Goal: Transaction & Acquisition: Purchase product/service

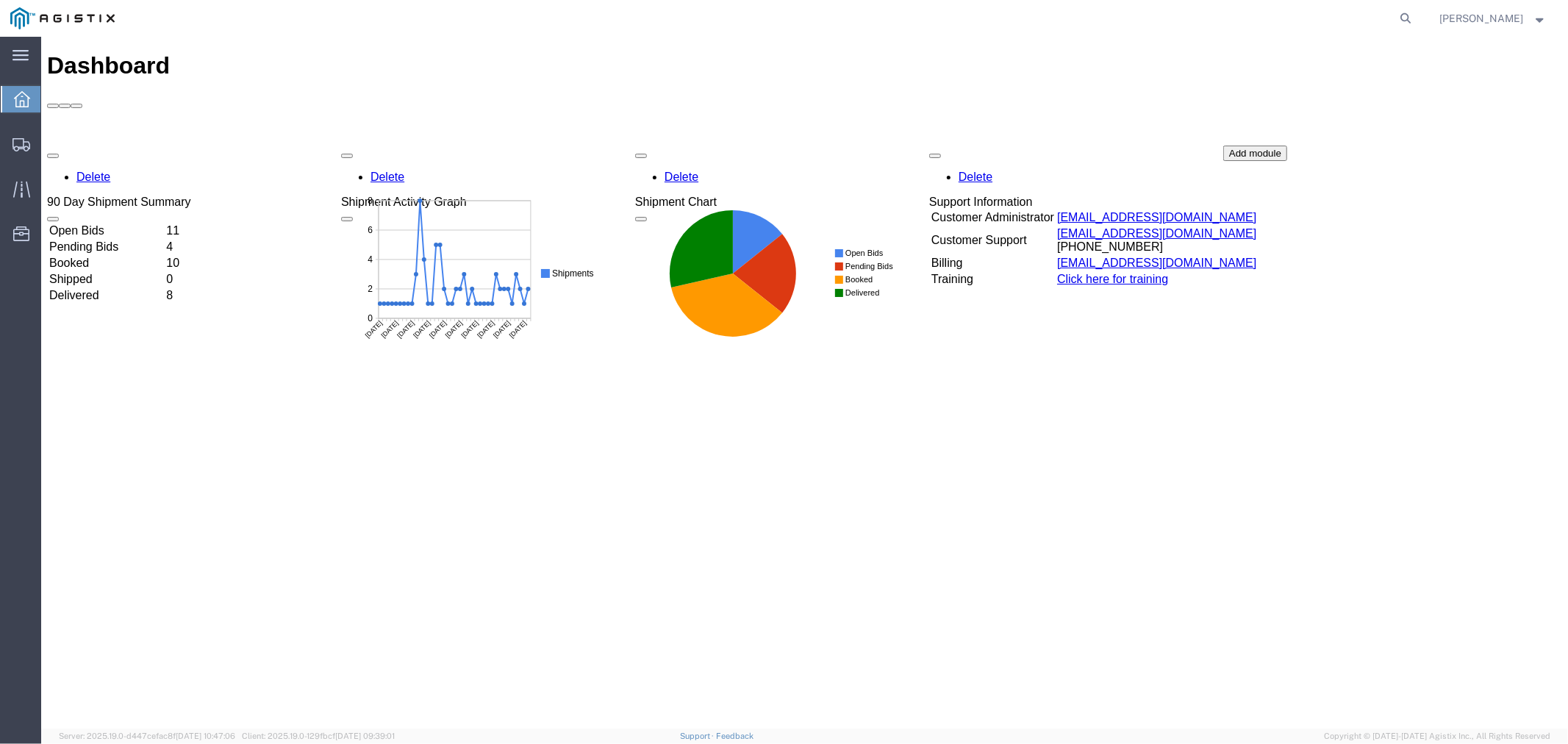
click at [120, 223] on td "Open Bids" at bounding box center [105, 229] width 115 height 14
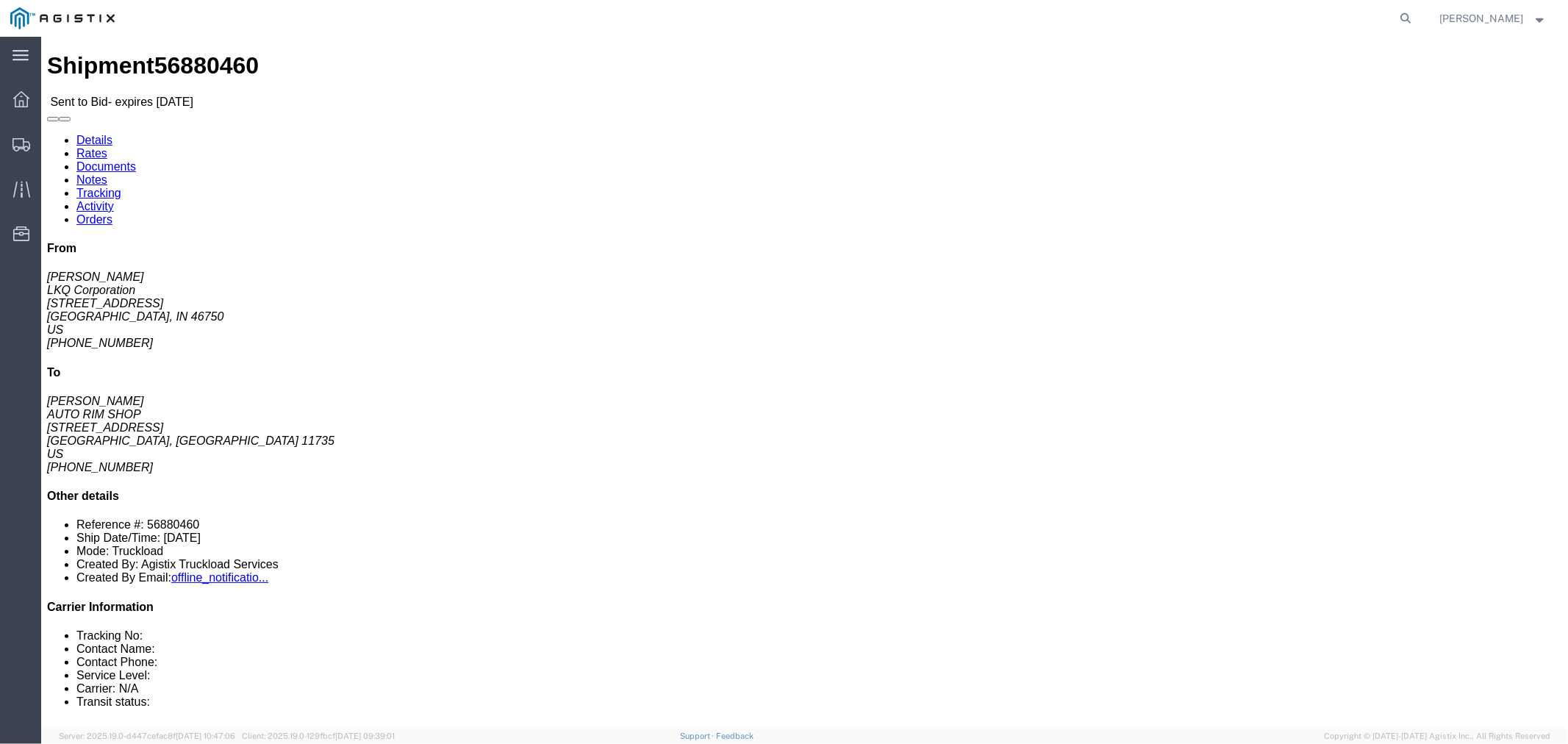
drag, startPoint x: 133, startPoint y: 319, endPoint x: 163, endPoint y: 305, distance: 33.1
click button "button"
click link "Notes"
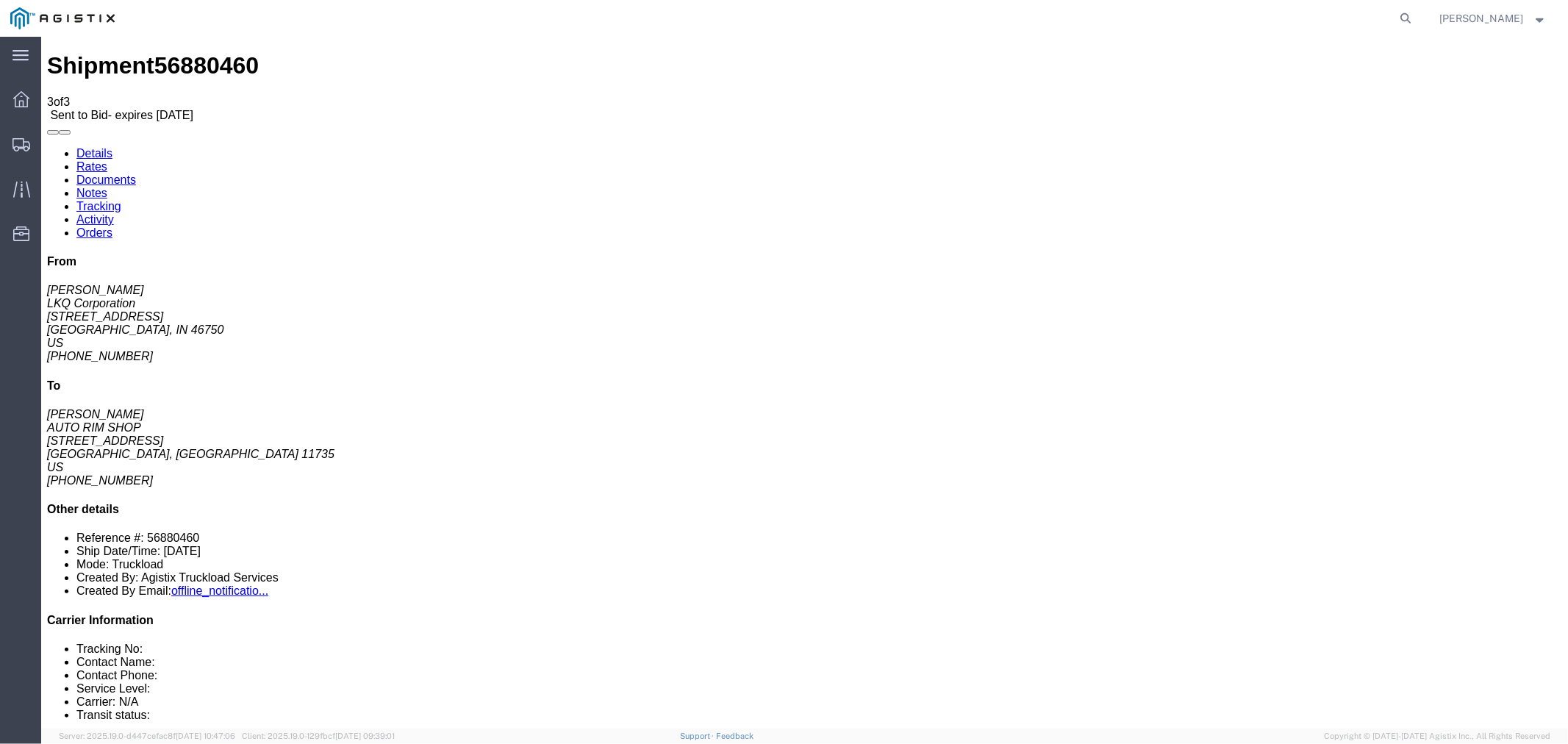
click at [107, 160] on link "Rates" at bounding box center [91, 166] width 30 height 13
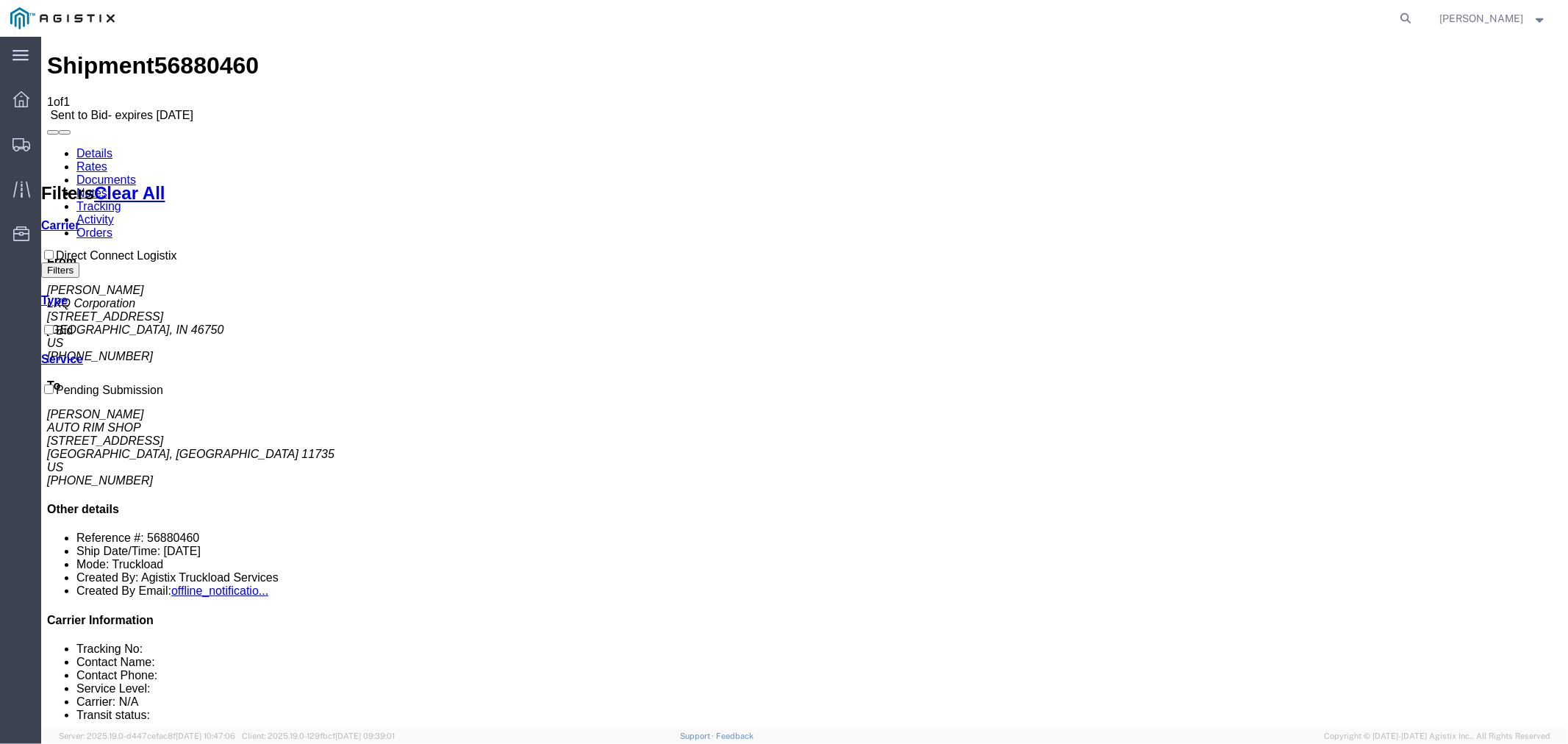
click at [107, 186] on link "Notes" at bounding box center [91, 192] width 30 height 13
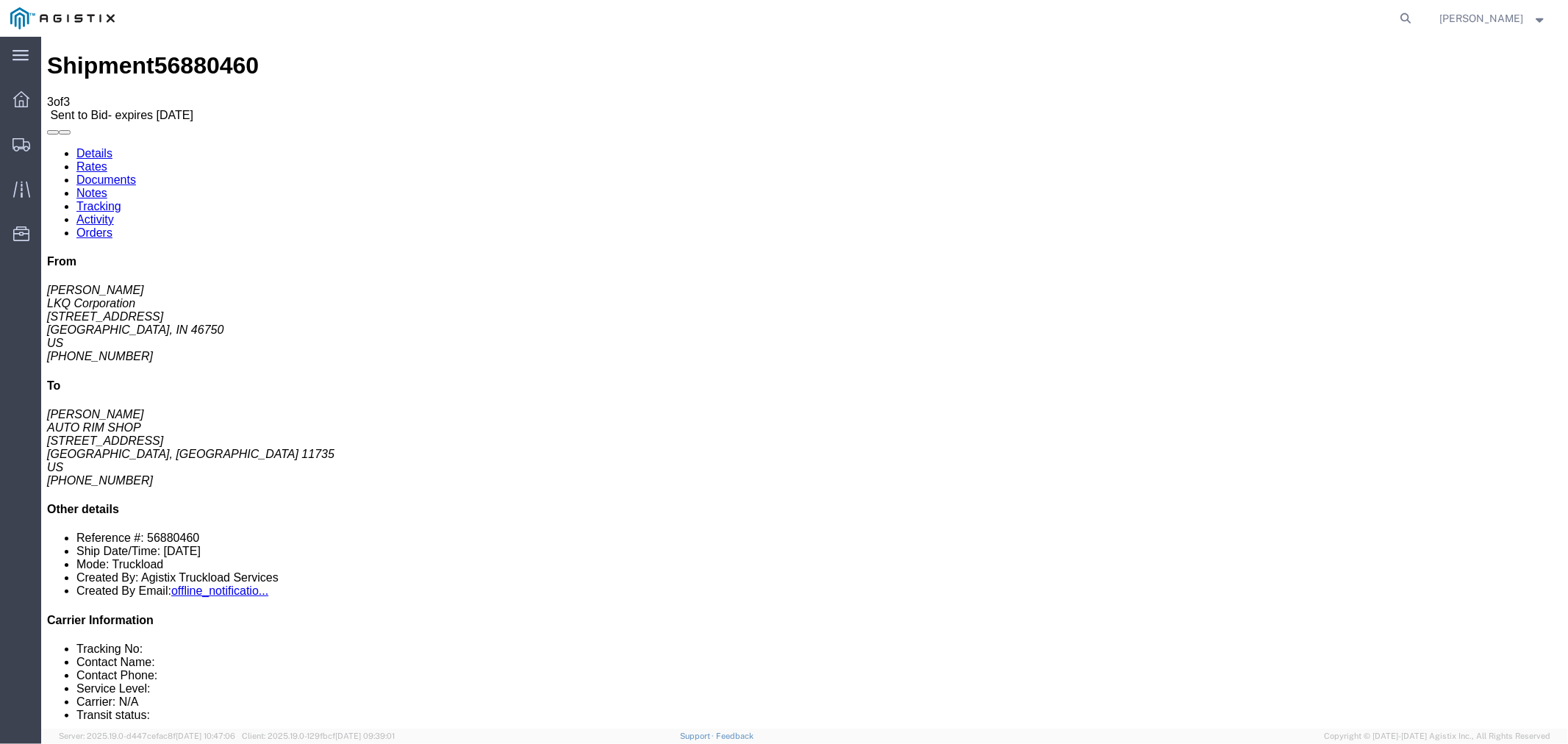
click at [107, 160] on link "Rates" at bounding box center [91, 166] width 30 height 13
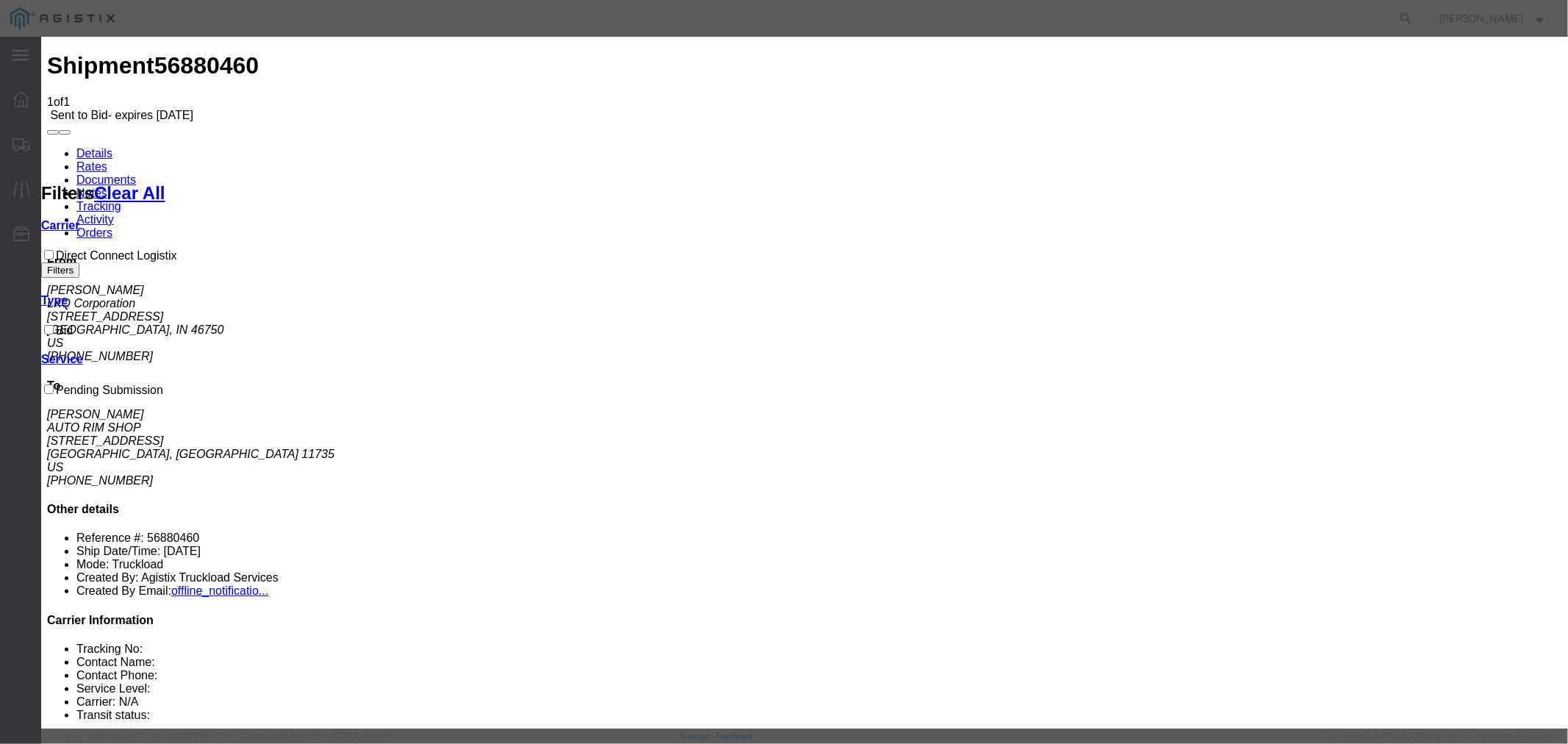
select select "4506"
select select "15907"
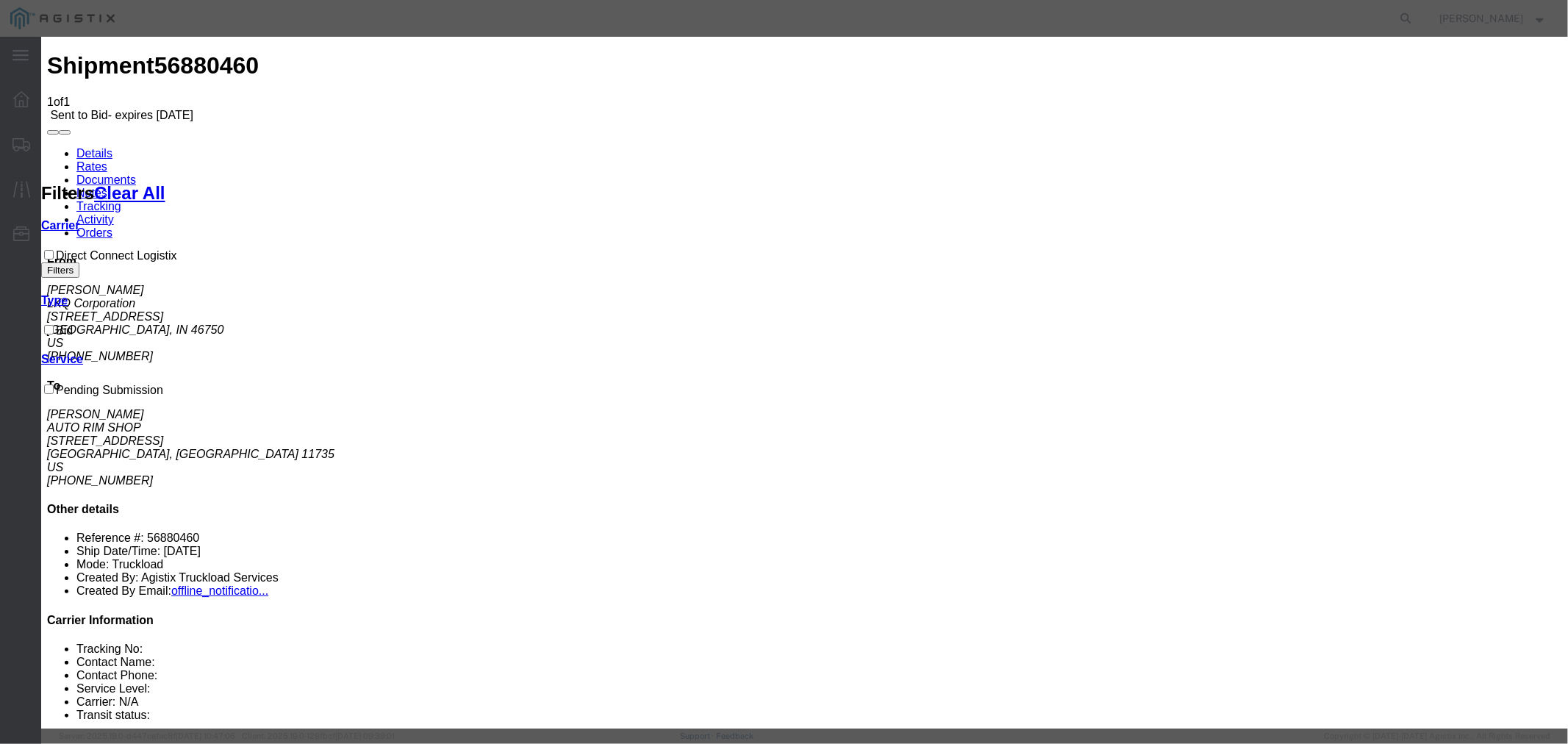
type input "DCL"
type input "1125"
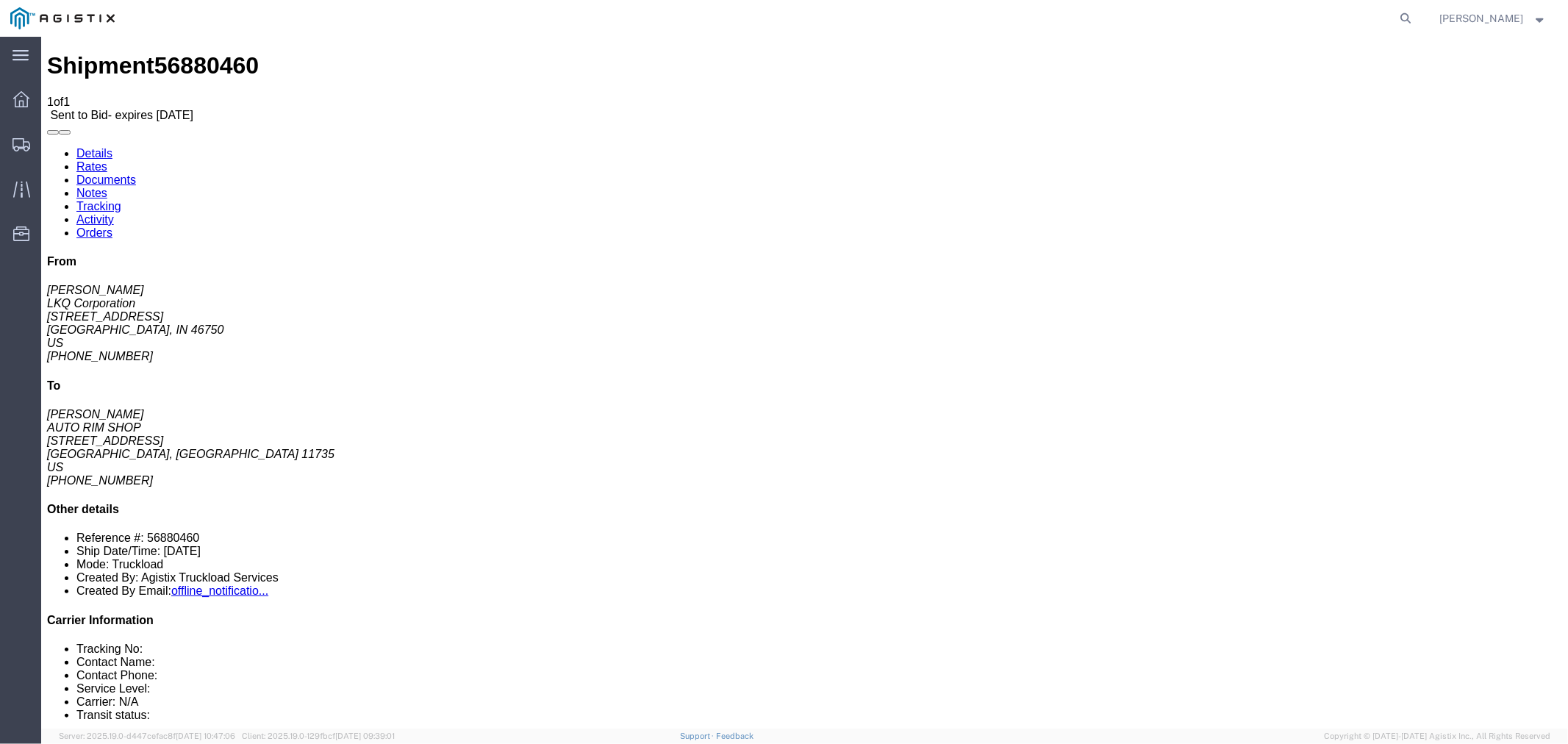
click at [90, 146] on link "Details" at bounding box center [94, 152] width 36 height 13
click button "Enter / Modify Bid"
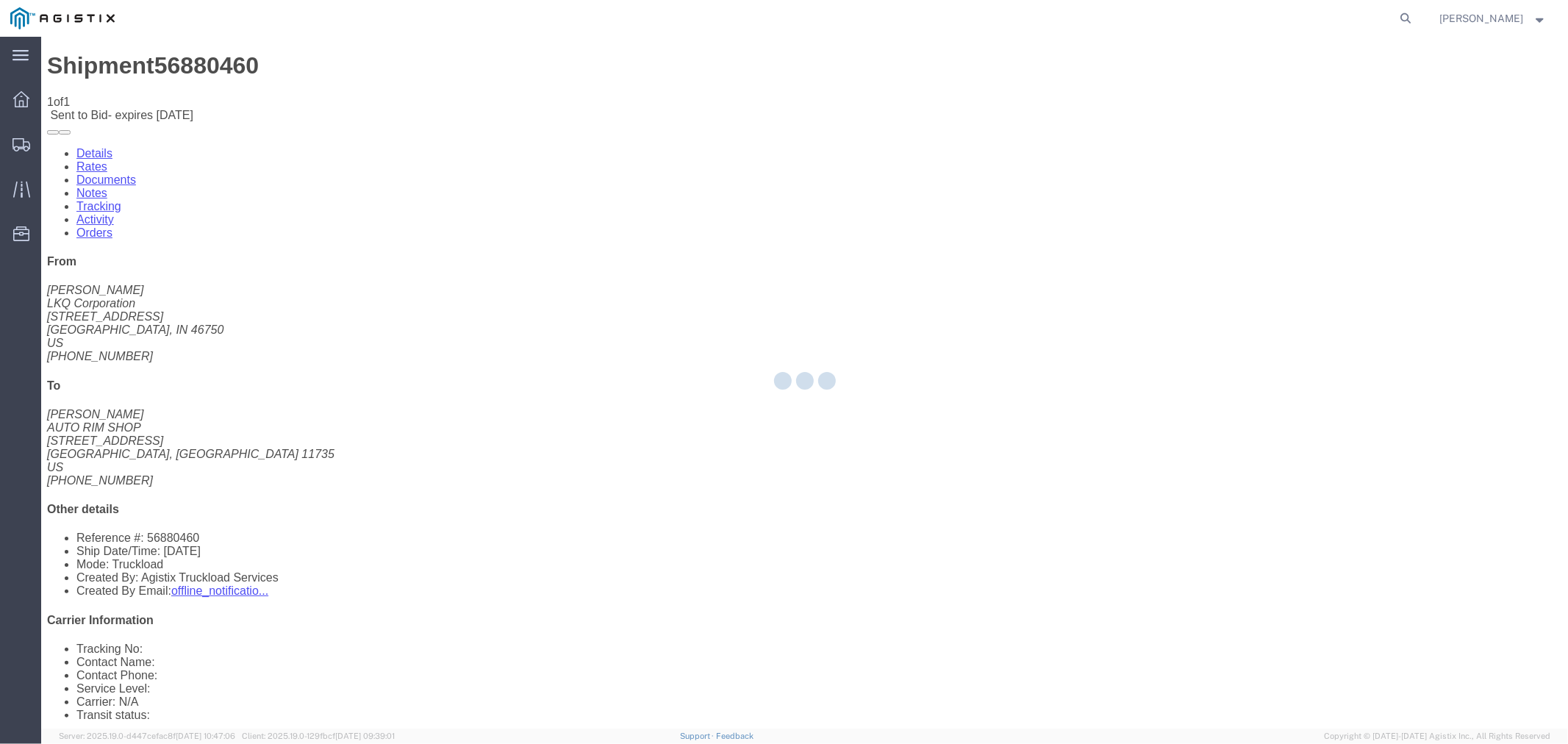
select select "4506"
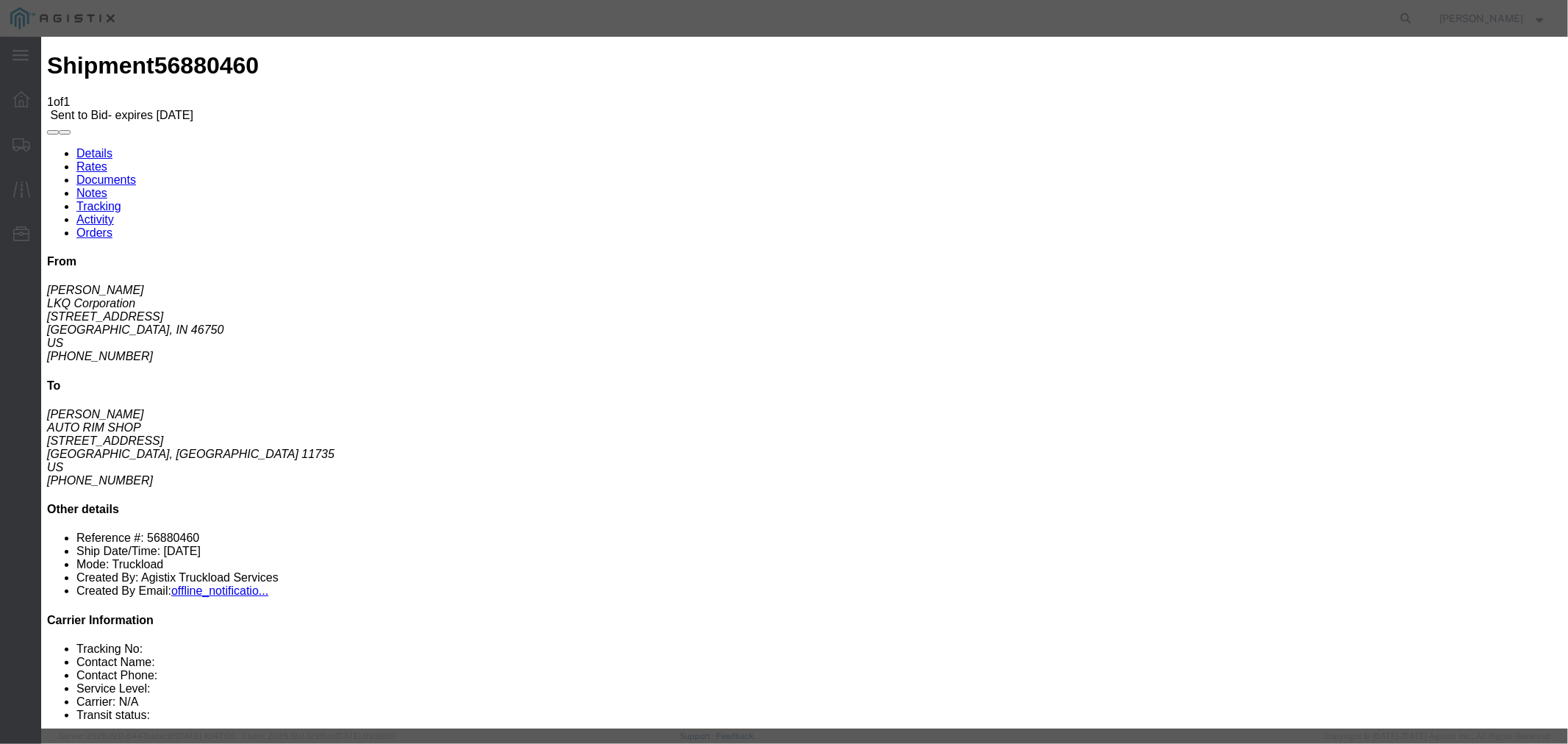
click div "Previous Bids Click a bid below to modify it or add a new bid in the form below…"
click link "DCL - Direct Connect Logistix - 3 - 5 Day"
click input "1125.00"
type input "1625.00"
click button "Submit"
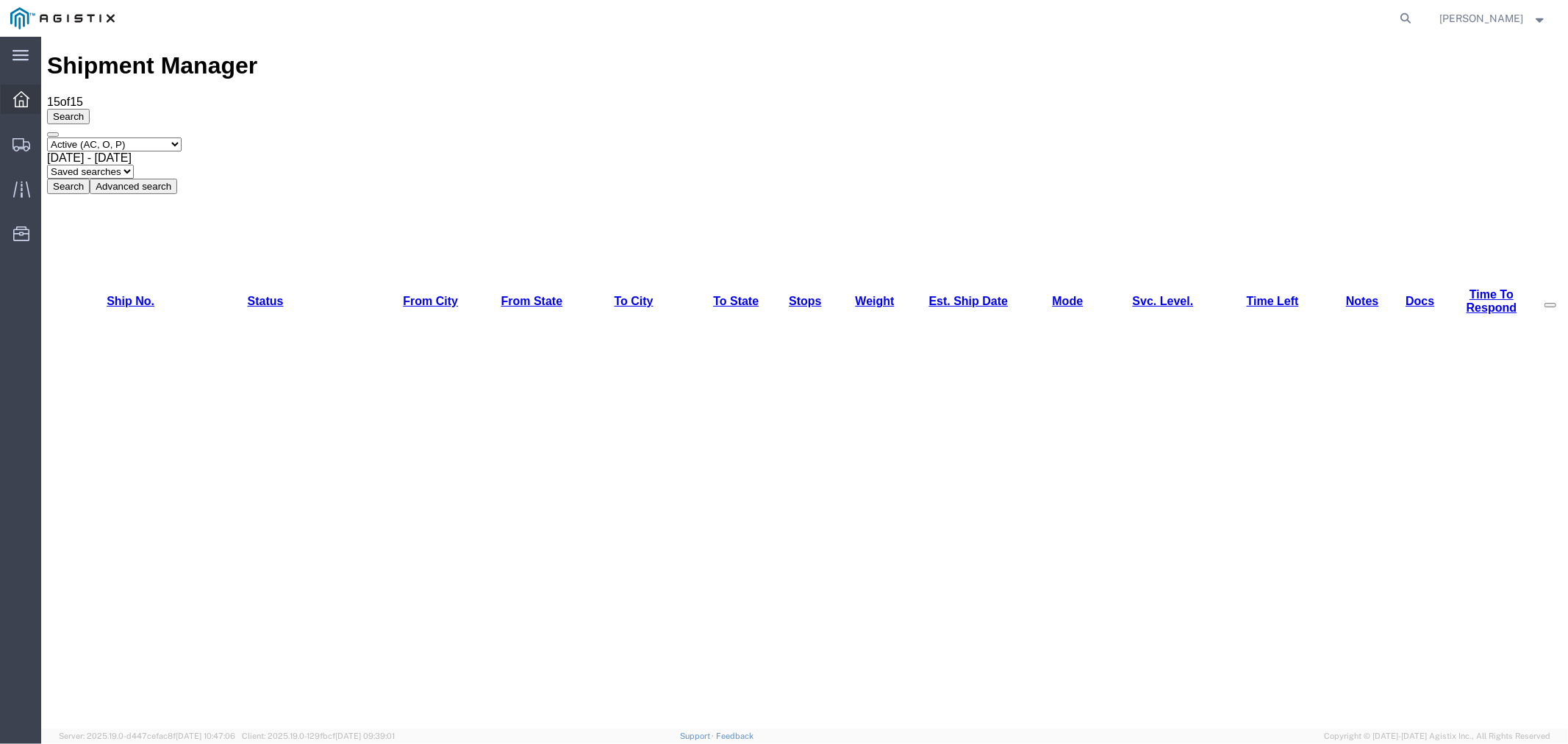
click at [26, 106] on icon at bounding box center [21, 99] width 16 height 16
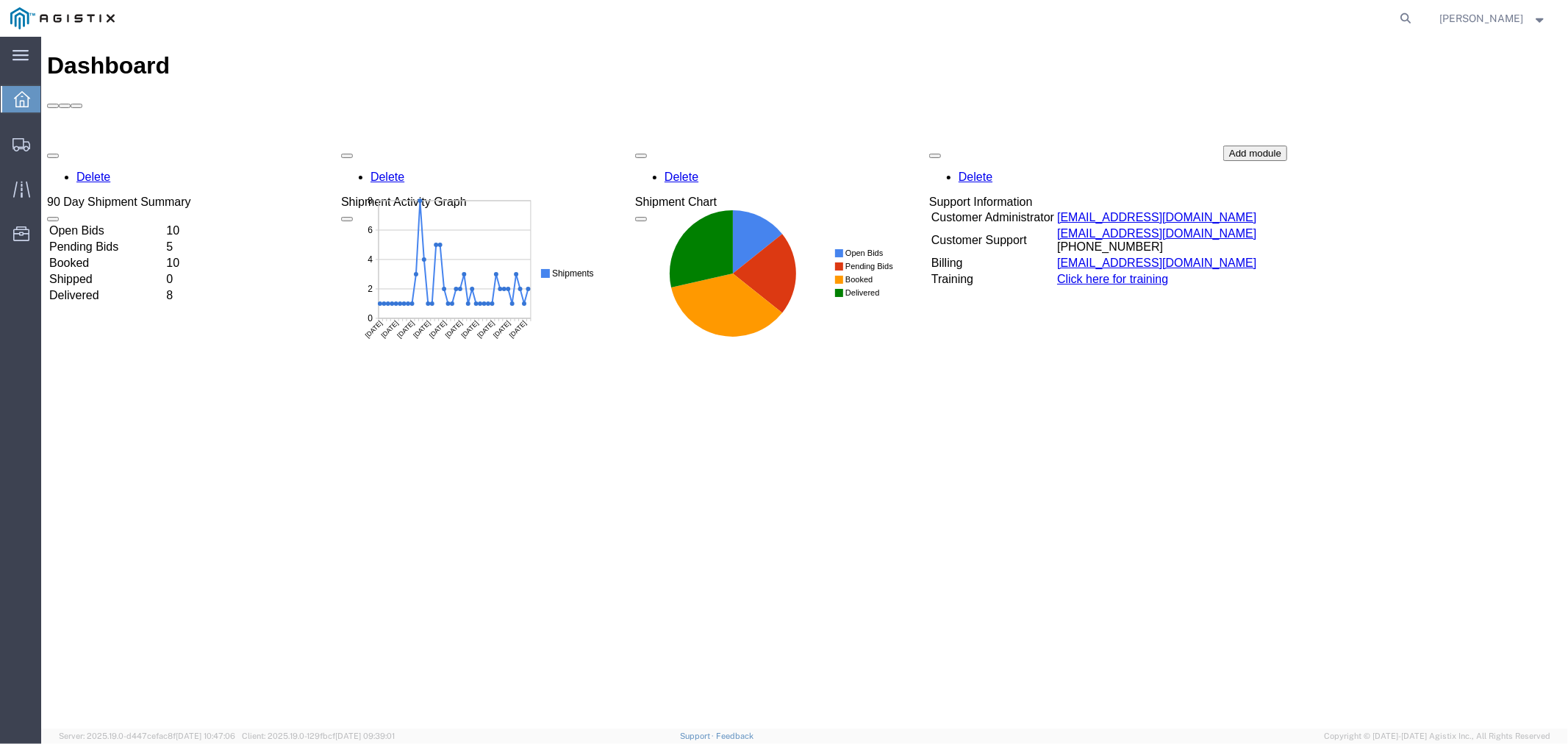
click at [112, 223] on td "Open Bids" at bounding box center [105, 229] width 115 height 14
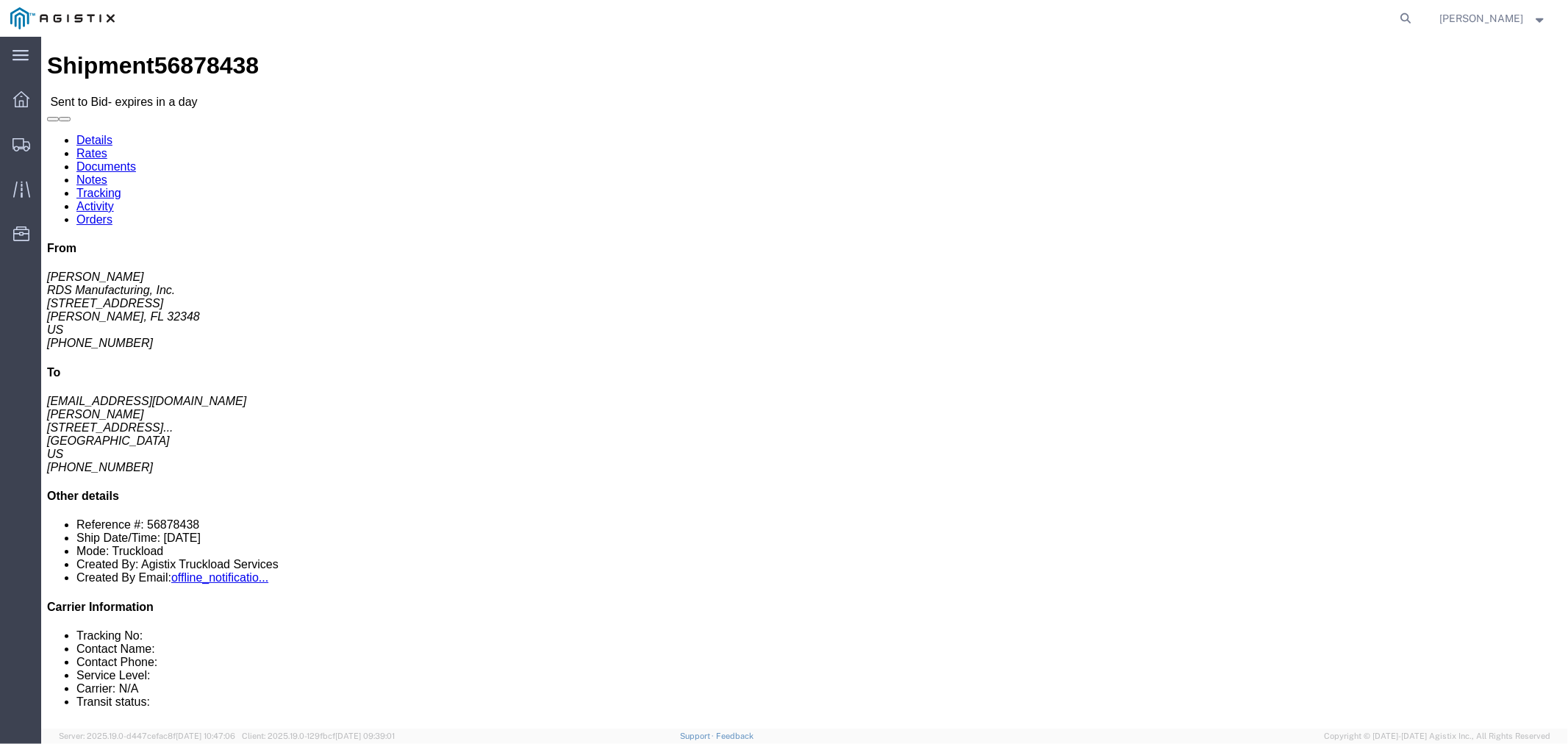
click button "button"
click link "Notes"
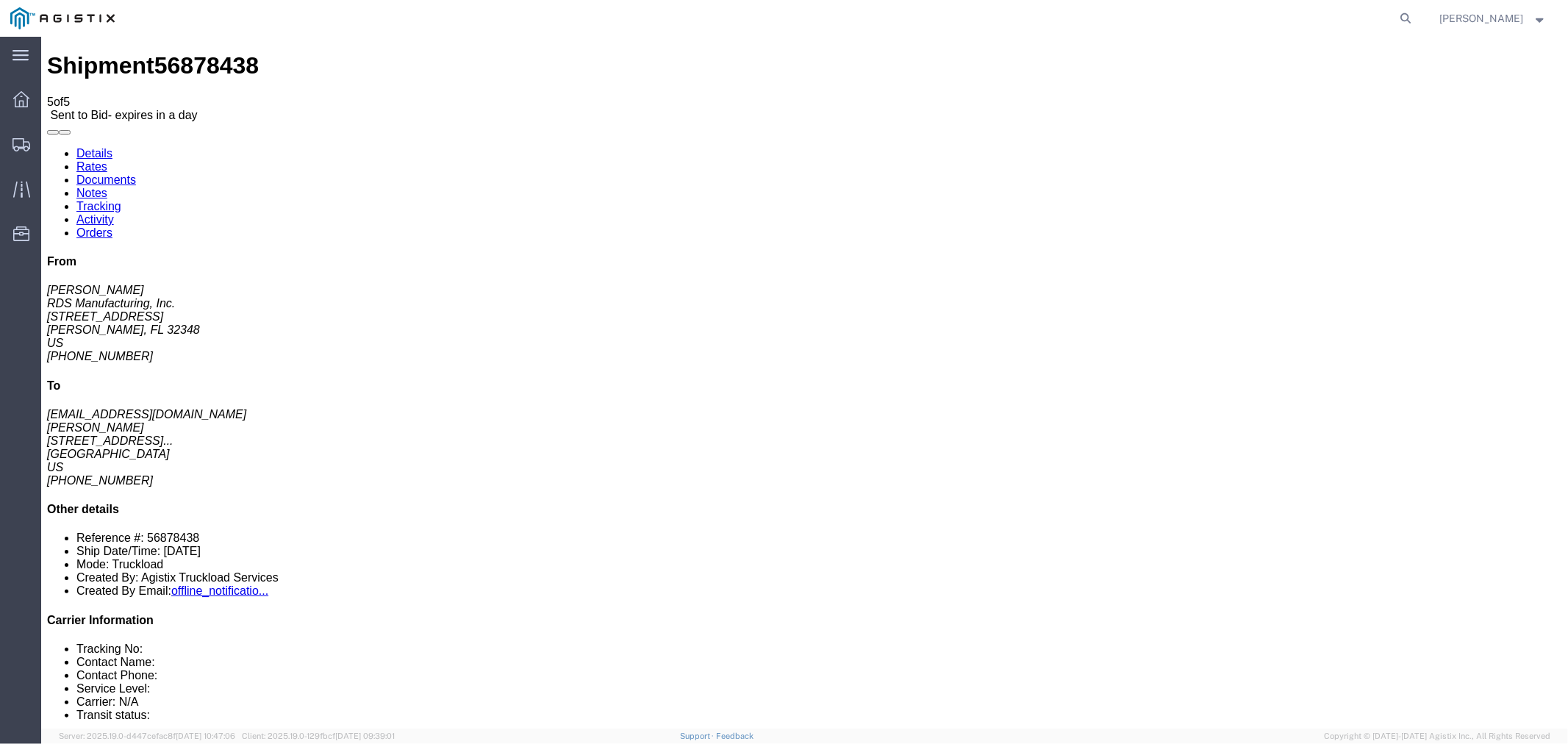
click at [100, 146] on link "Details" at bounding box center [94, 152] width 36 height 13
click button "button"
click link "Notes"
click at [107, 160] on link "Rates" at bounding box center [91, 166] width 30 height 13
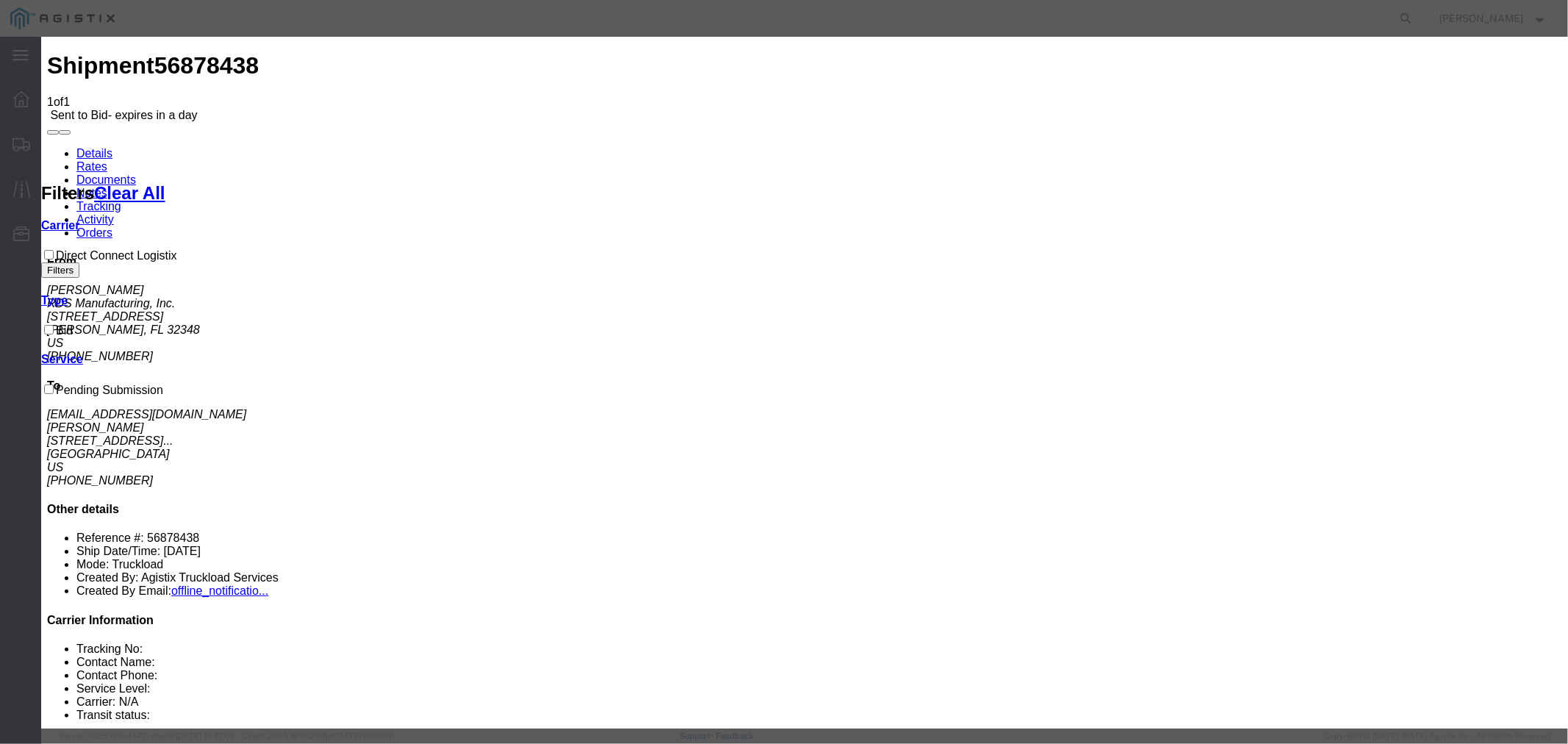
select select "4506"
drag, startPoint x: 839, startPoint y: 172, endPoint x: 845, endPoint y: 179, distance: 9.2
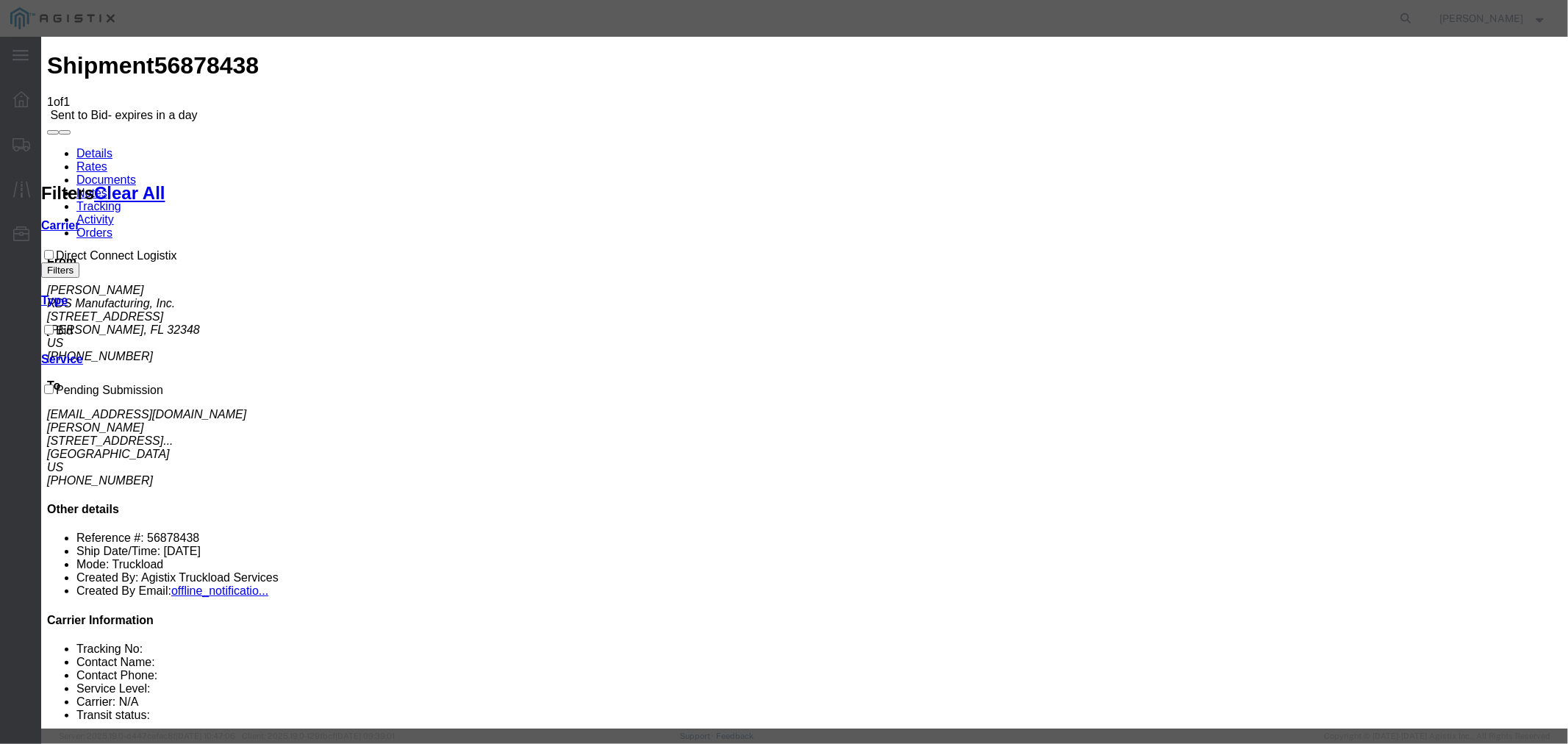
select select "15907"
drag, startPoint x: 1121, startPoint y: 165, endPoint x: 1130, endPoint y: 179, distance: 16.6
type input "DCL"
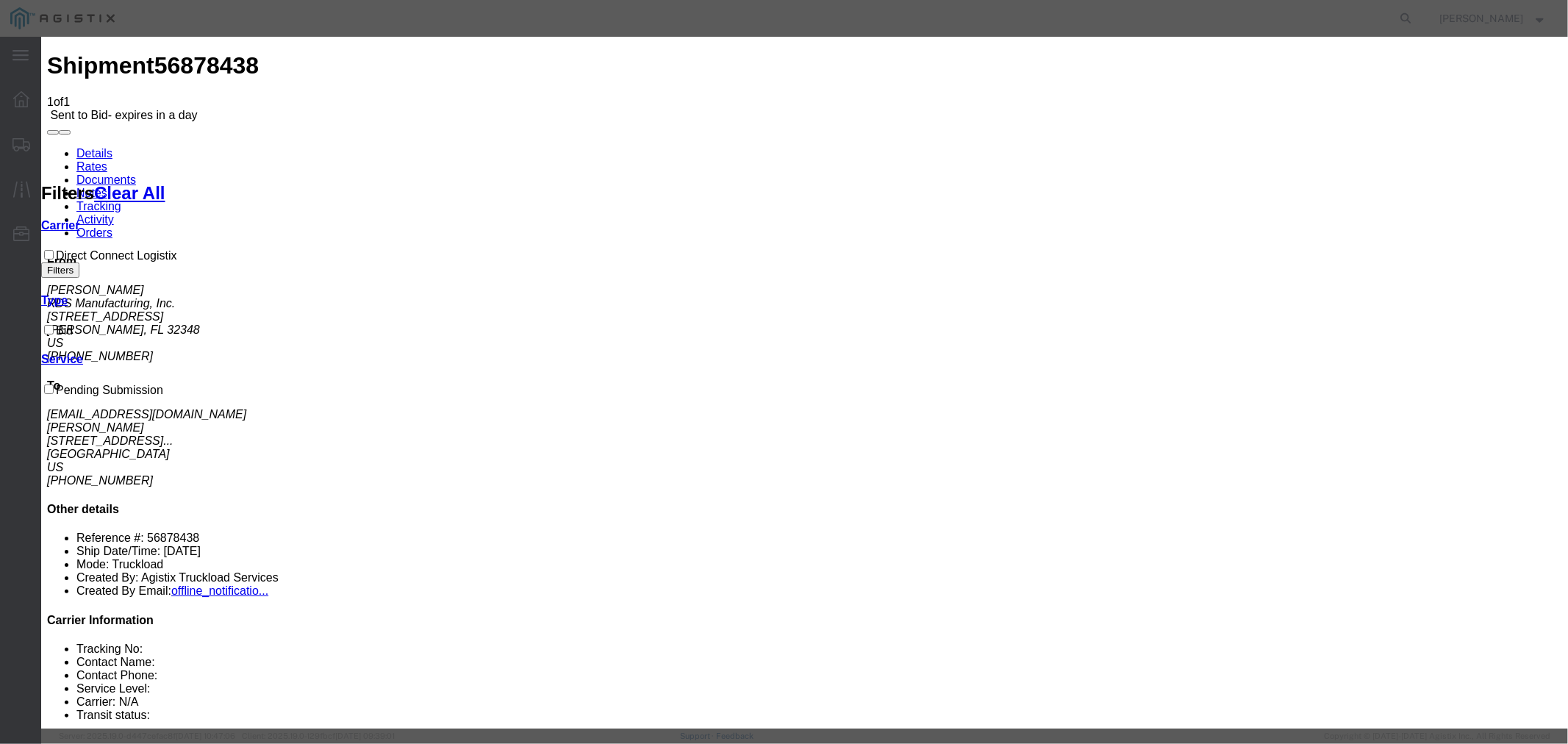
type input "1550"
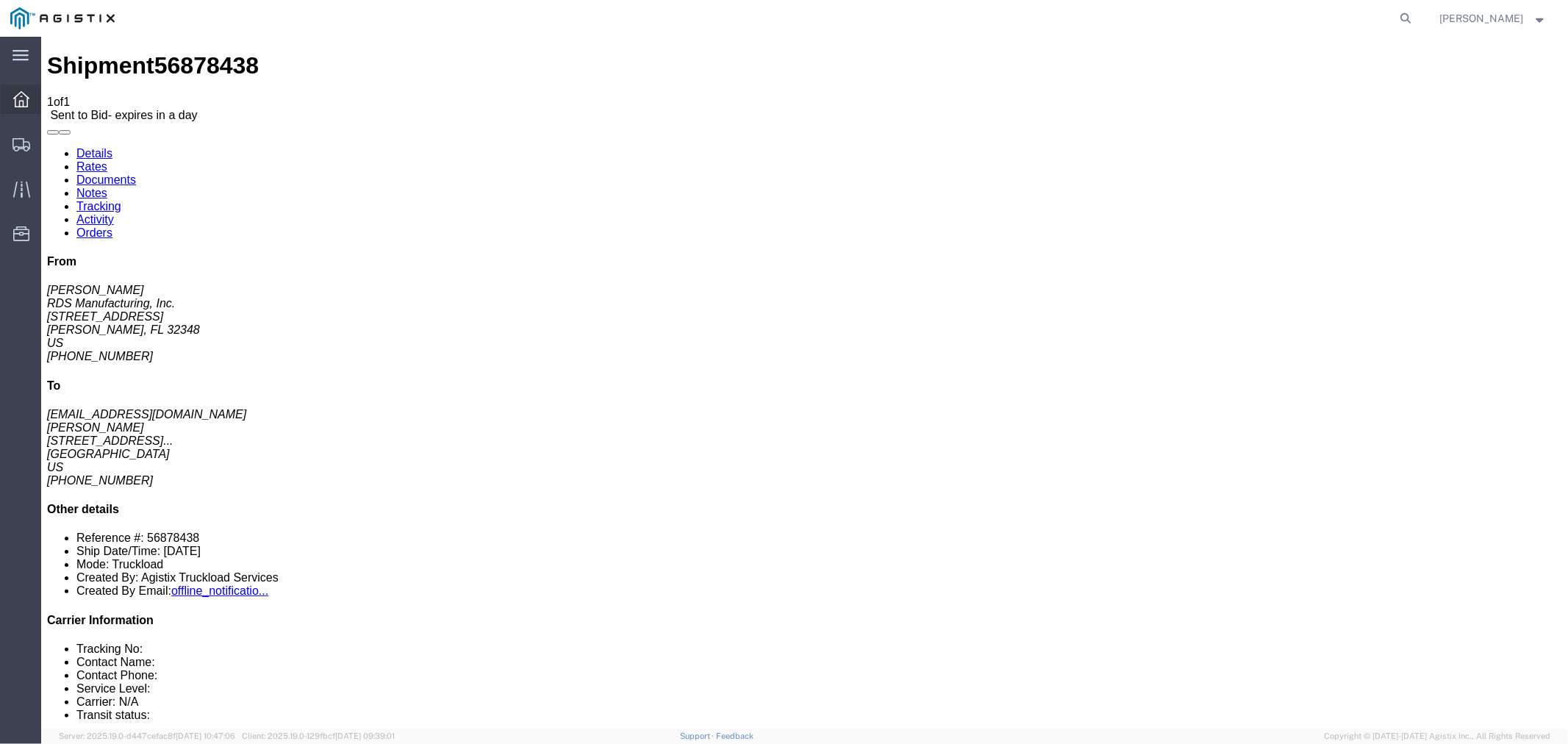
click at [30, 94] on div at bounding box center [21, 99] width 41 height 30
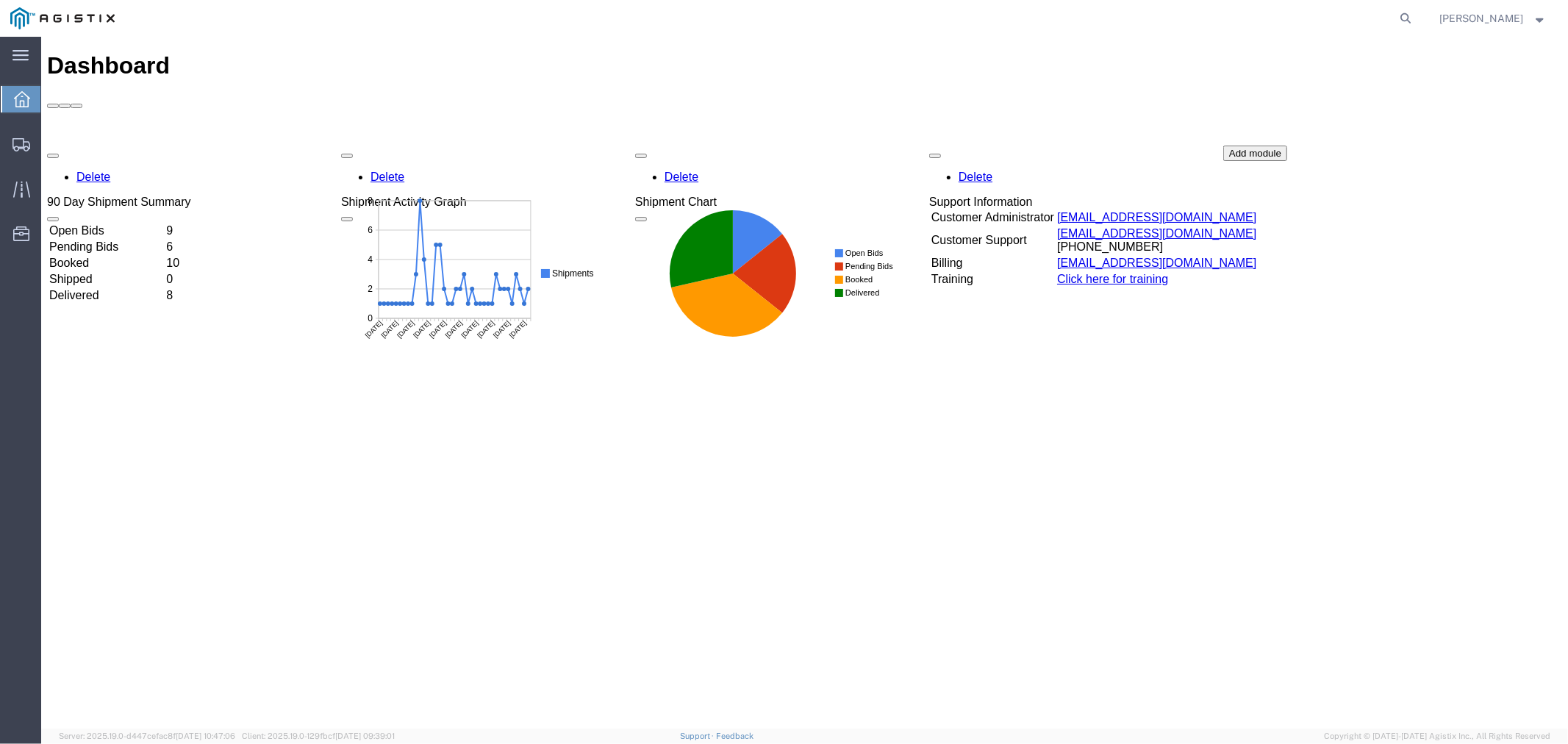
click at [124, 223] on td "Open Bids" at bounding box center [105, 229] width 115 height 14
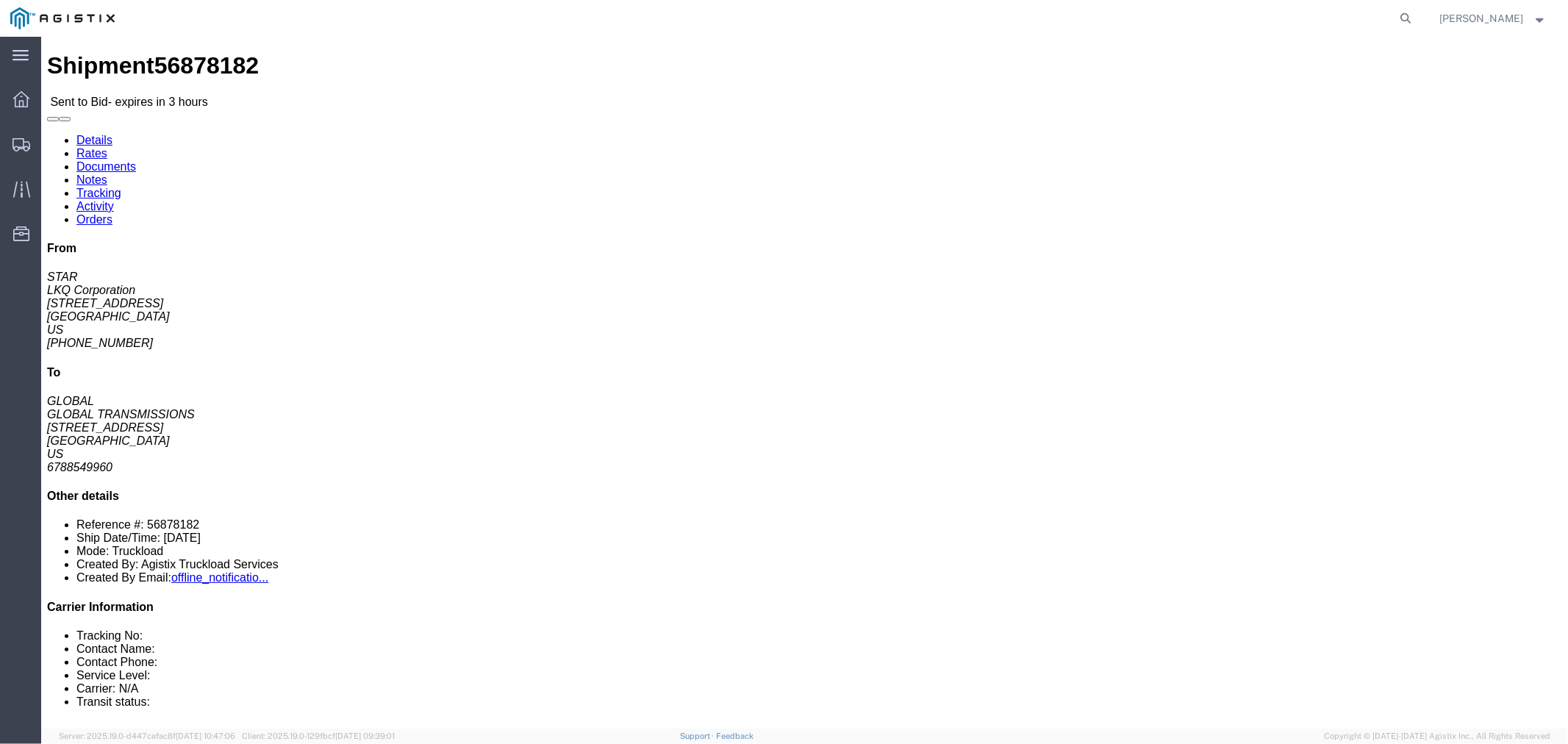
click button "button"
click link "Notes"
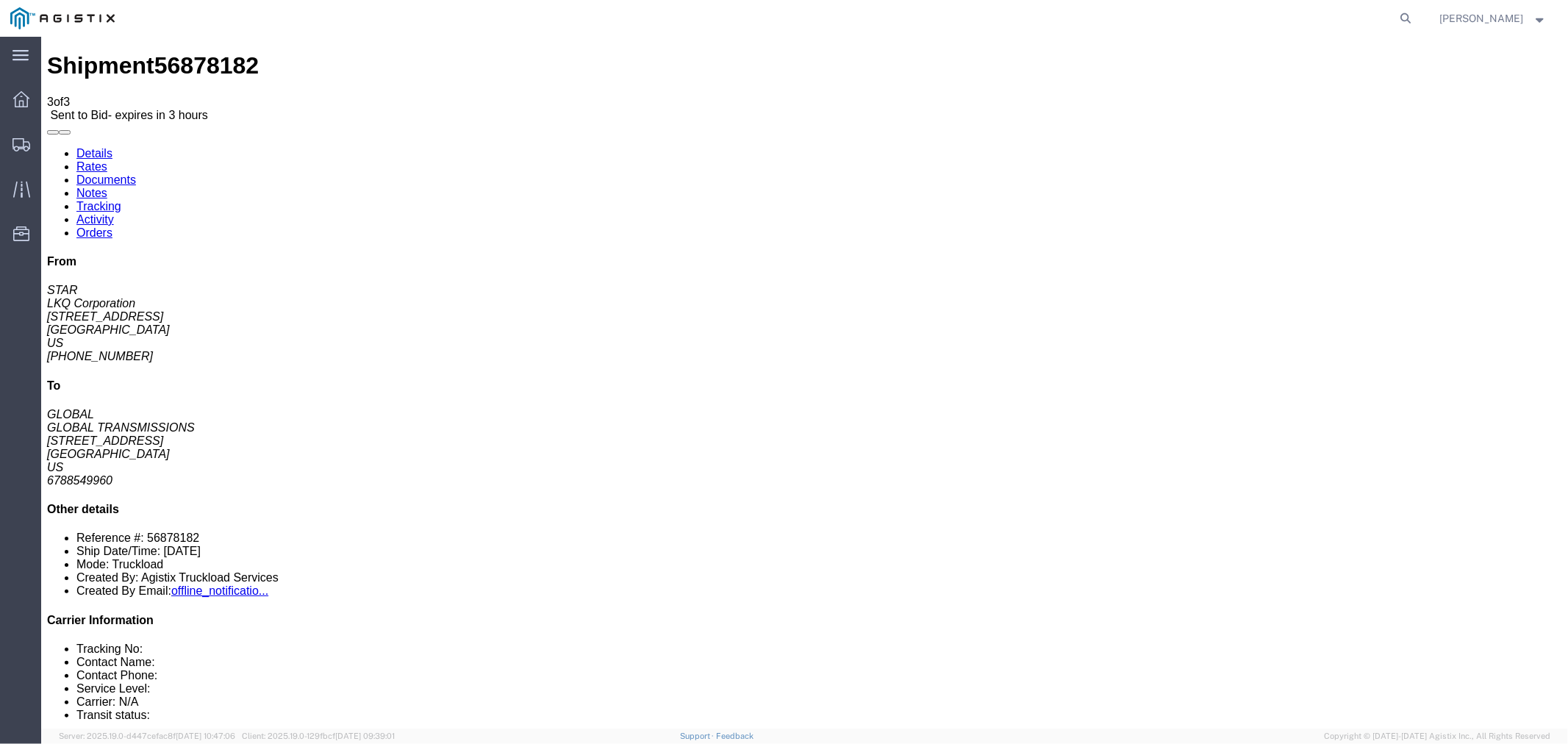
click at [107, 160] on link "Rates" at bounding box center [91, 166] width 30 height 13
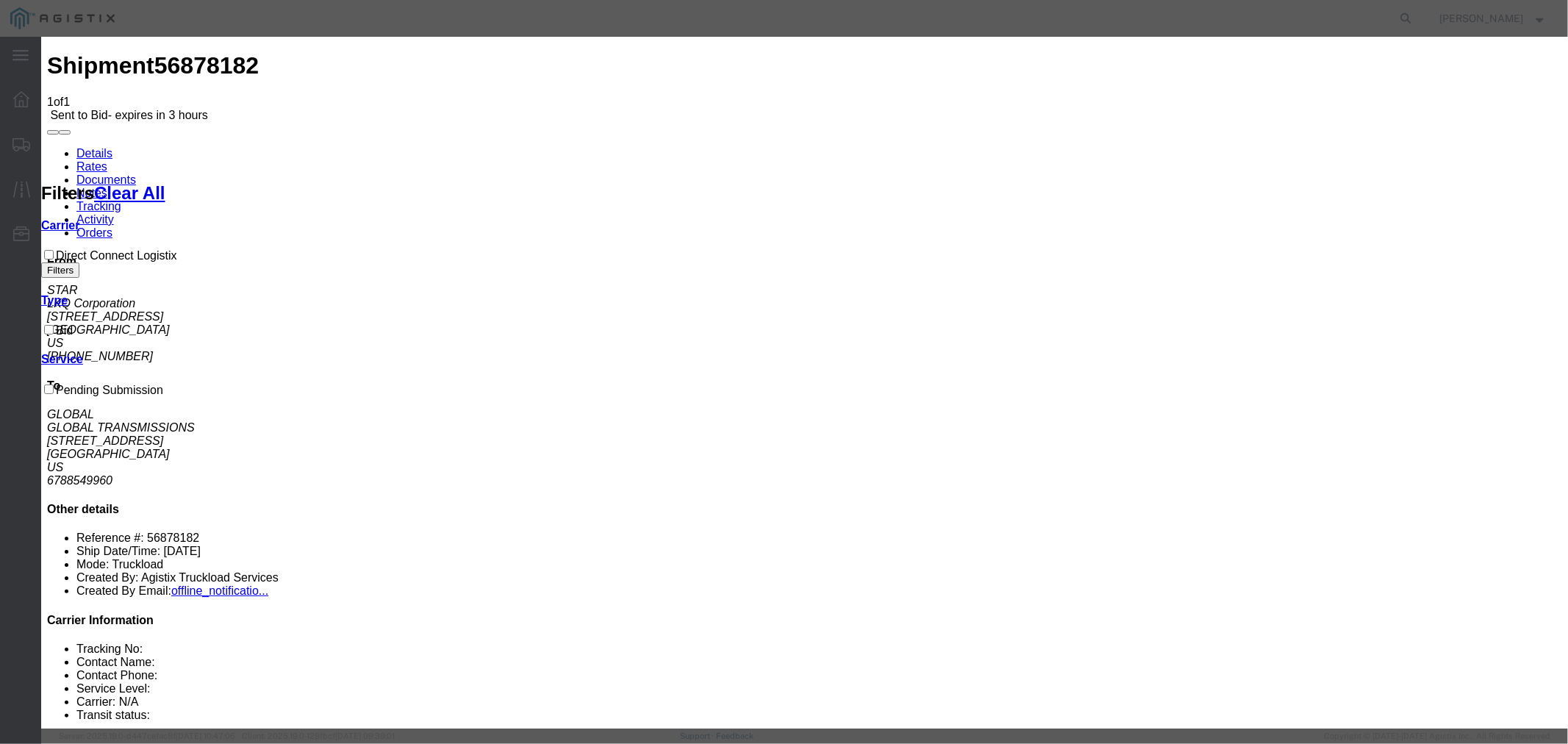
select select "4506"
select select "15907"
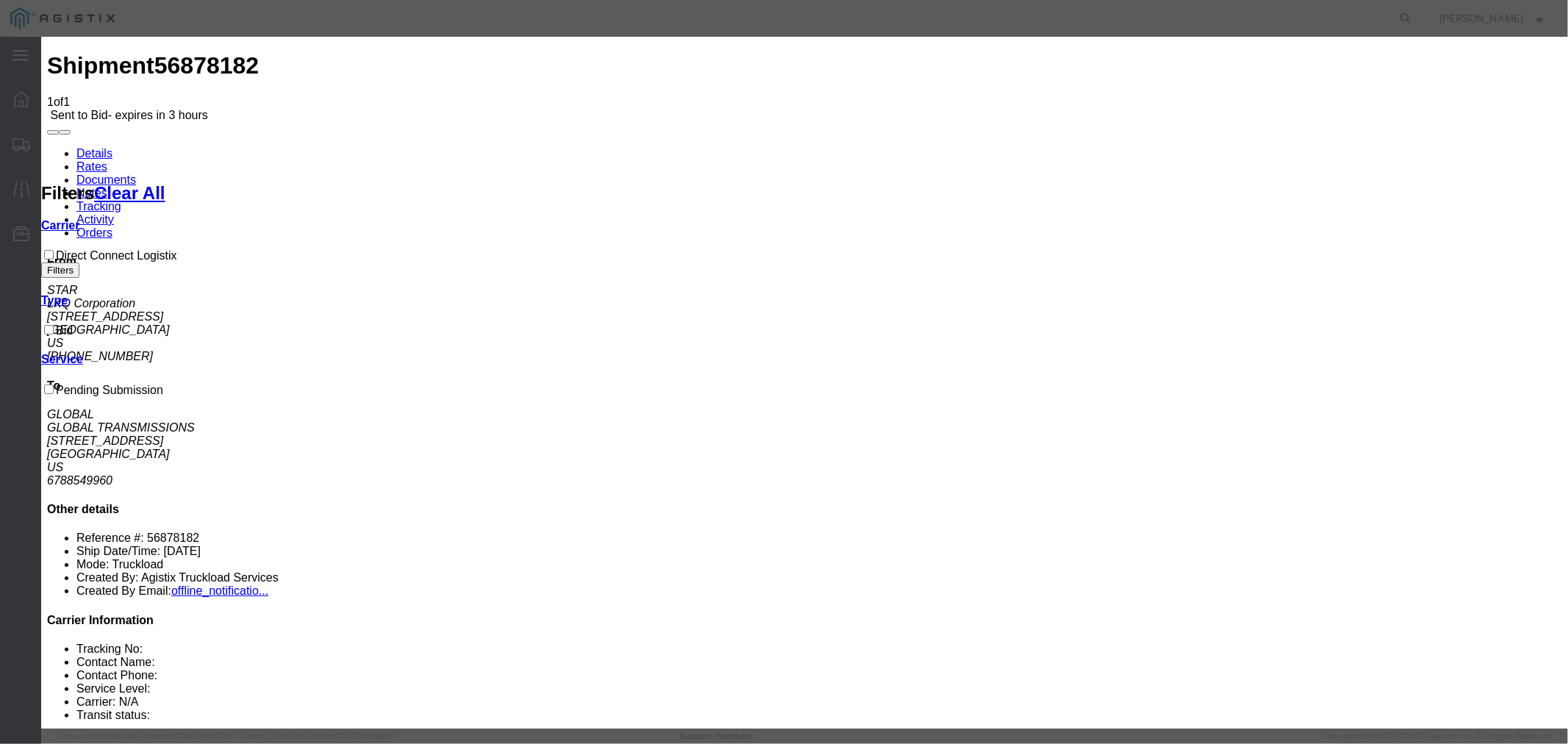
type input "DCL"
type input "1450"
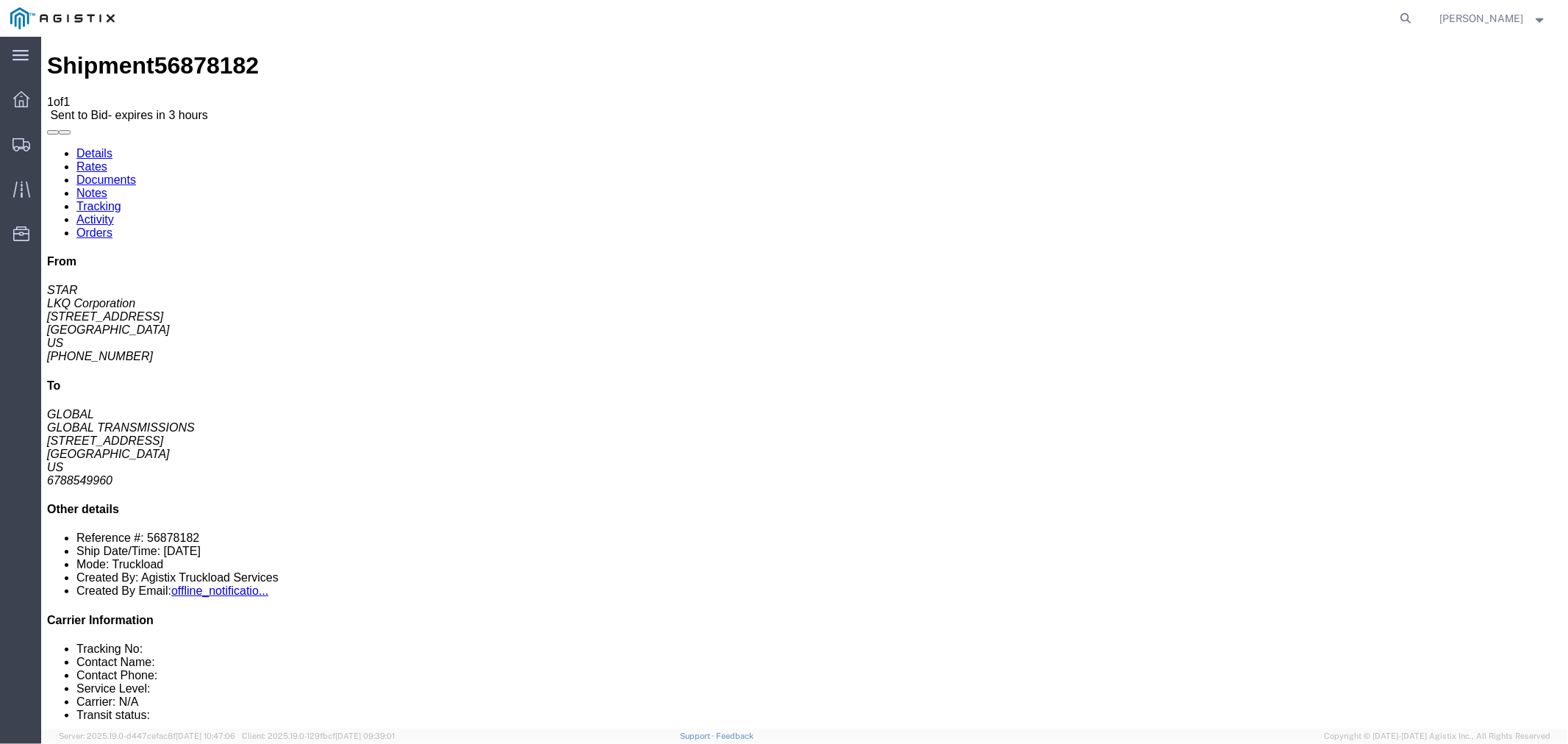
click at [107, 186] on link "Notes" at bounding box center [91, 192] width 30 height 13
click at [24, 98] on icon at bounding box center [21, 99] width 16 height 16
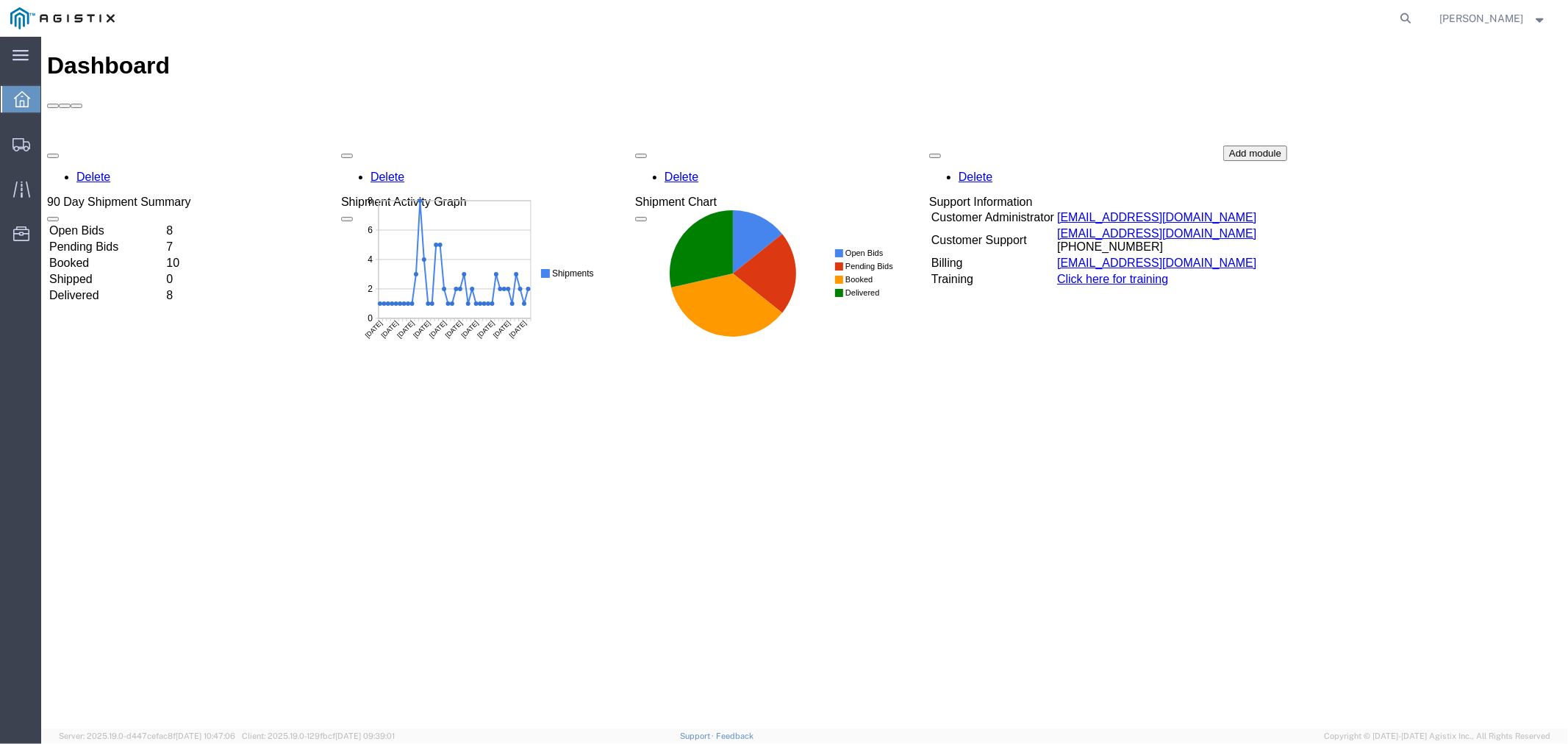
click at [117, 223] on td "Open Bids" at bounding box center [105, 229] width 115 height 14
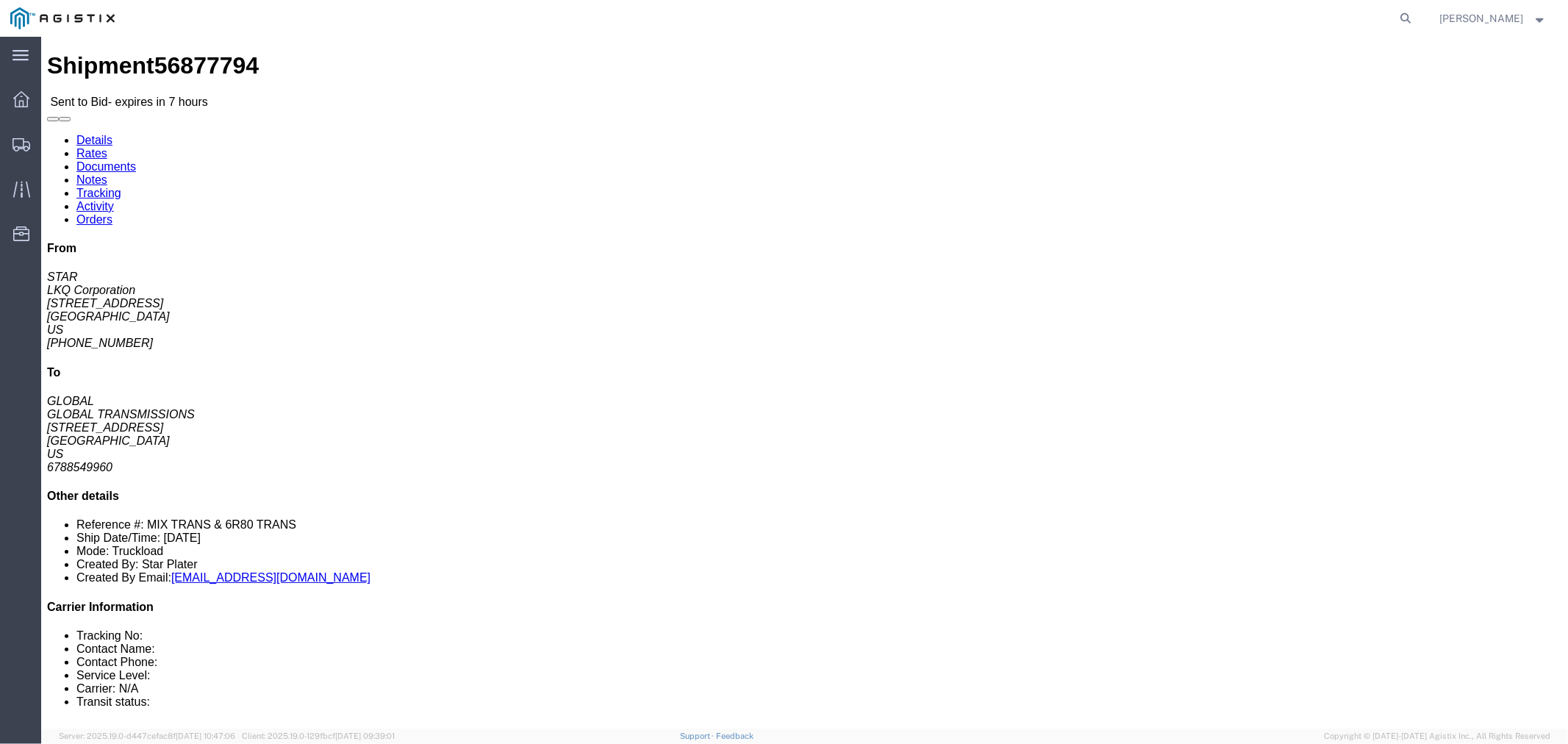
click link "Notes"
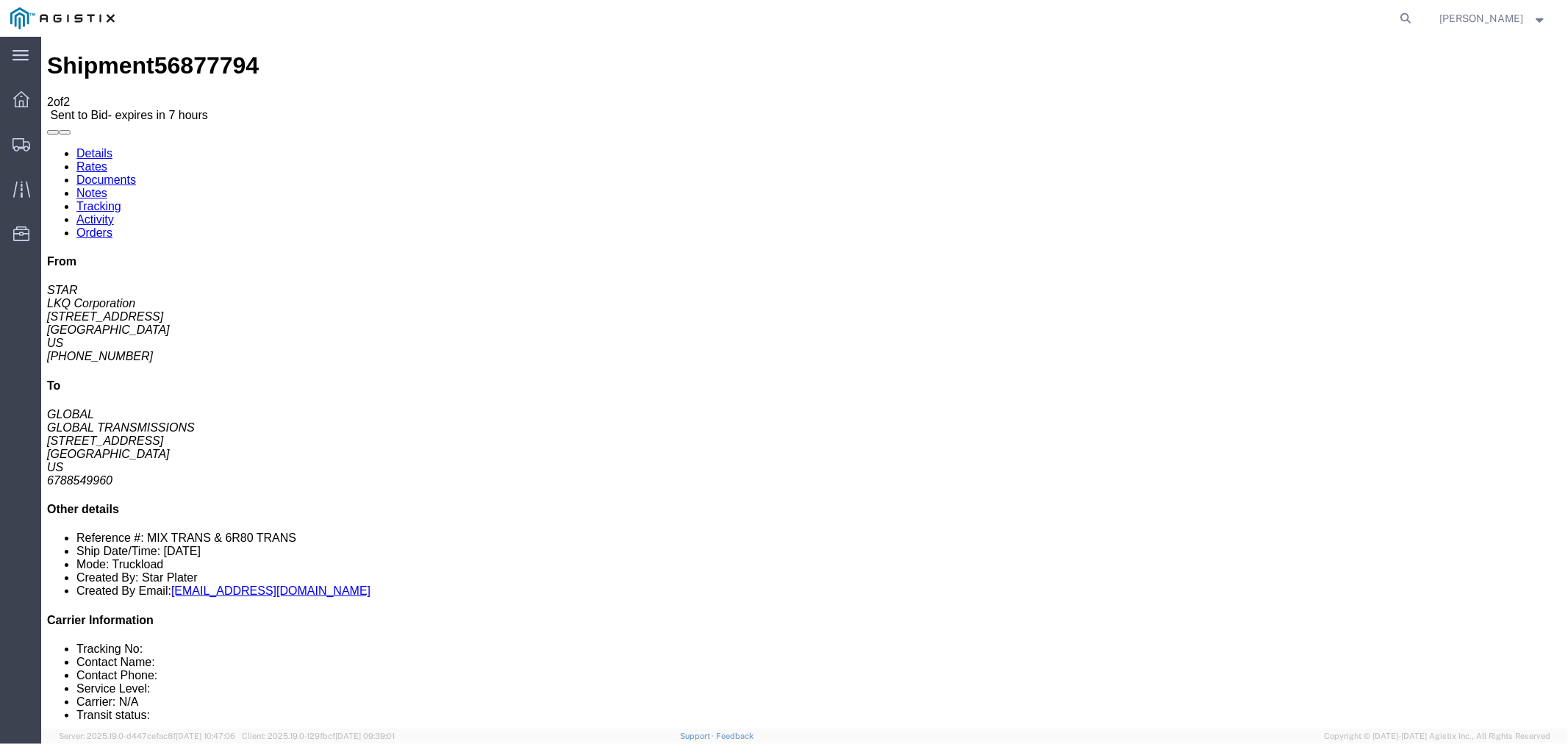
click at [107, 160] on link "Rates" at bounding box center [91, 166] width 30 height 13
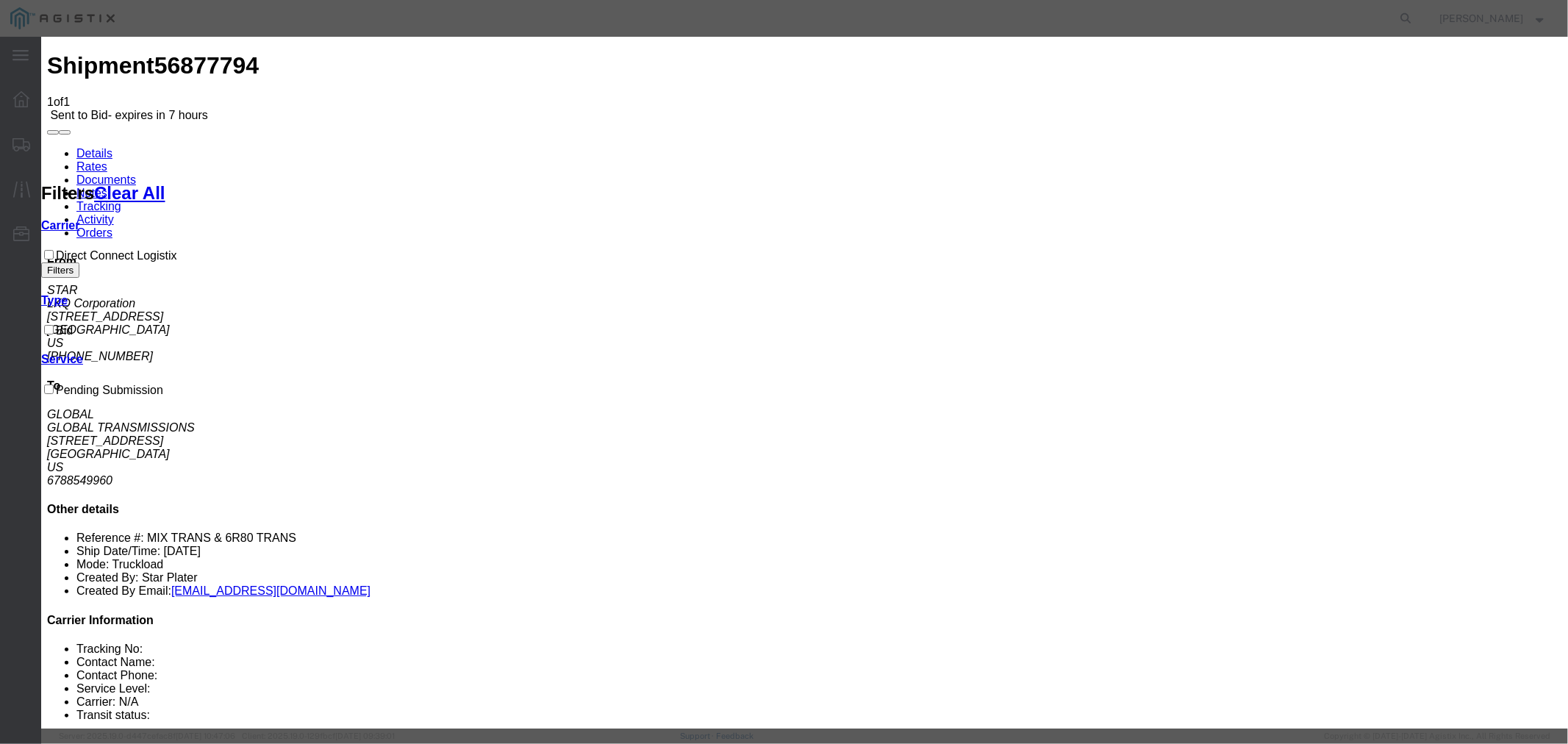
select select "4506"
select select "15907"
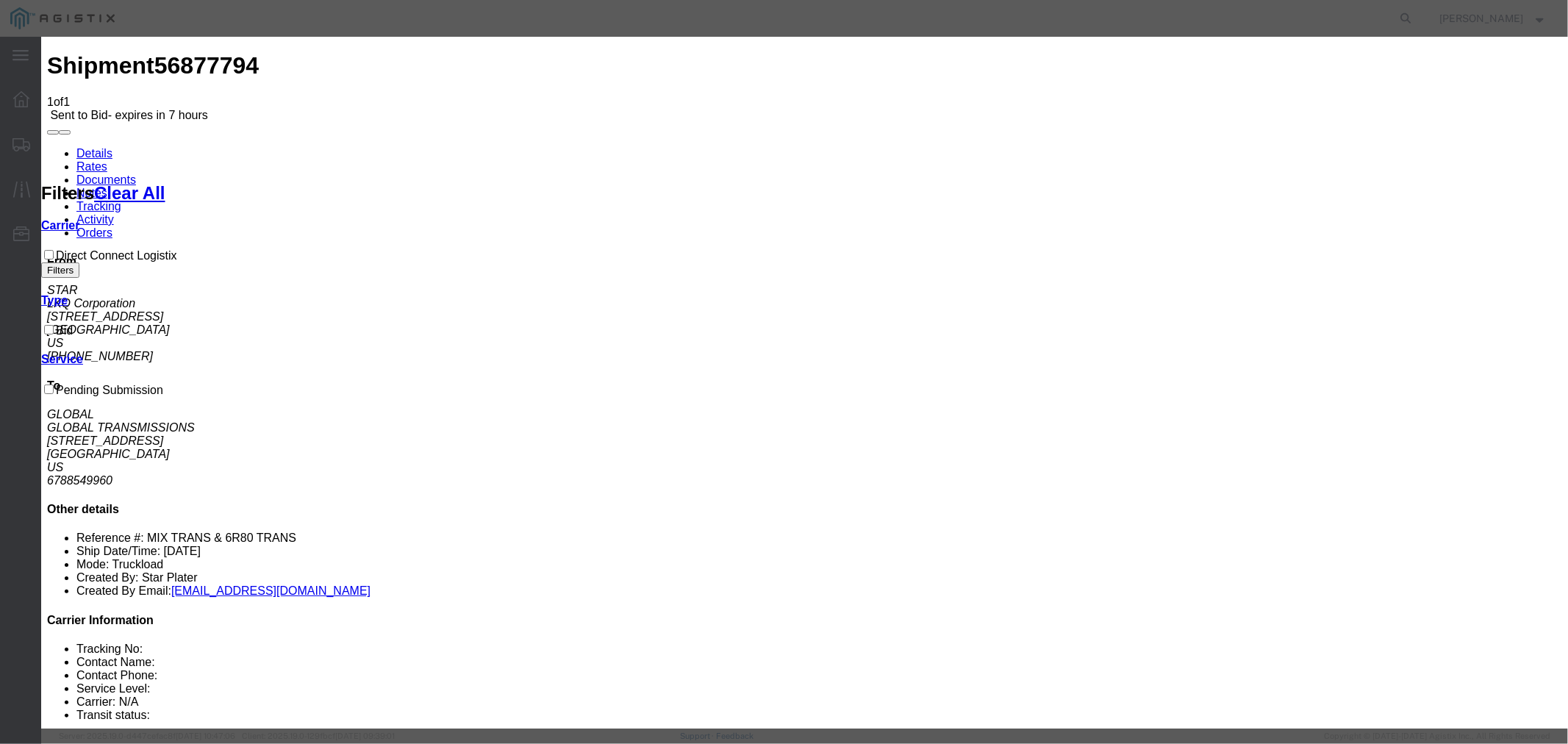
drag, startPoint x: 1142, startPoint y: 170, endPoint x: 1142, endPoint y: 180, distance: 10.0
type input "DCL"
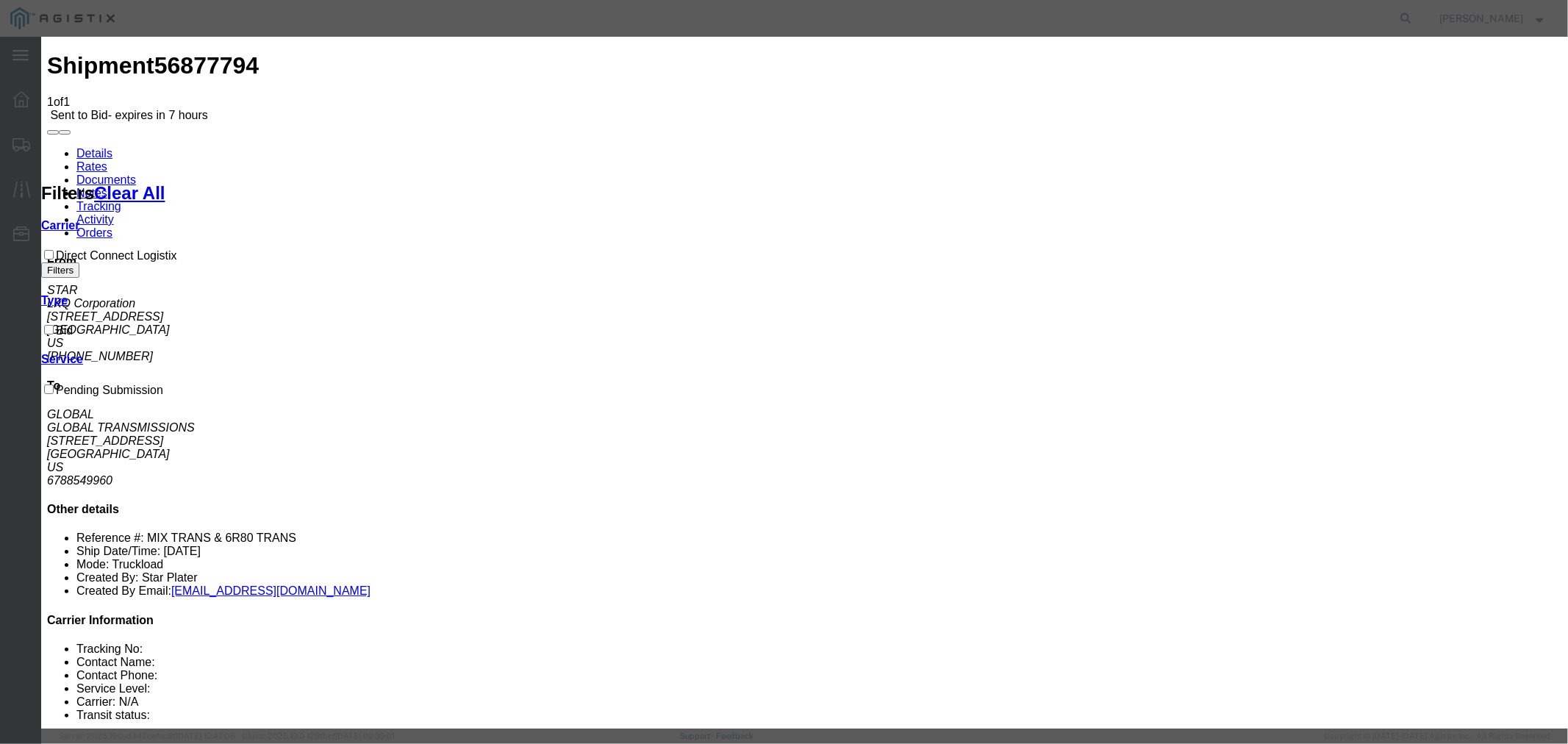
type input "1450"
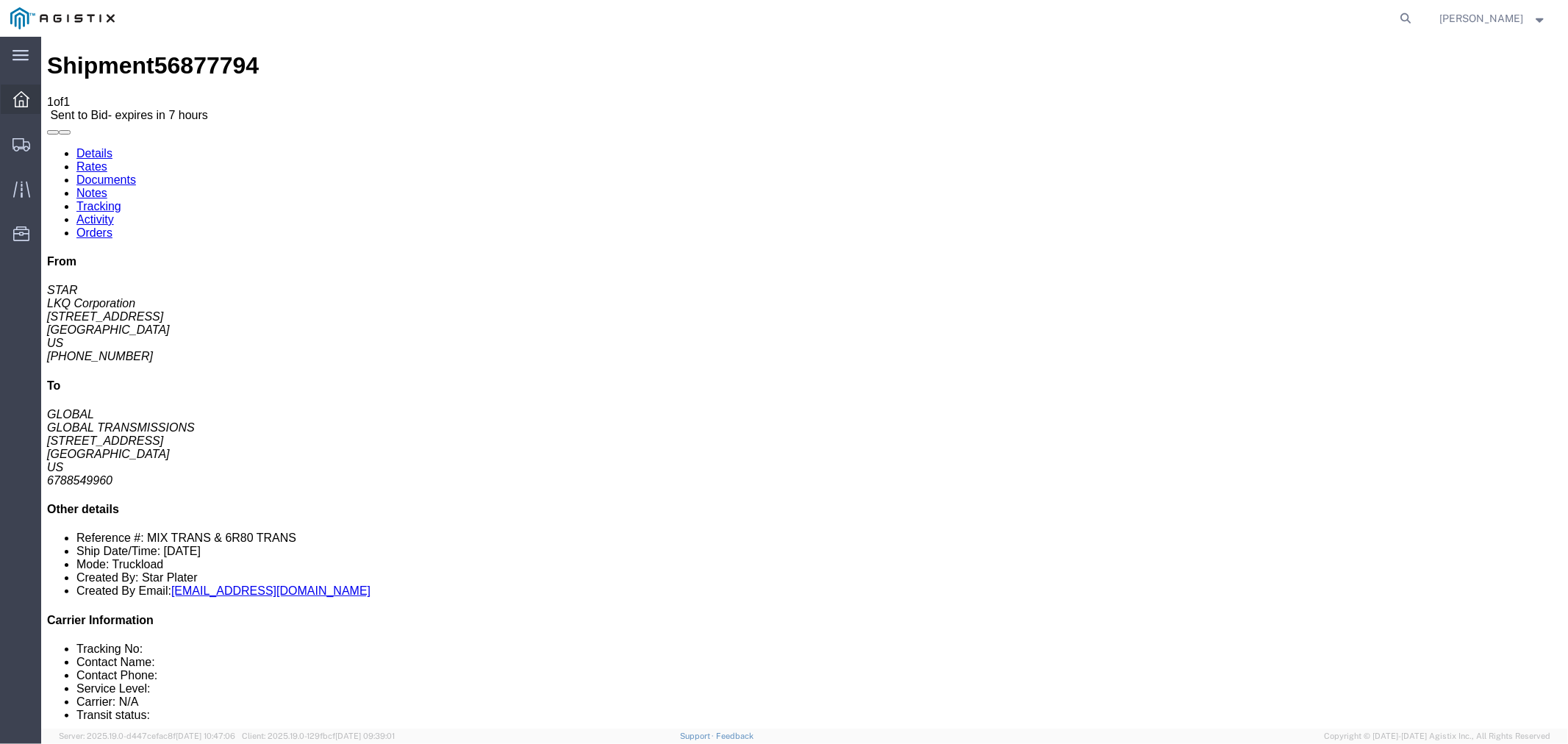
click at [24, 101] on icon at bounding box center [21, 99] width 16 height 16
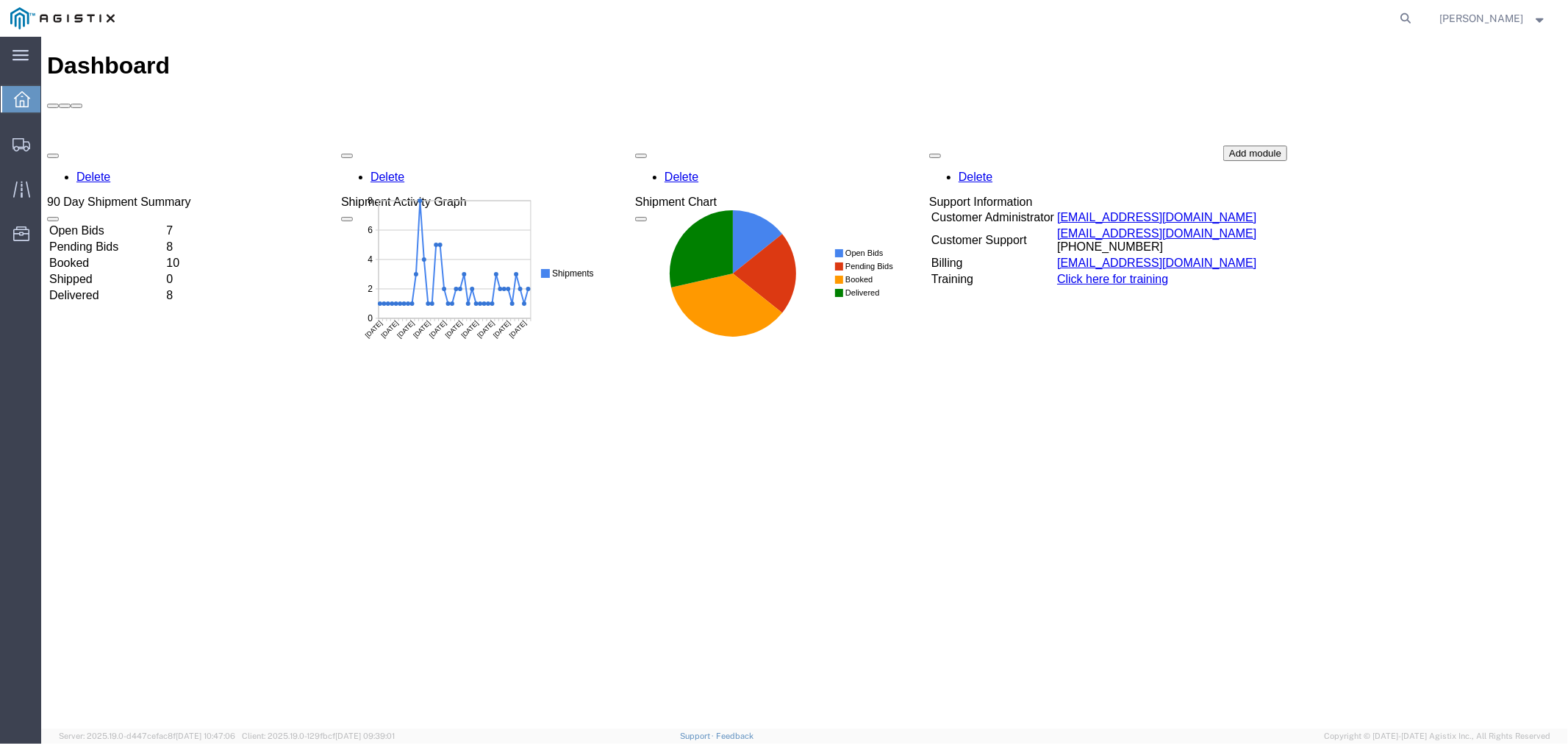
click at [97, 223] on td "Open Bids" at bounding box center [105, 229] width 115 height 14
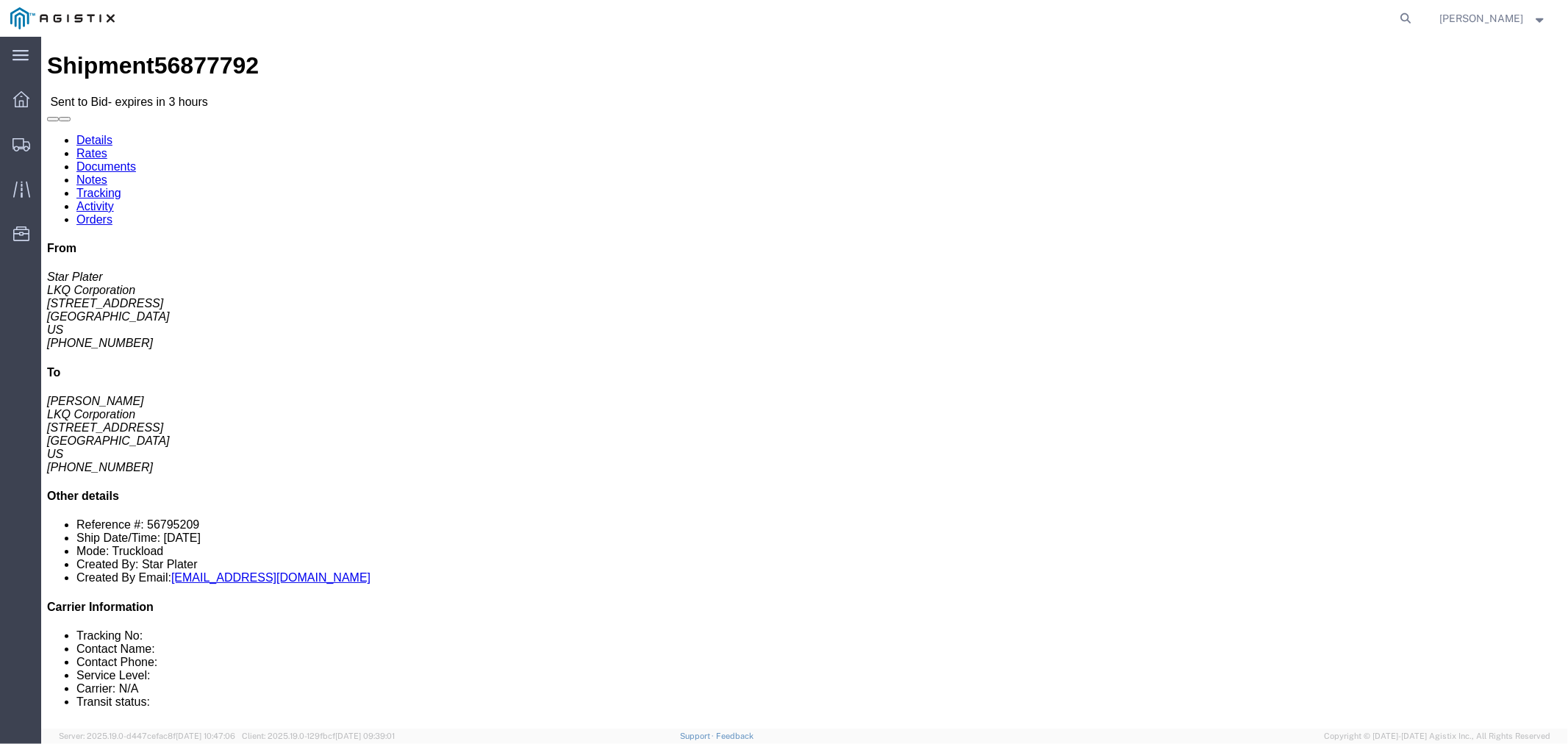
drag, startPoint x: 112, startPoint y: 328, endPoint x: 136, endPoint y: 328, distance: 24.0
click button "button"
click link "Notes"
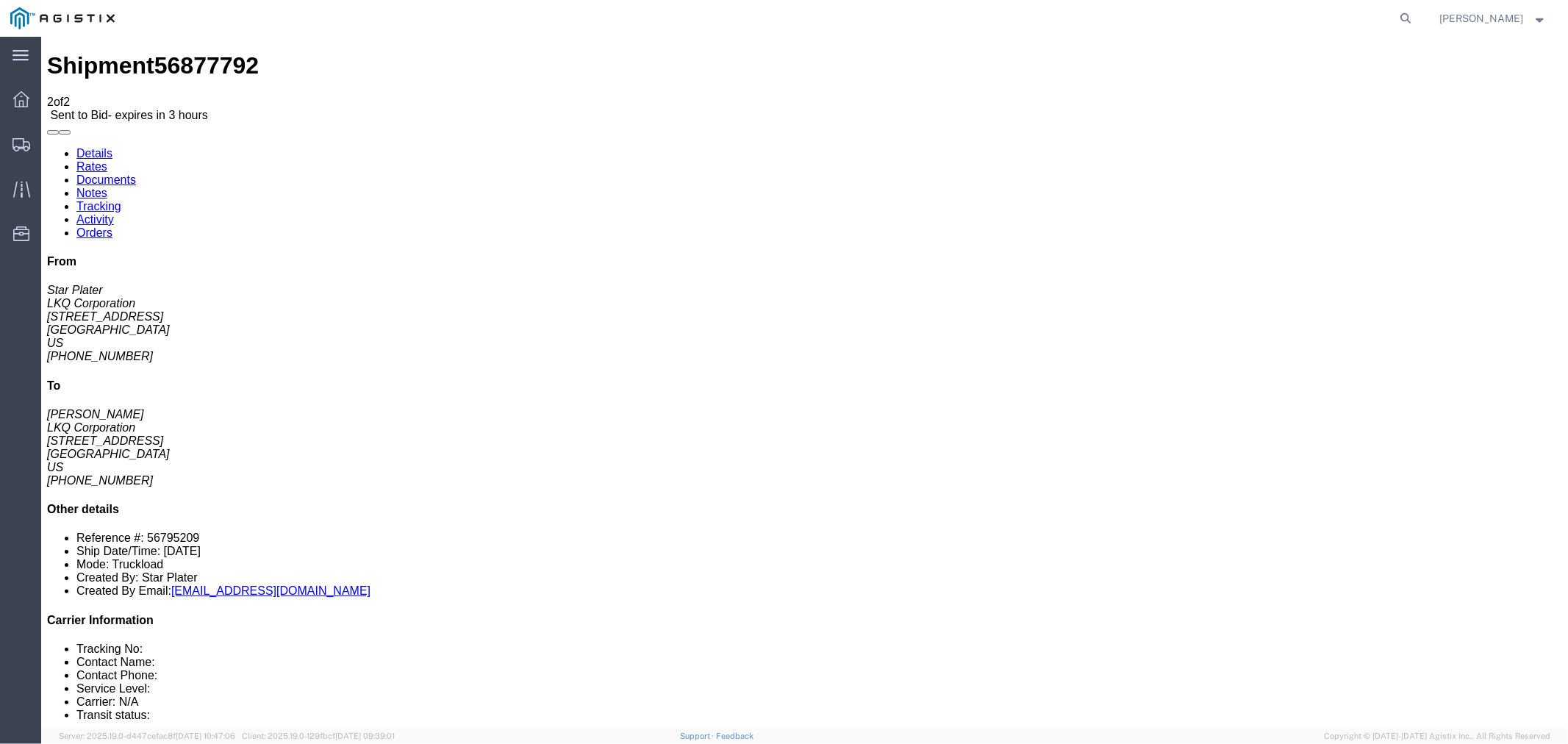
click at [107, 160] on link "Rates" at bounding box center [91, 166] width 30 height 13
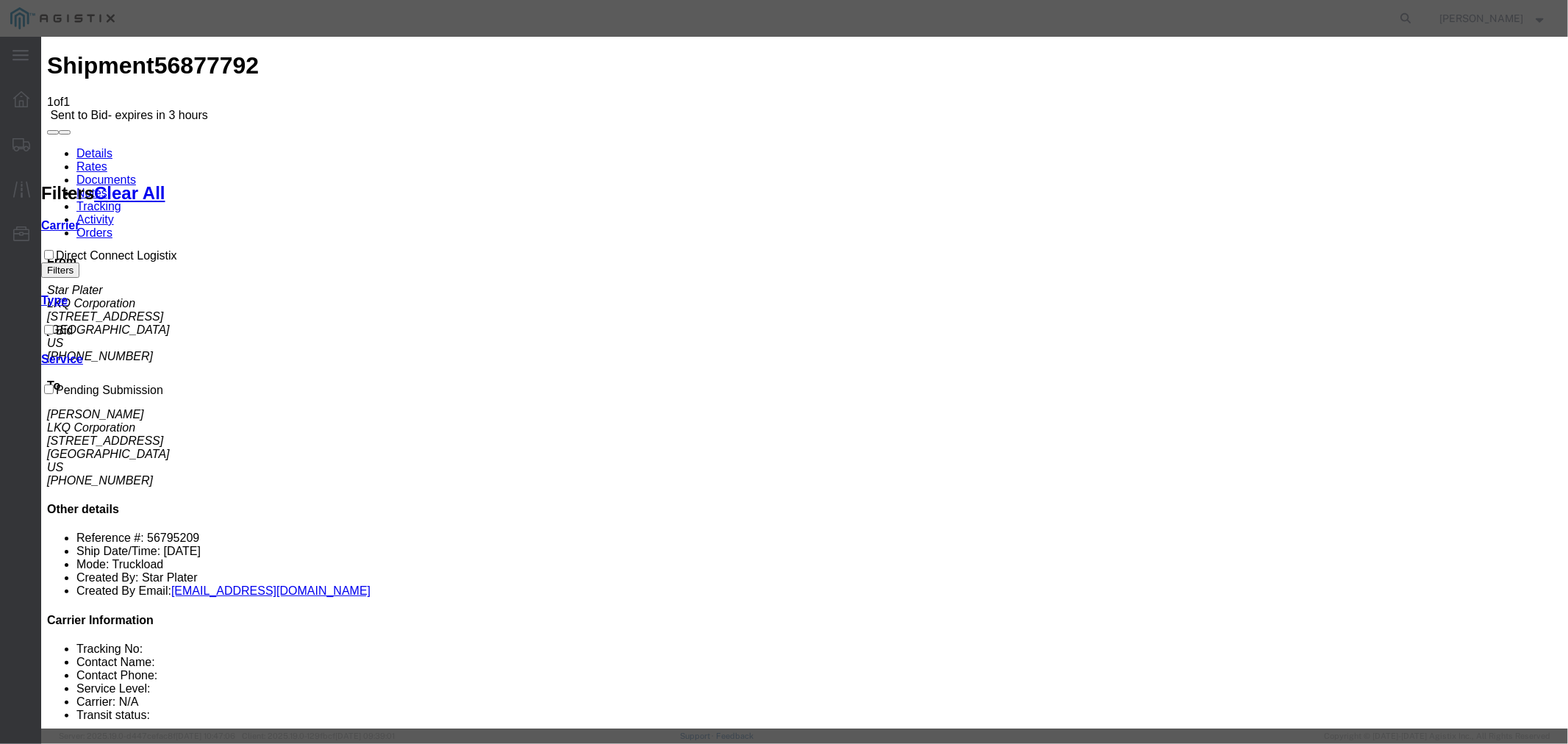
select select "4506"
type input "500"
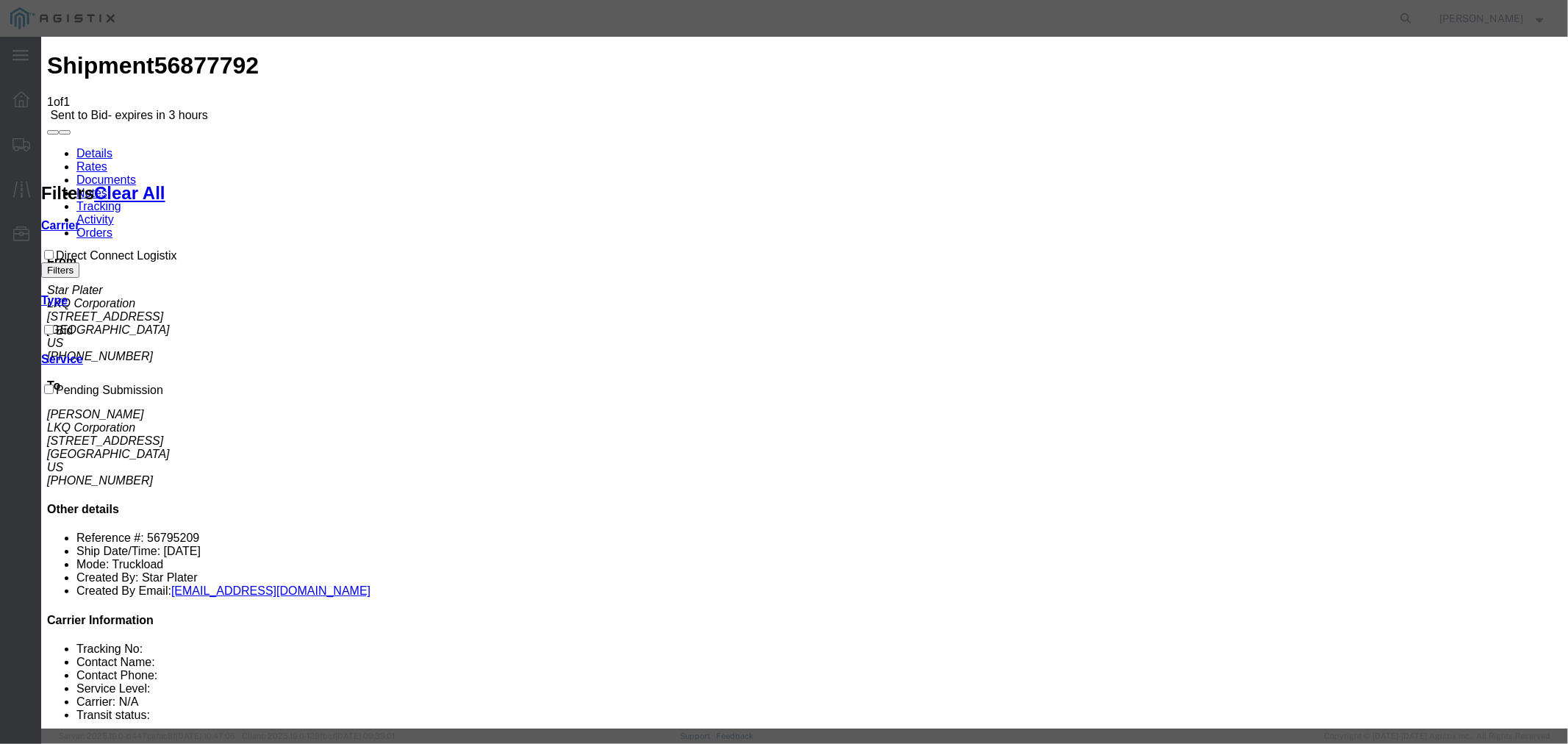
select select "15907"
type input "DCL"
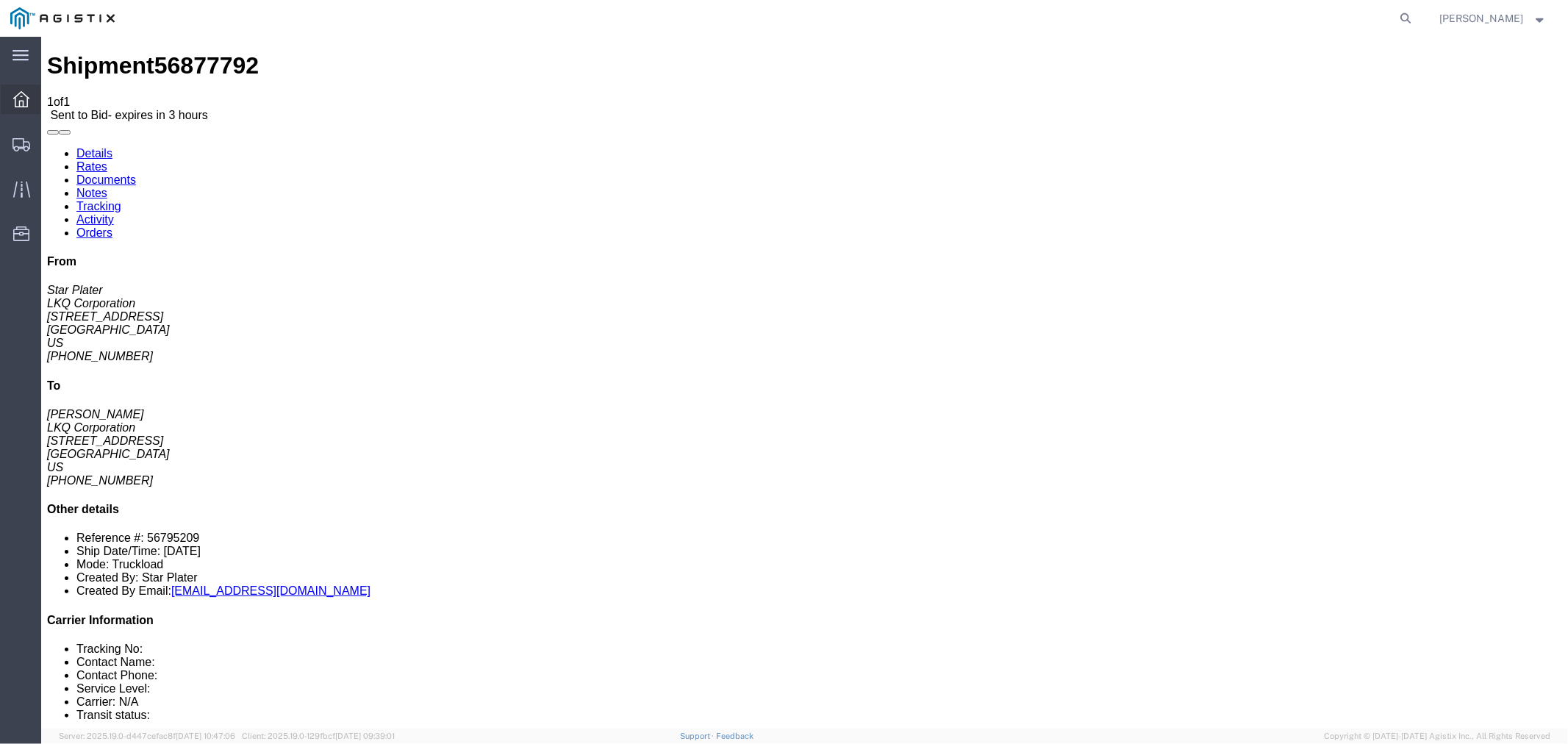
click at [27, 107] on div at bounding box center [21, 99] width 41 height 30
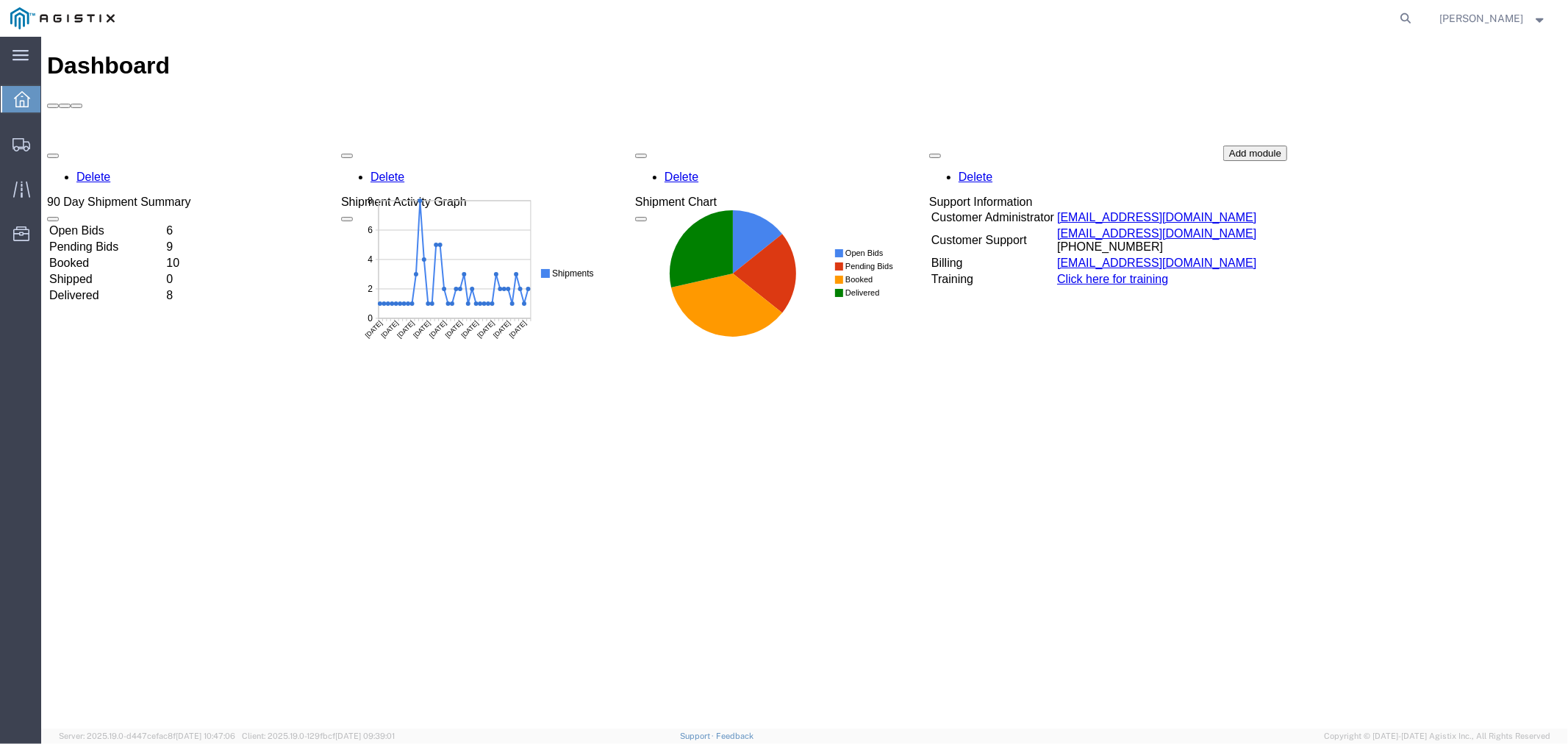
click at [120, 223] on td "Open Bids" at bounding box center [105, 229] width 115 height 14
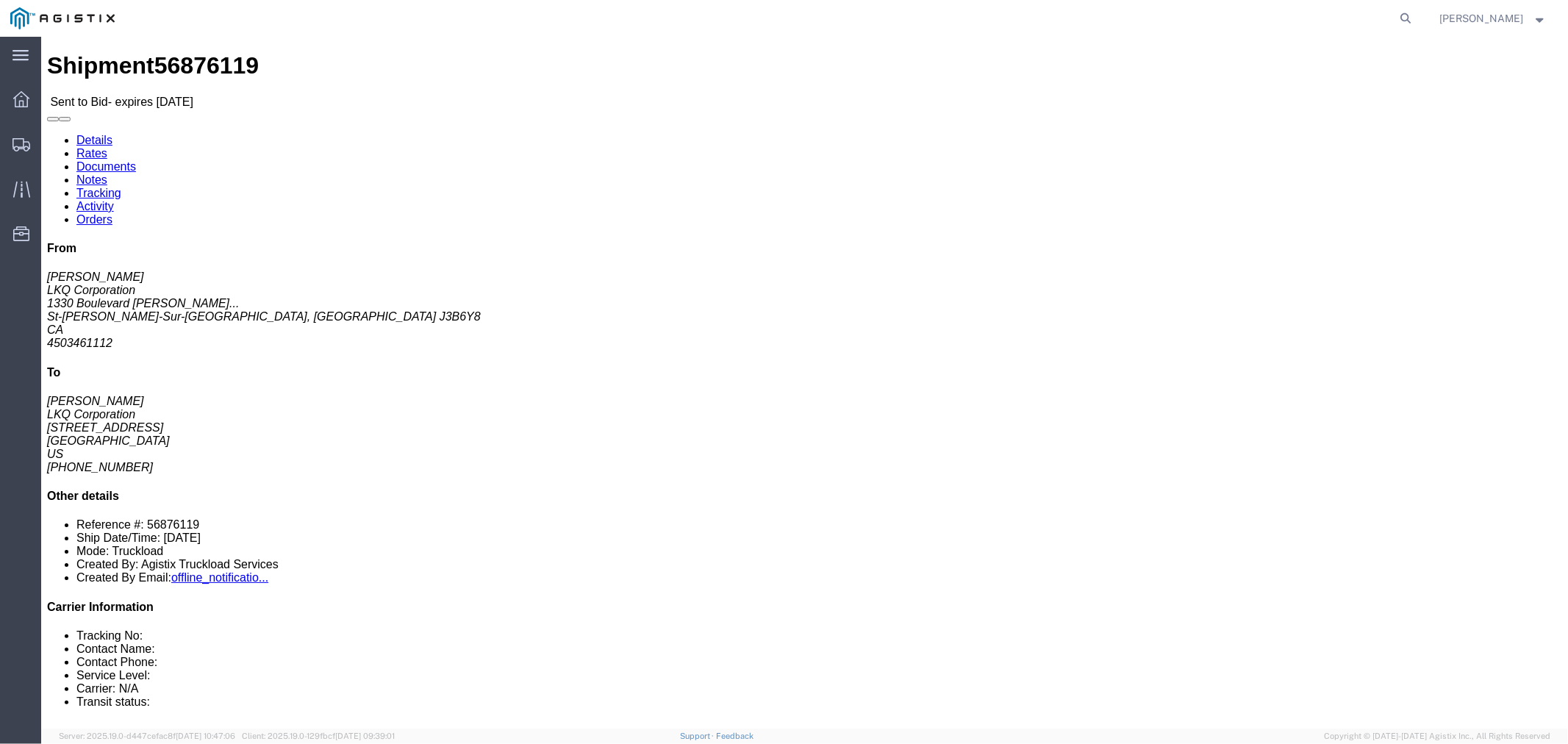
click button "button"
click link "Notes"
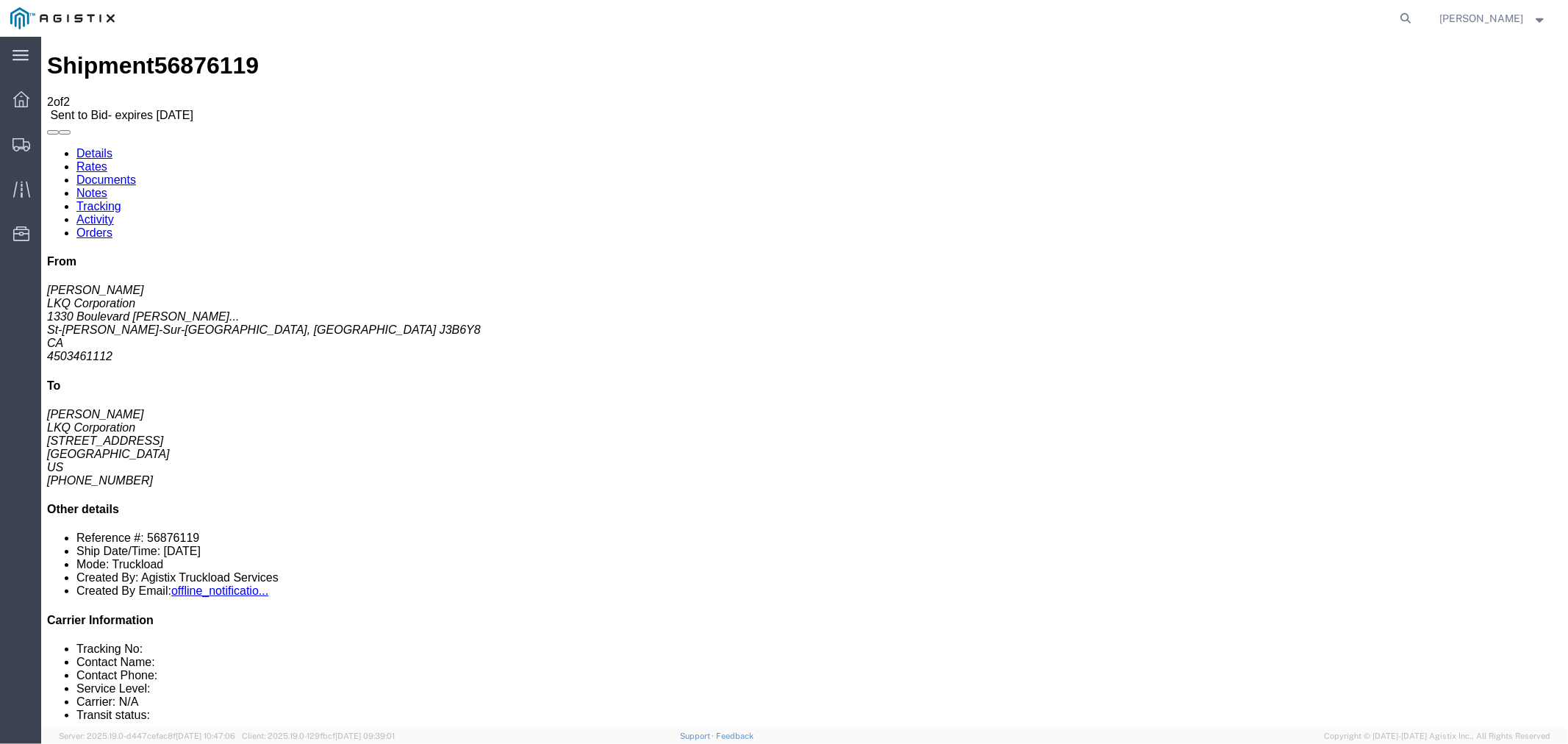
click at [107, 160] on link "Rates" at bounding box center [91, 166] width 30 height 13
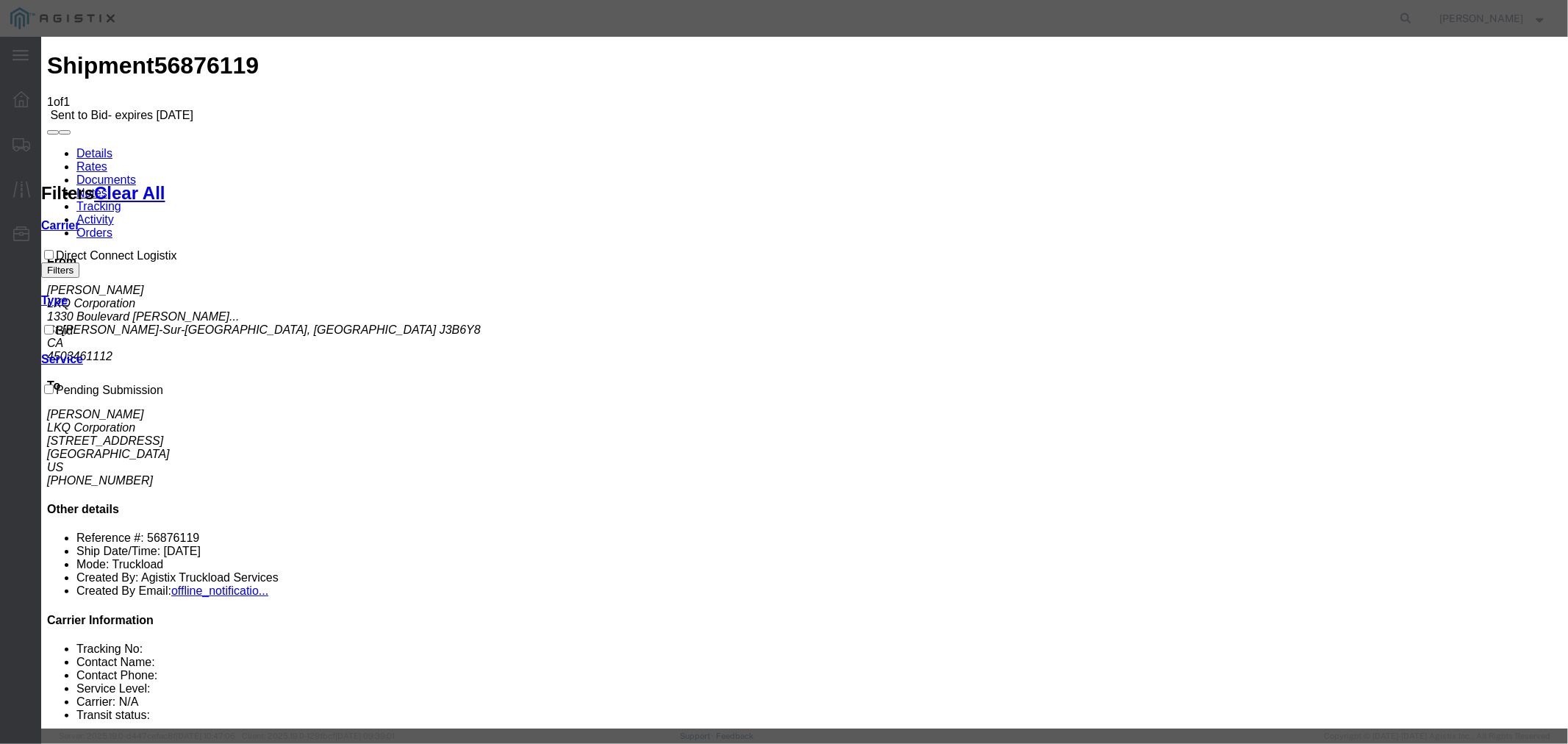
select select "4506"
select select "15907"
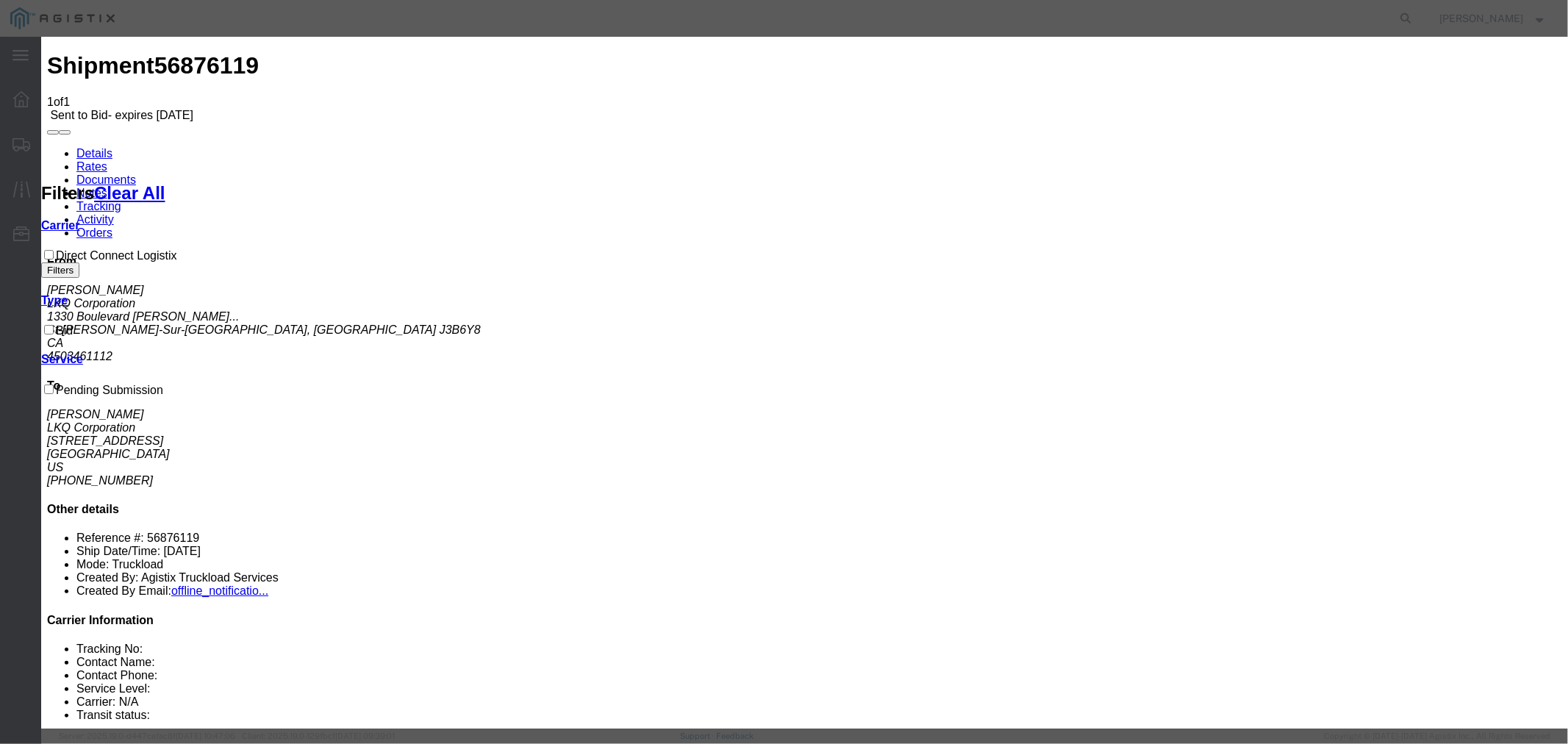
type input "DCL"
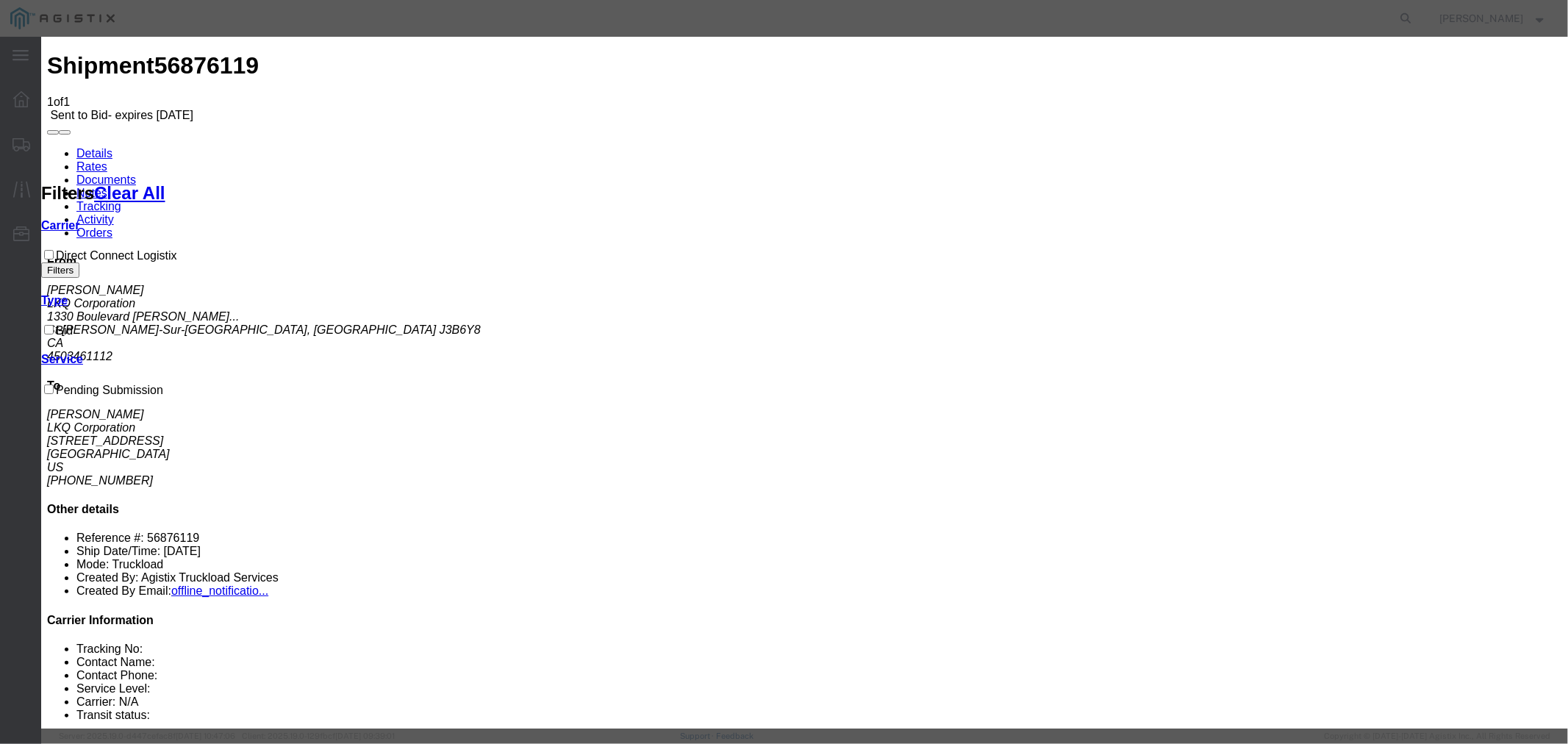
type input "3475"
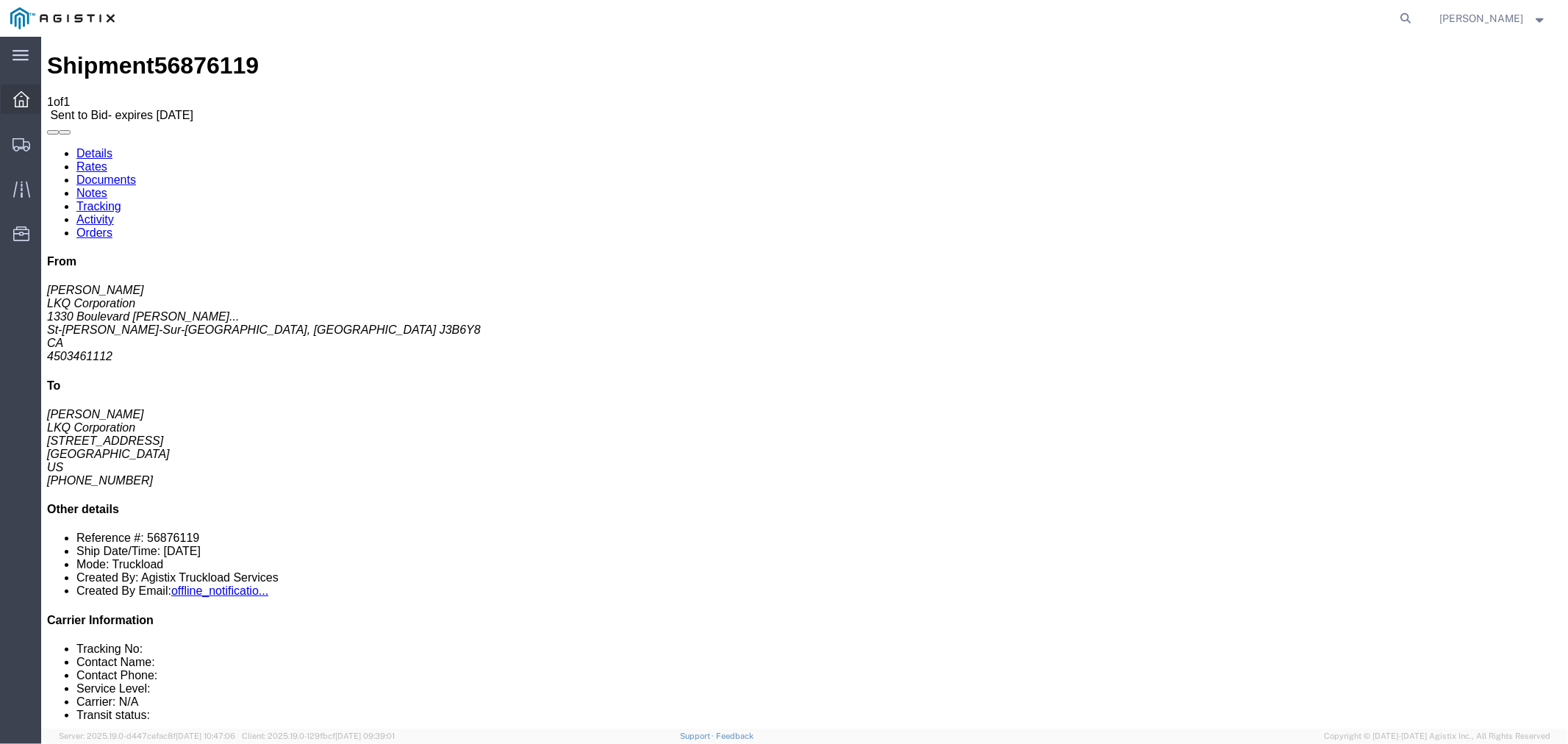
click at [14, 101] on icon at bounding box center [21, 99] width 16 height 16
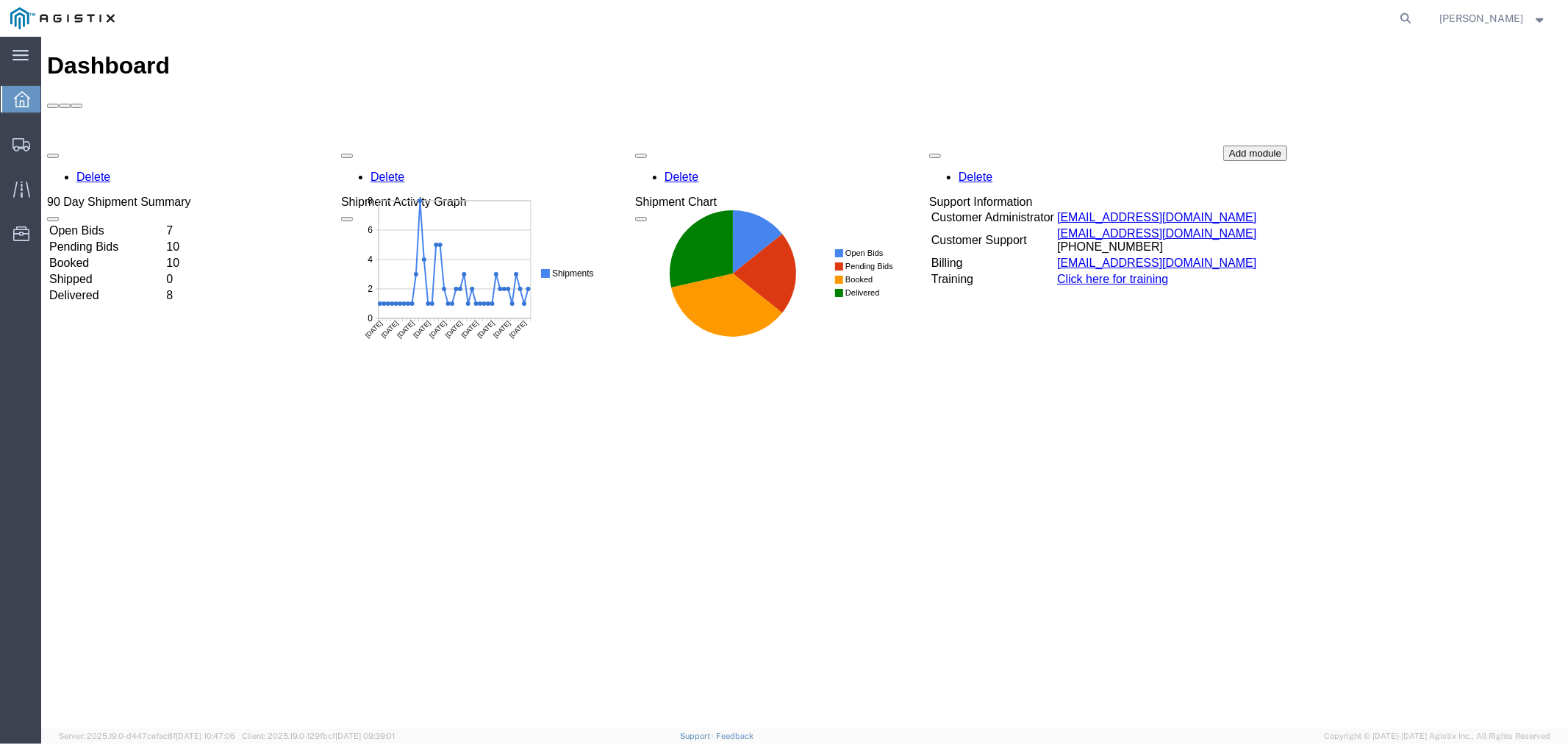
click at [110, 223] on td "Open Bids" at bounding box center [105, 229] width 115 height 14
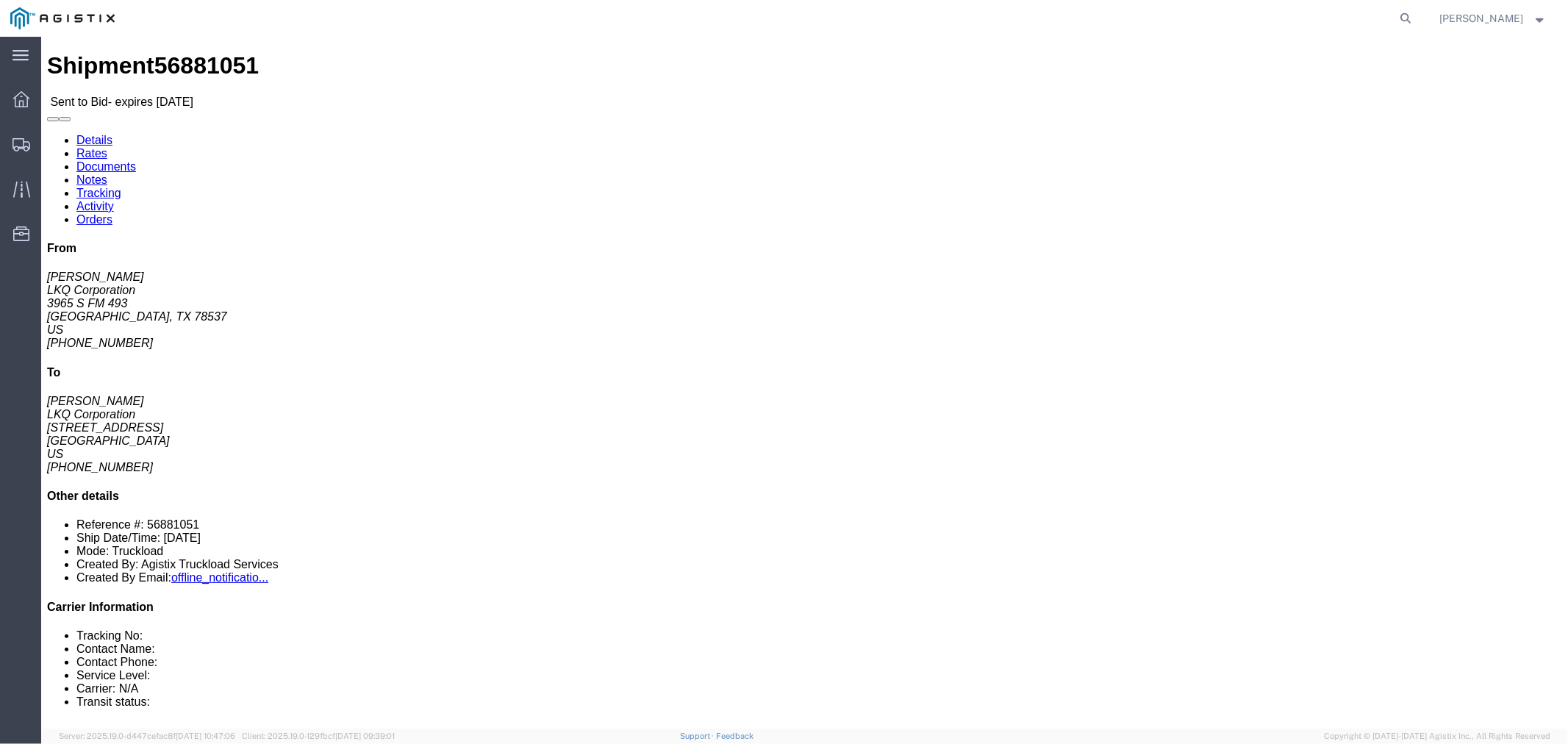
click button "button"
click link "Notes"
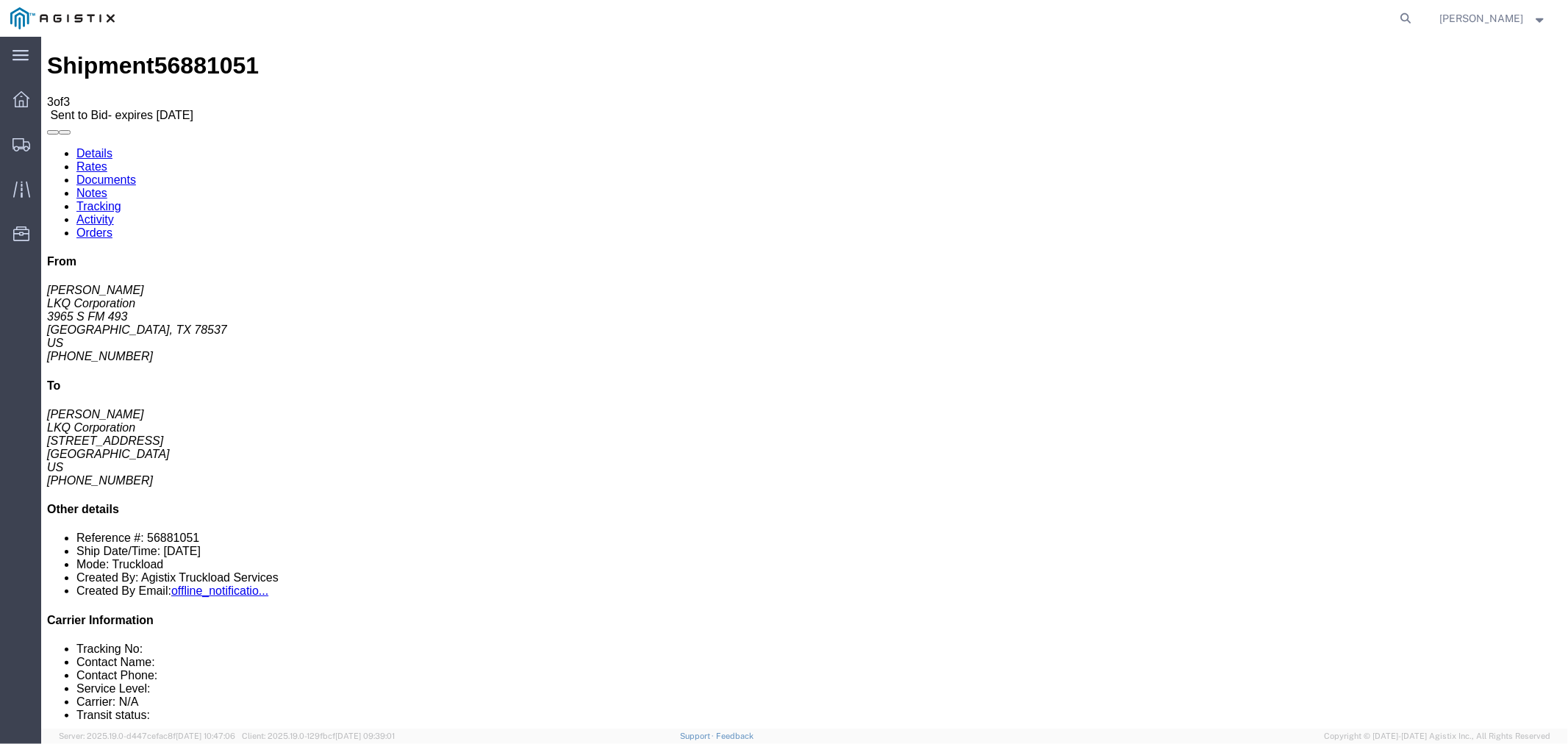
click at [107, 160] on link "Rates" at bounding box center [91, 166] width 30 height 13
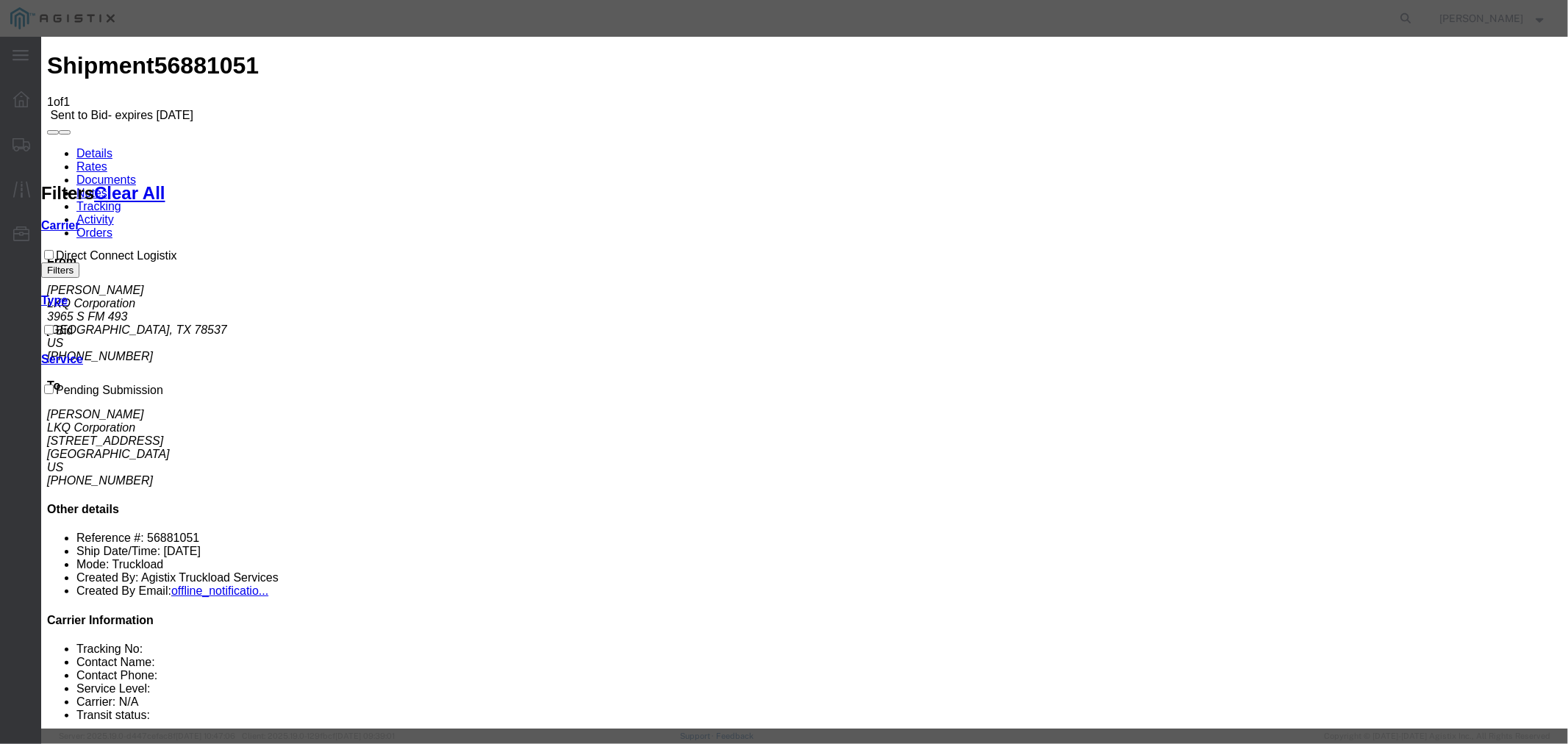
select select "4506"
select select "15907"
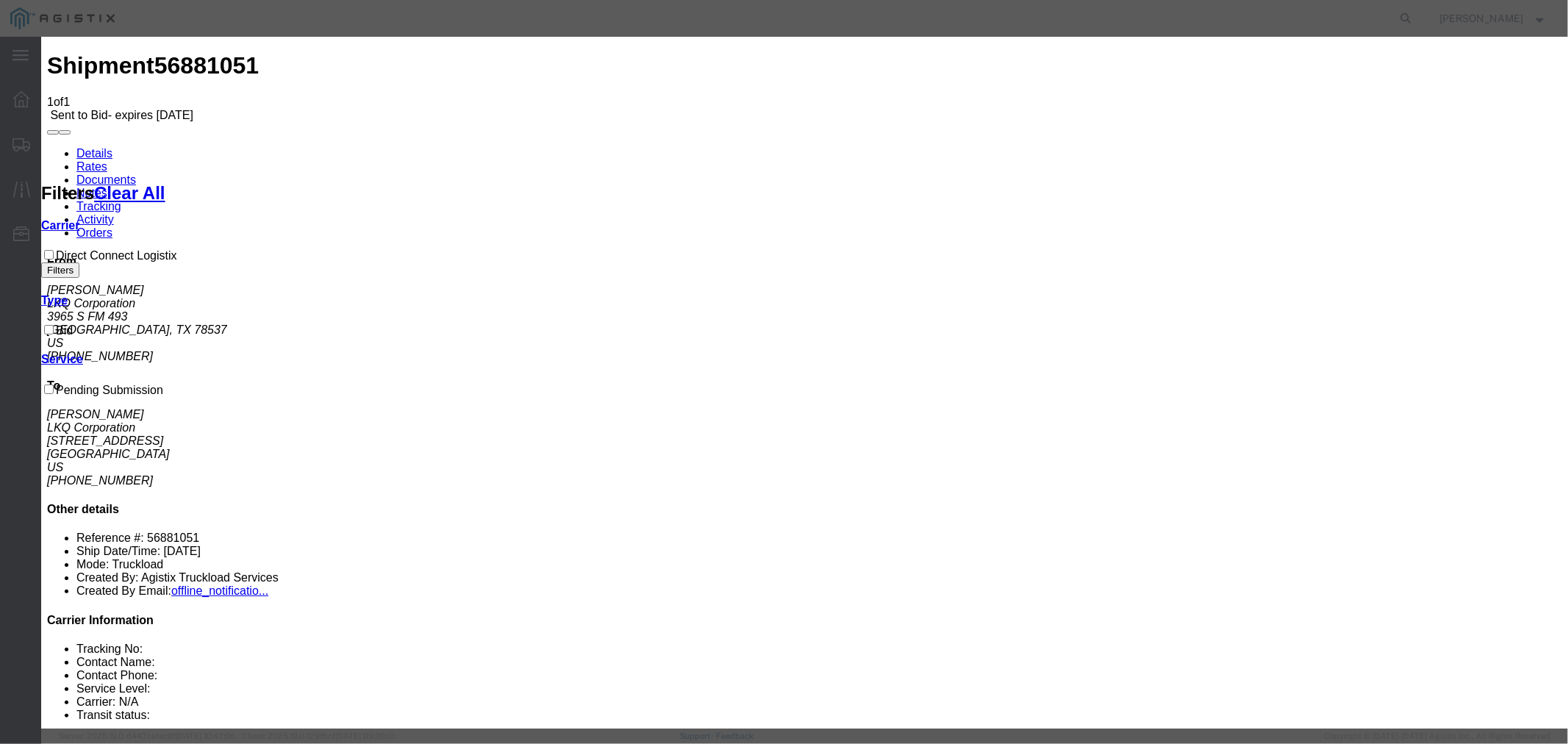
type input "DCL"
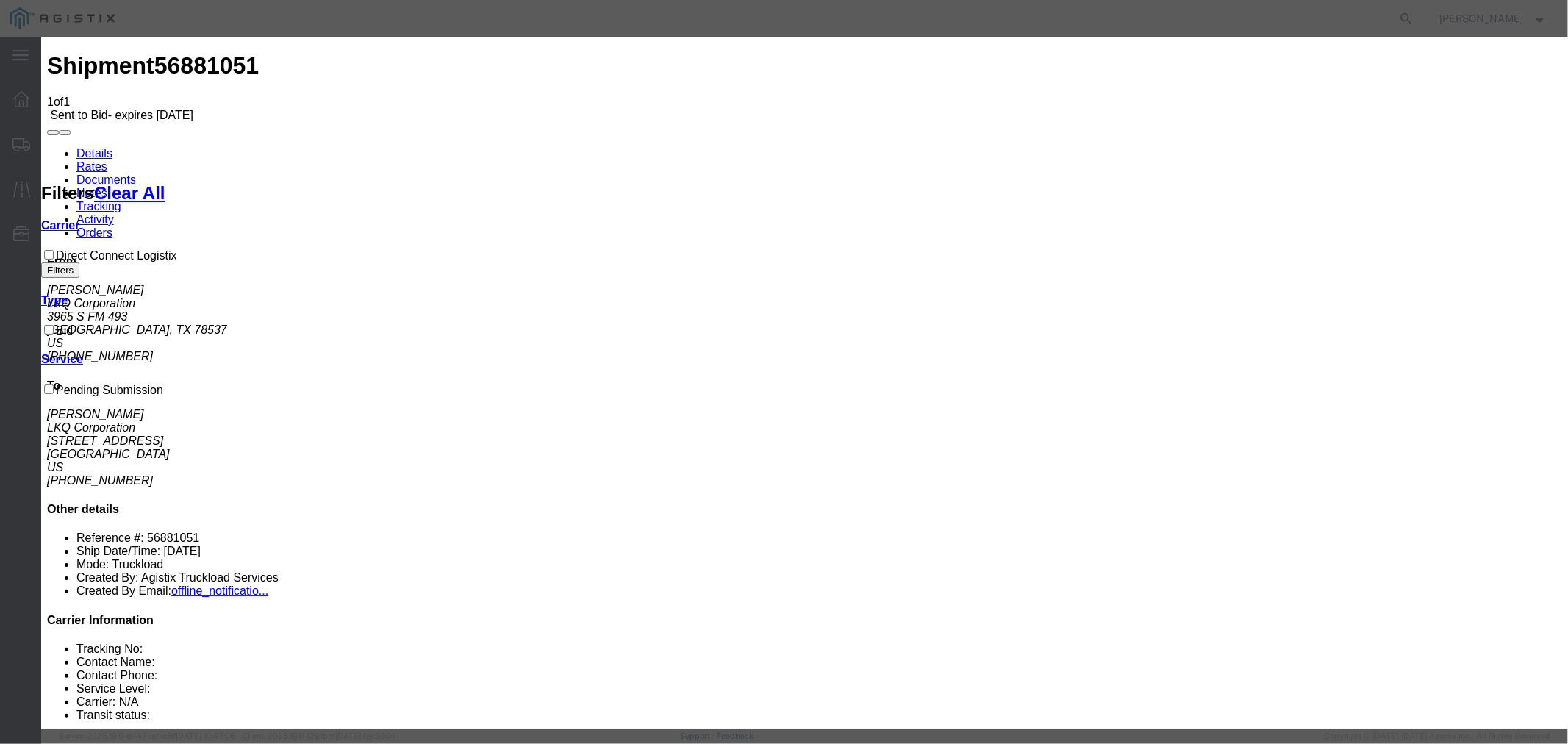
type input "1450"
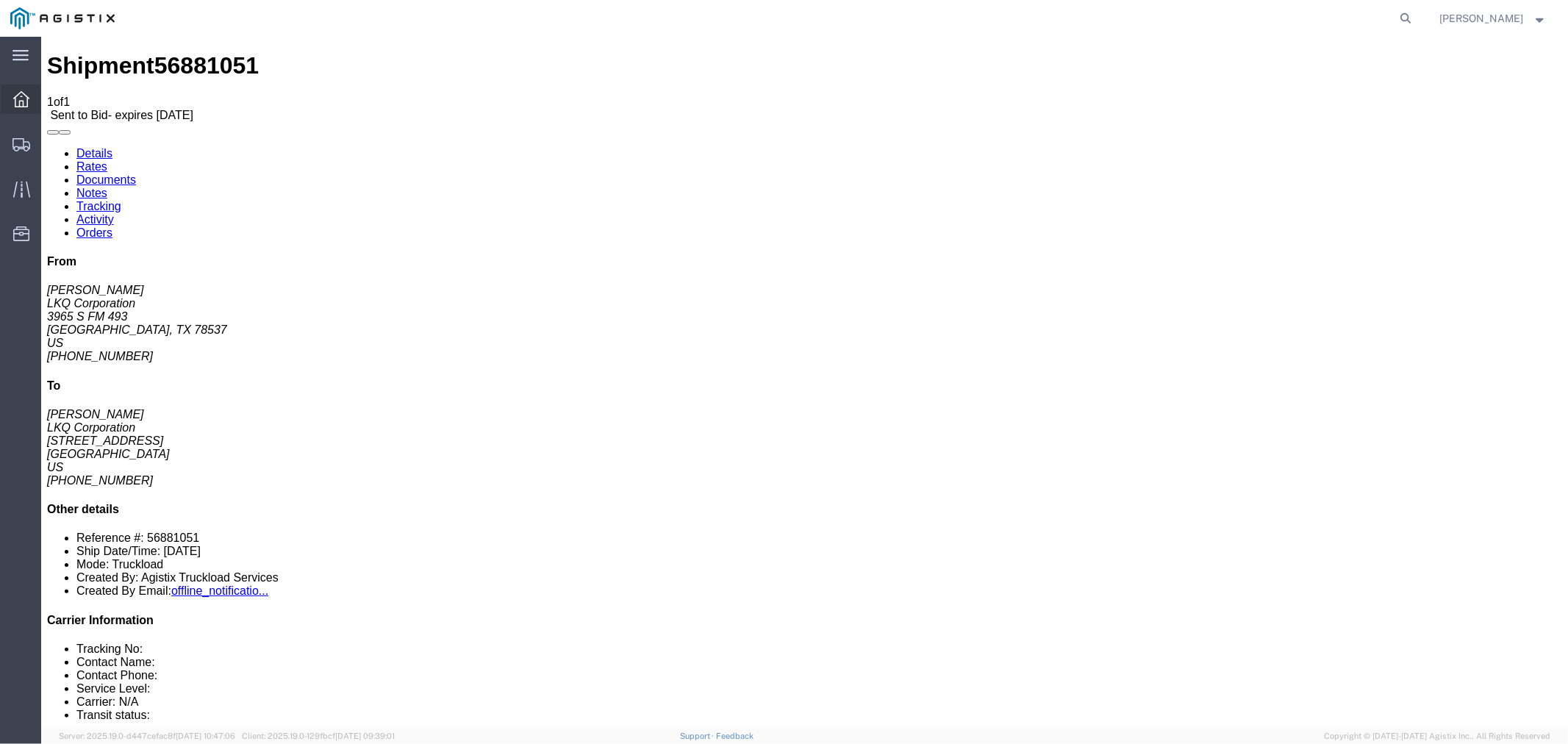
click at [25, 103] on icon at bounding box center [21, 99] width 16 height 16
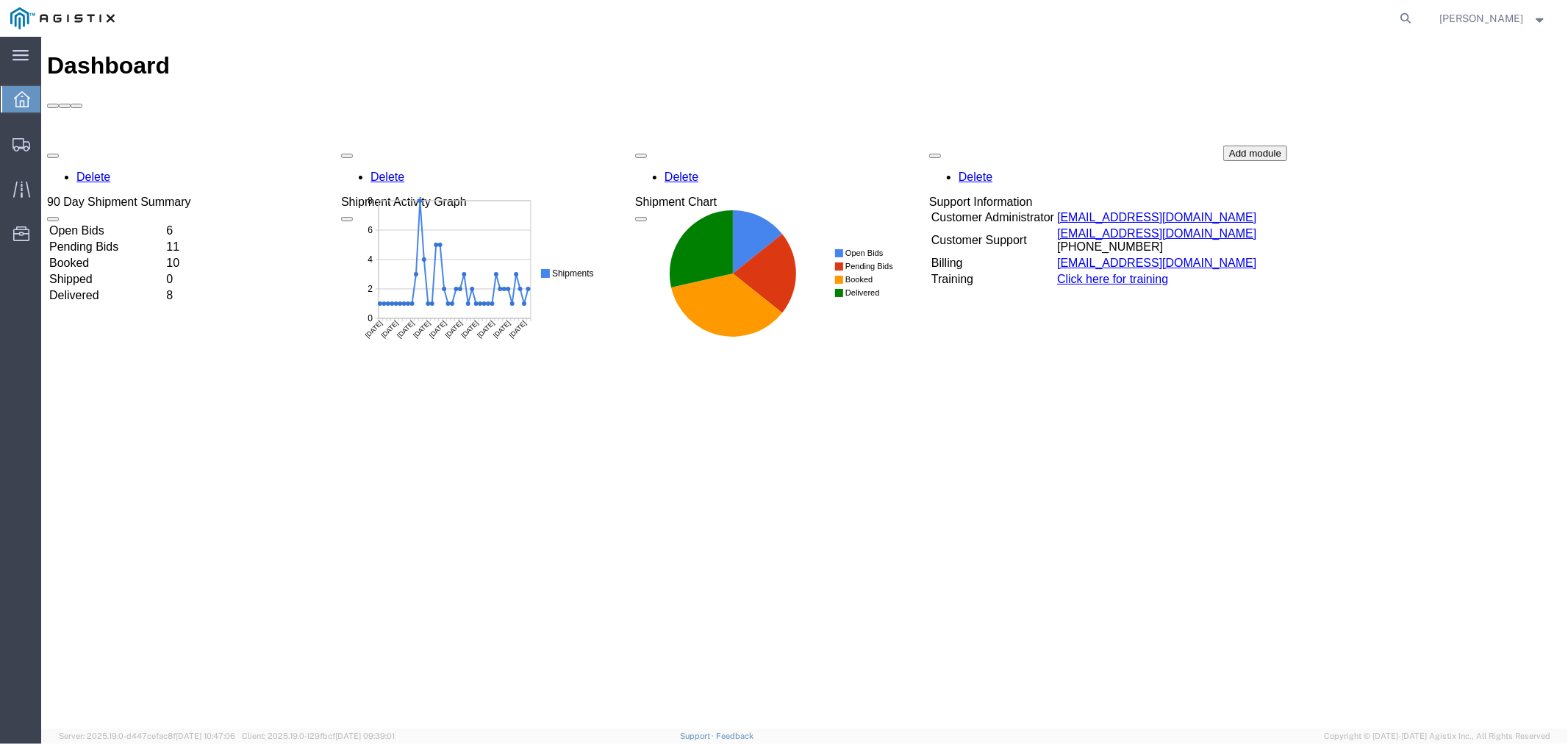
click at [121, 223] on td "Open Bids" at bounding box center [105, 229] width 115 height 14
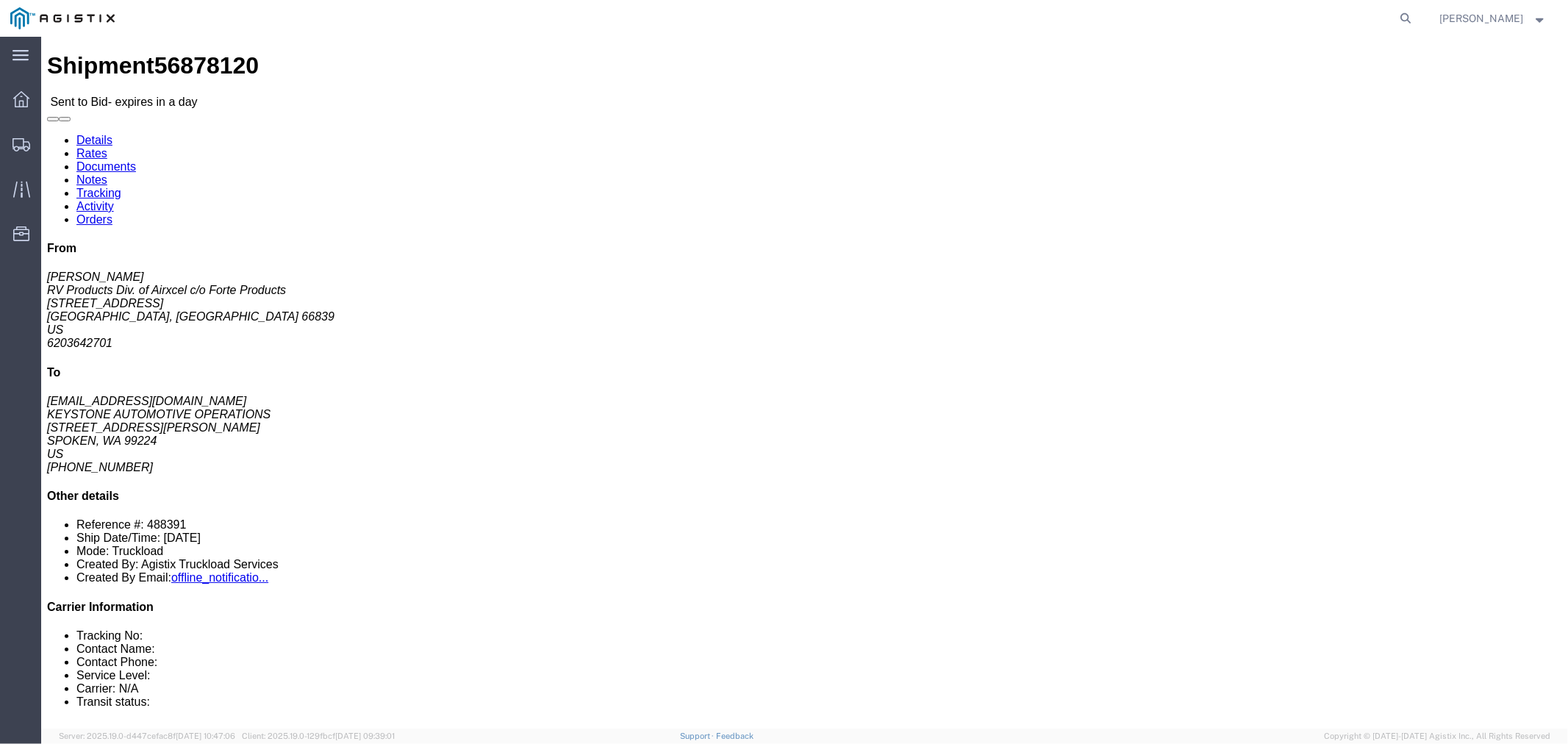
click button "button"
click link "Notes"
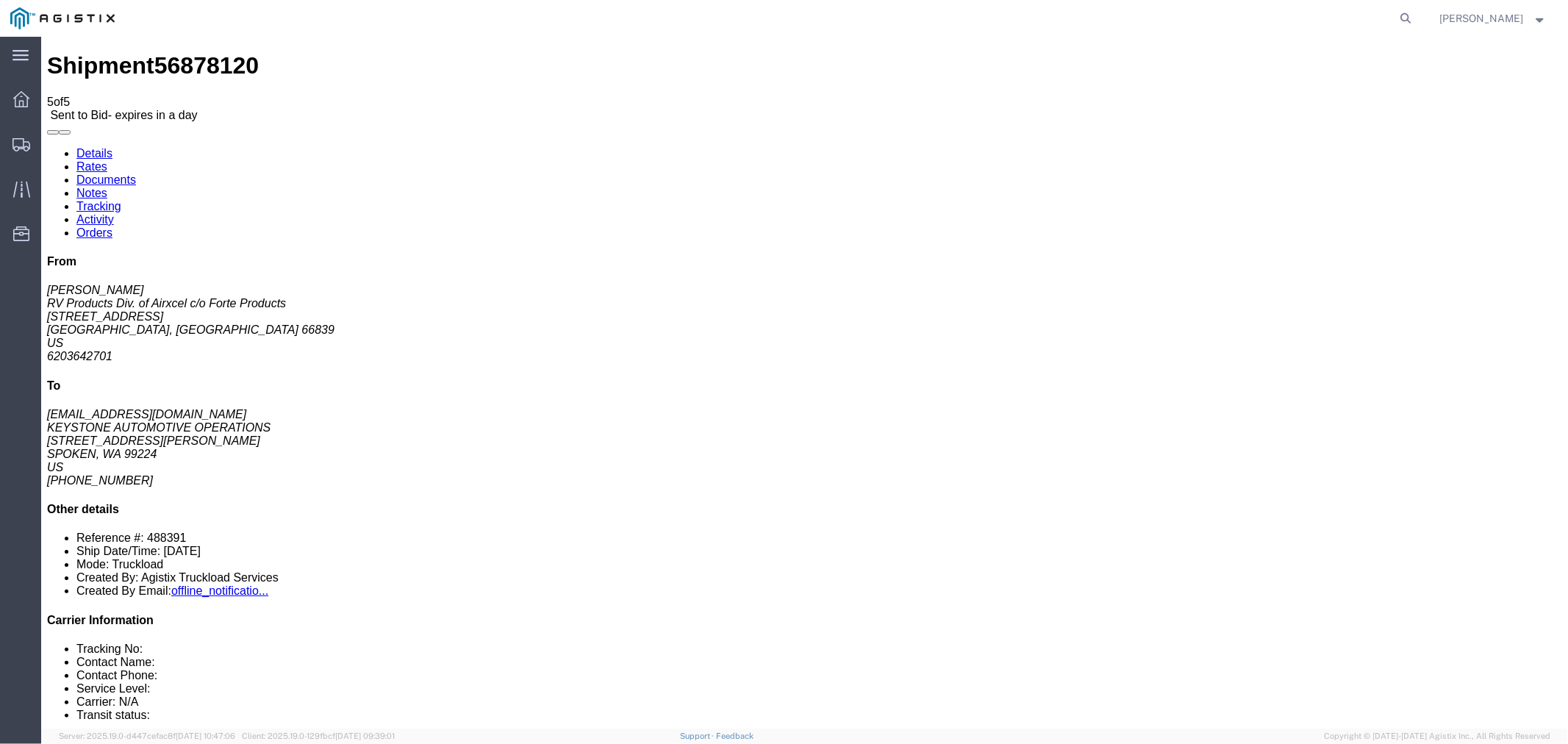
click at [107, 160] on link "Rates" at bounding box center [91, 166] width 30 height 13
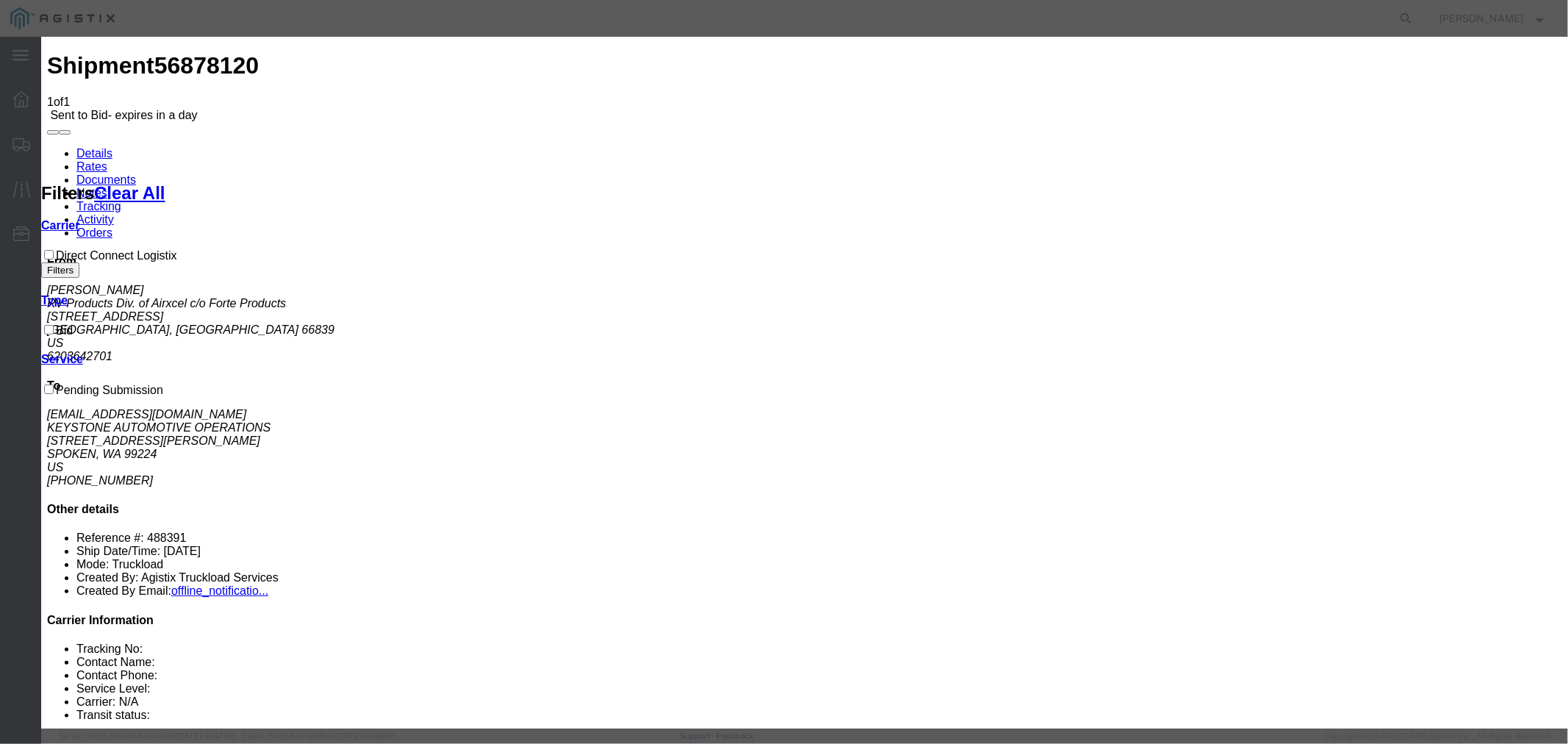
drag, startPoint x: 596, startPoint y: 170, endPoint x: 603, endPoint y: 180, distance: 12.2
select select "4506"
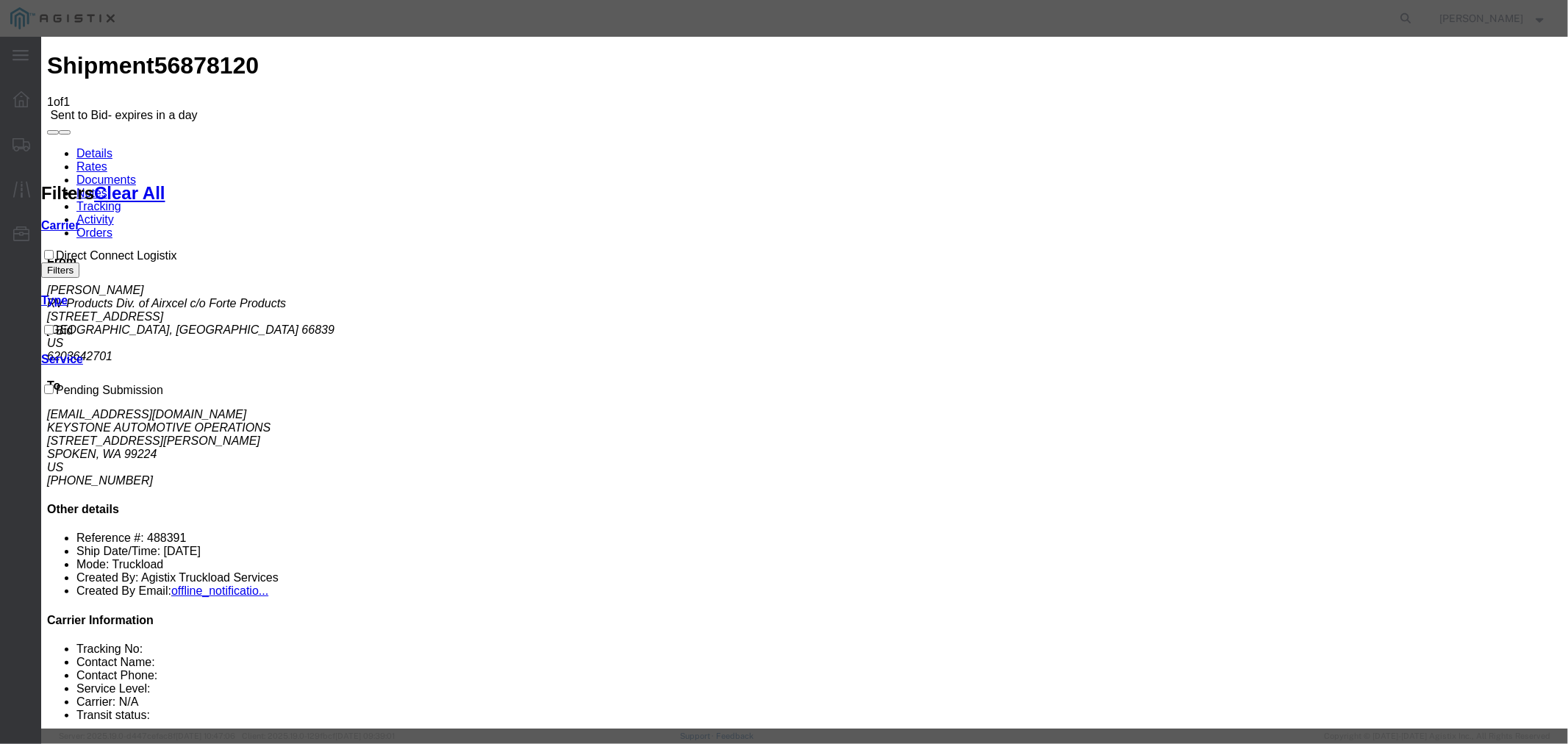
select select "15907"
type input "DCL"
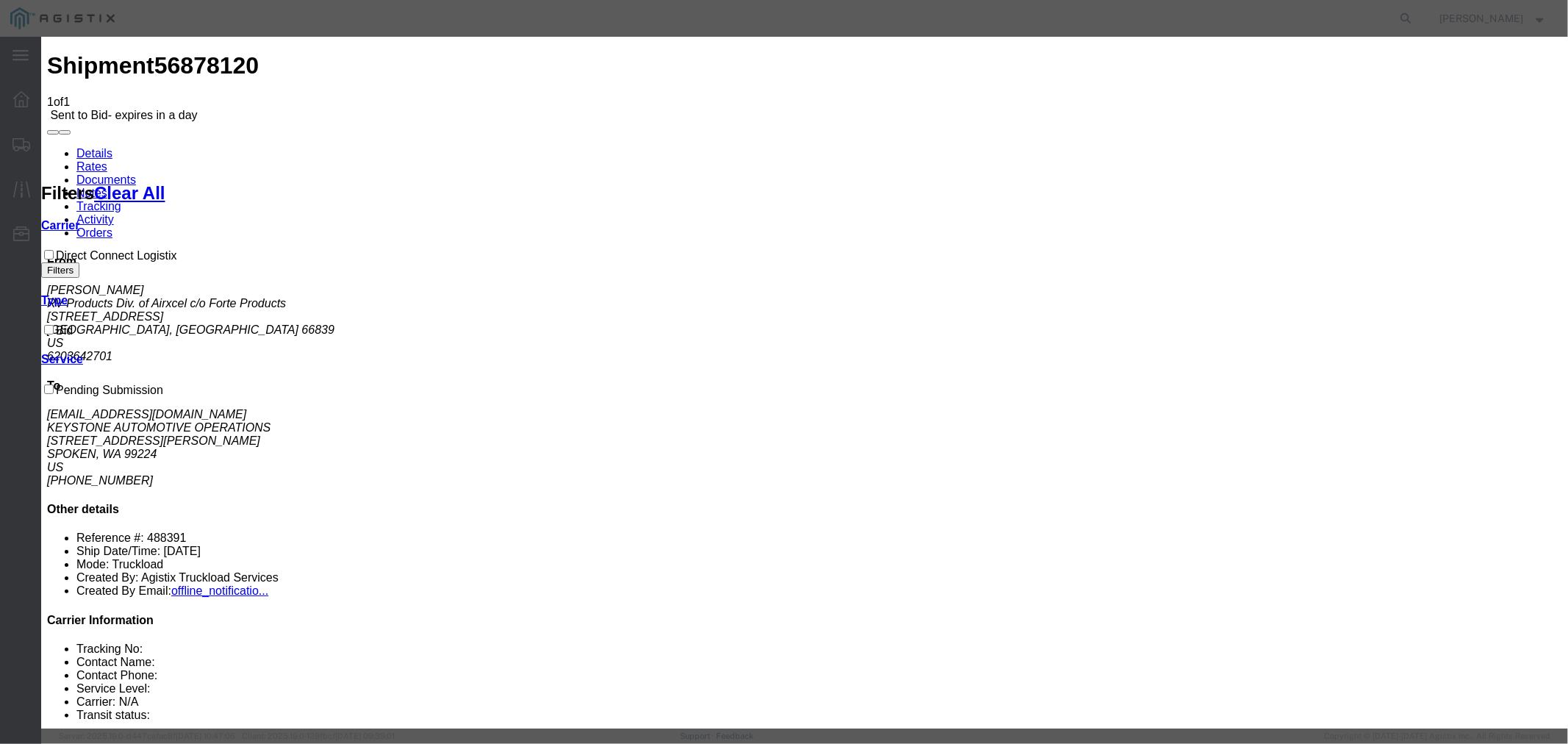
type input "4000"
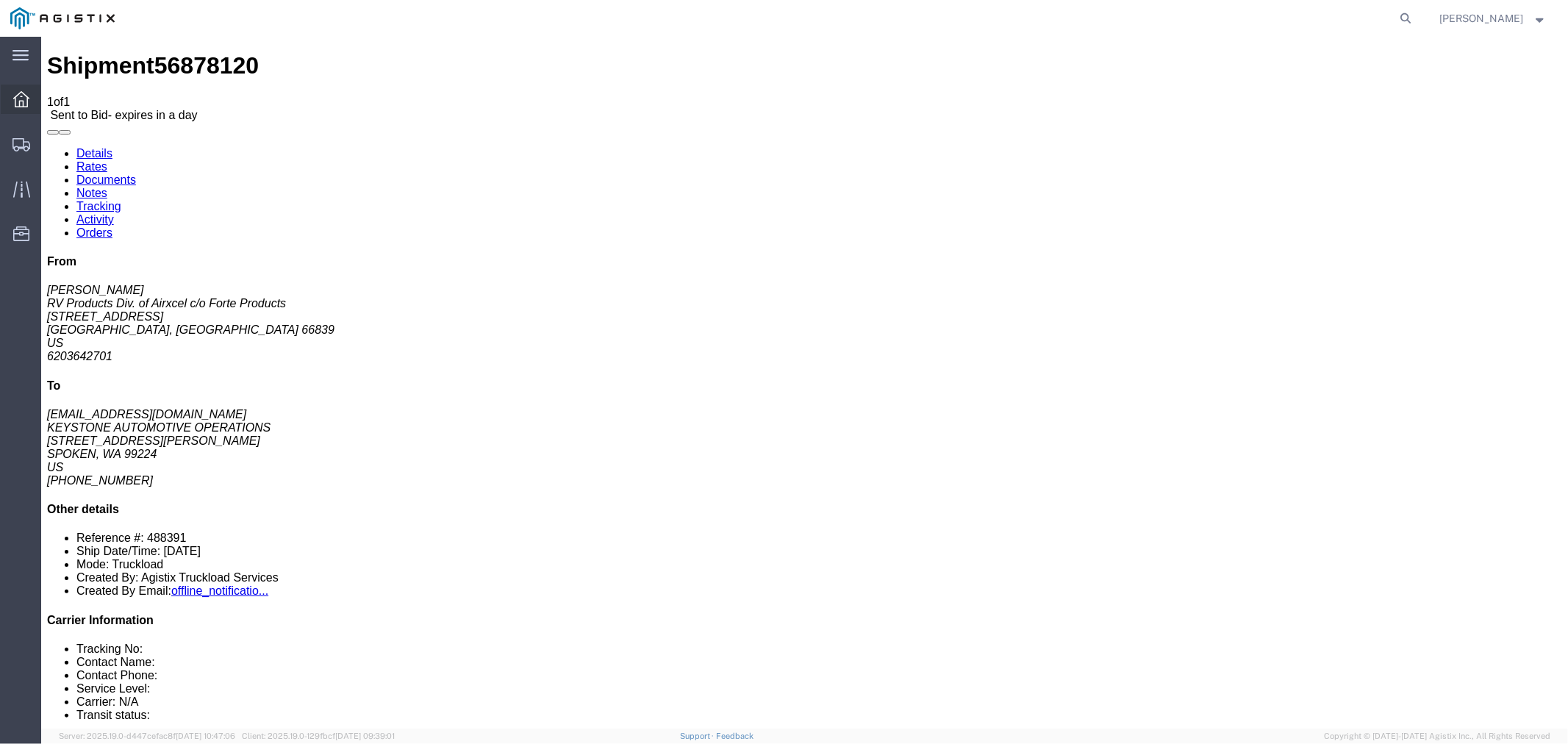
click at [24, 98] on icon at bounding box center [21, 99] width 16 height 16
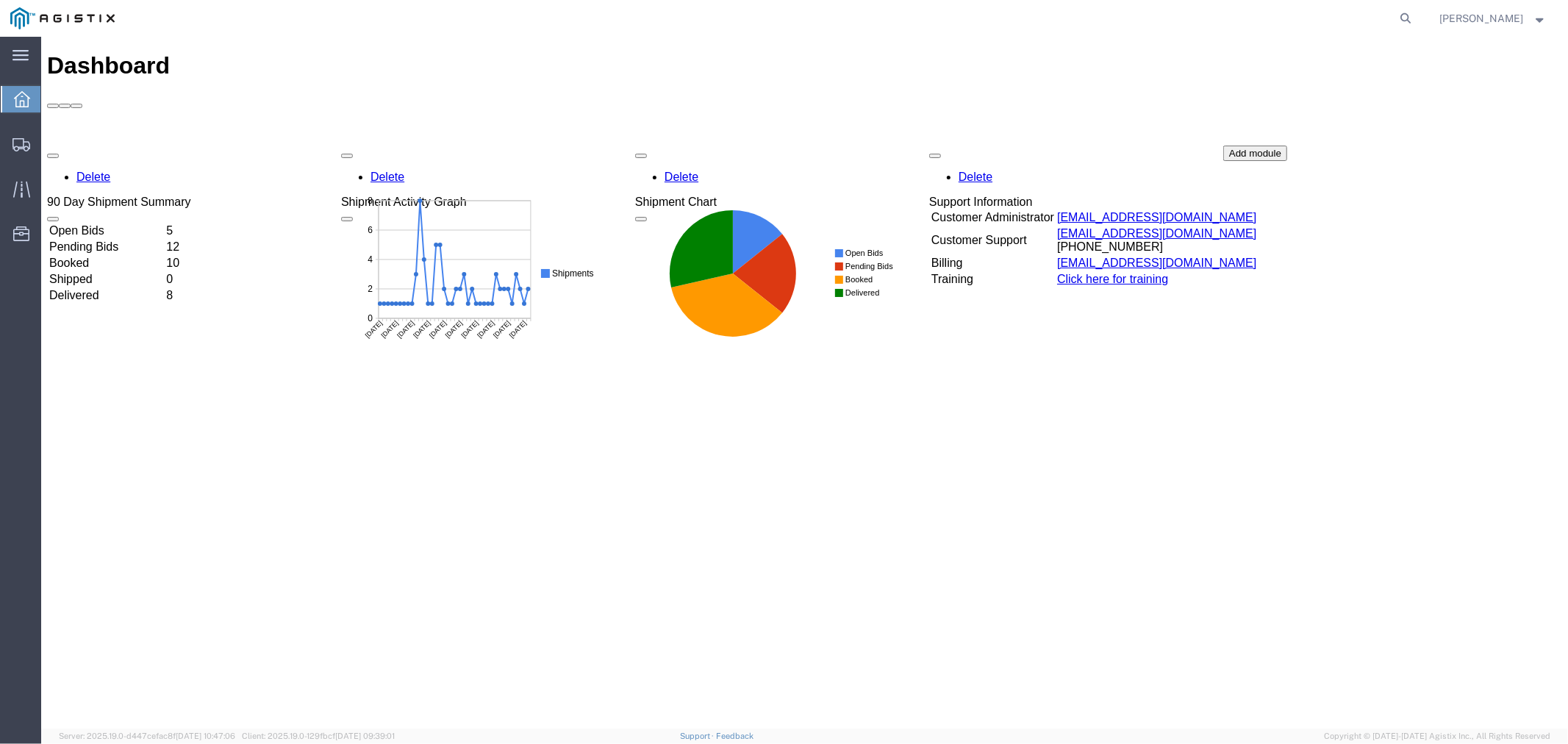
click at [89, 145] on div "Delete 90 Day Shipment Summary Open Bids 5 Pending Bids 12 Booked 10 Shipped 0 …" at bounding box center [804, 255] width 1516 height 221
click at [120, 223] on td "Open Bids" at bounding box center [105, 229] width 115 height 14
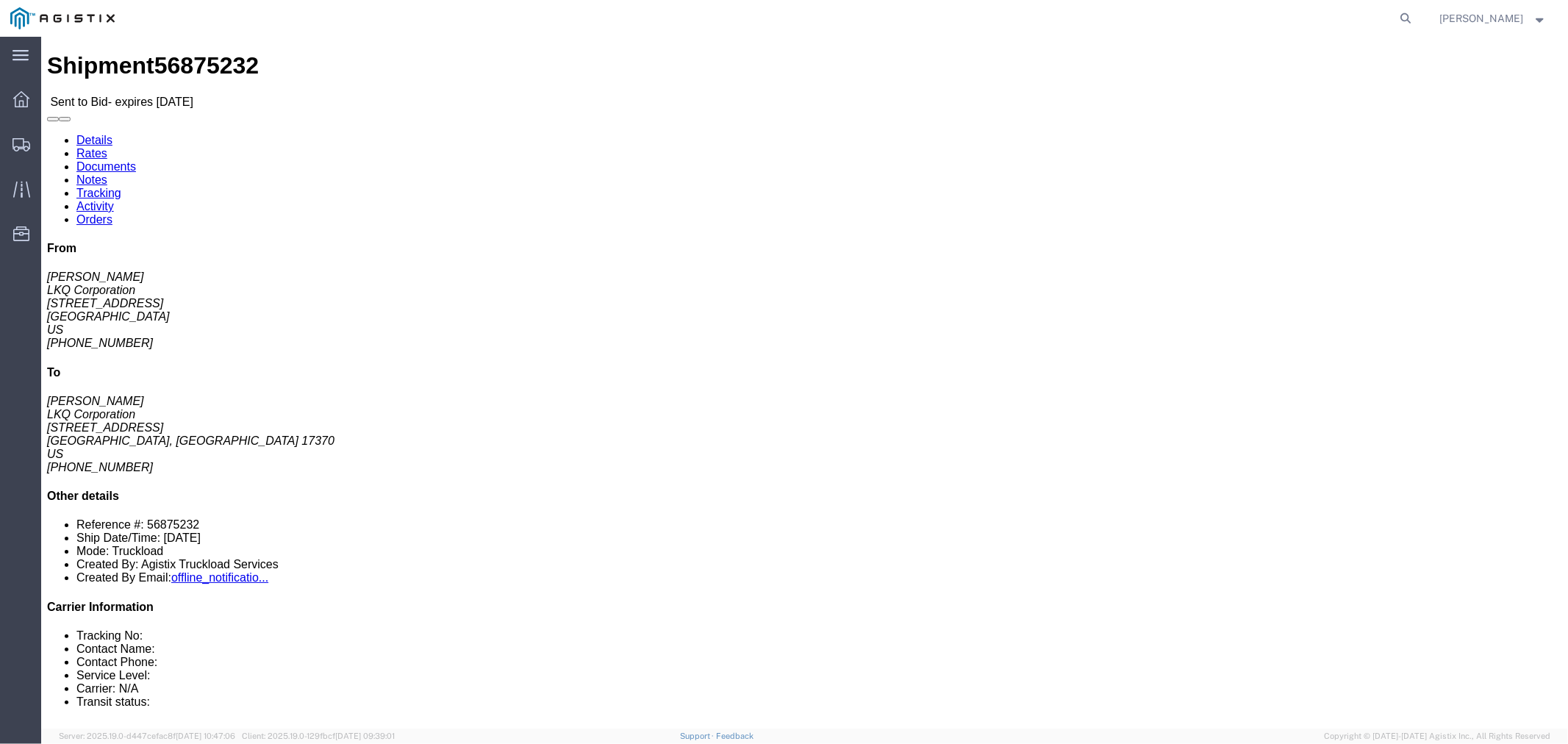
click button "button"
click link "Notes"
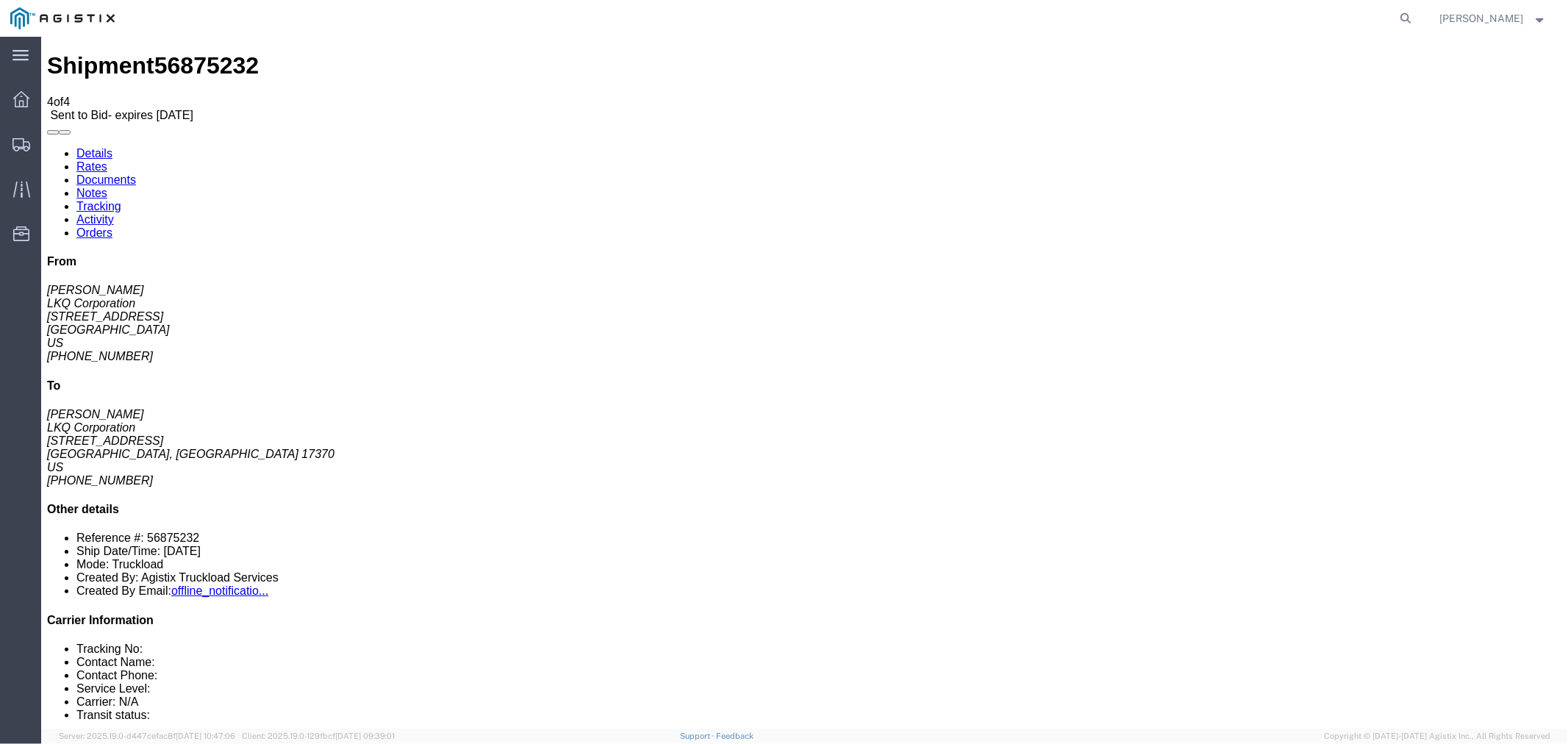
click at [107, 160] on link "Rates" at bounding box center [91, 166] width 30 height 13
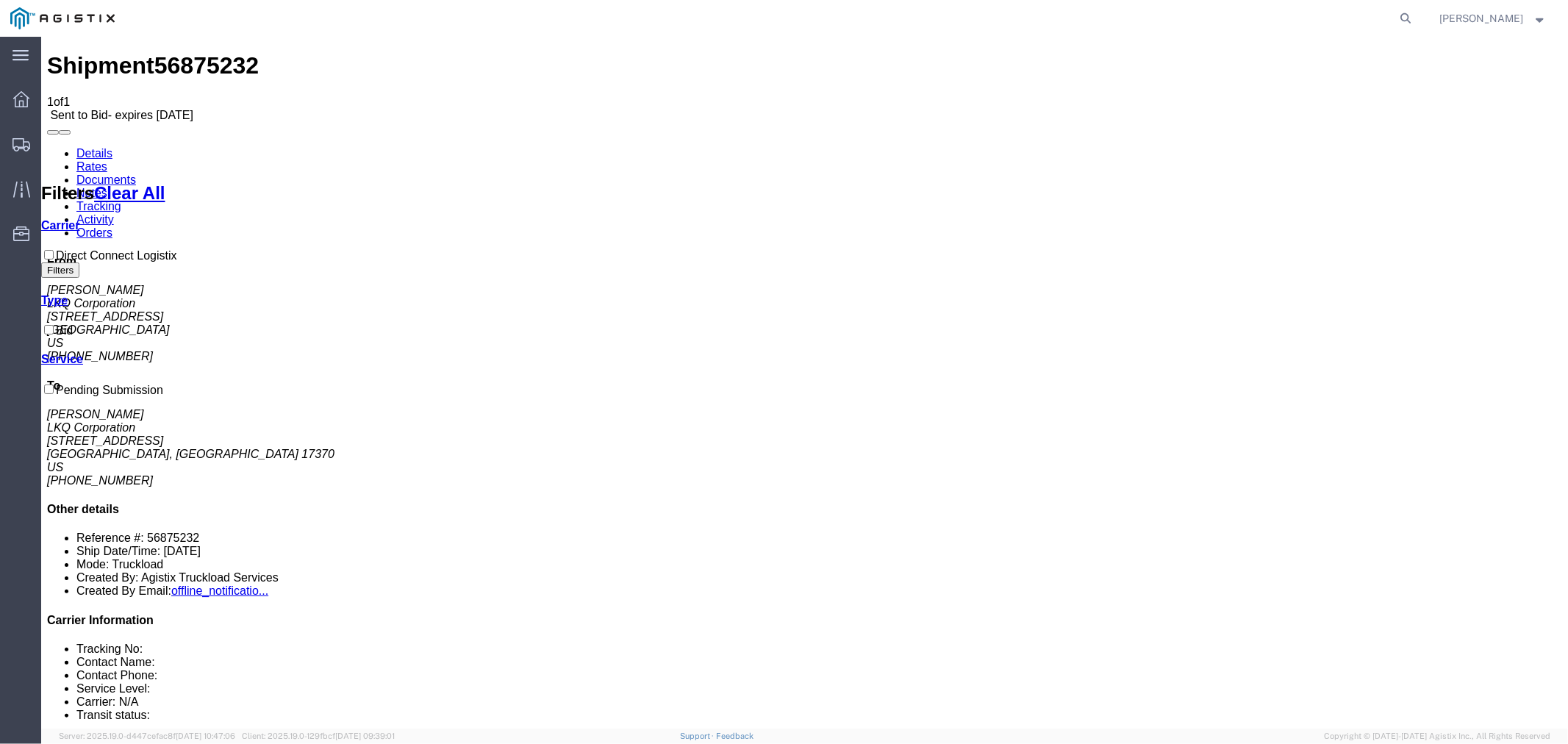
click at [107, 186] on link "Notes" at bounding box center [91, 192] width 30 height 13
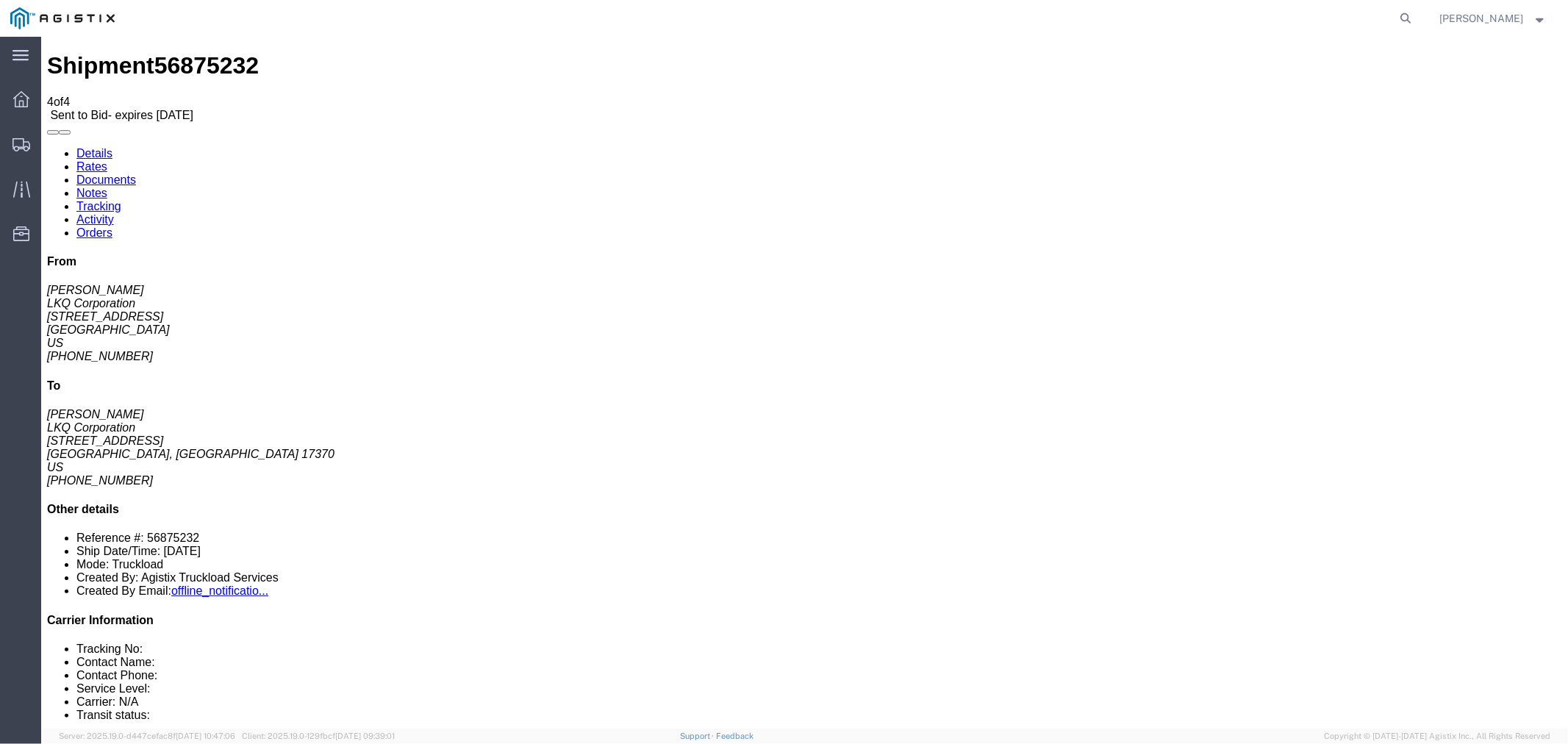
click at [107, 160] on link "Rates" at bounding box center [91, 166] width 30 height 13
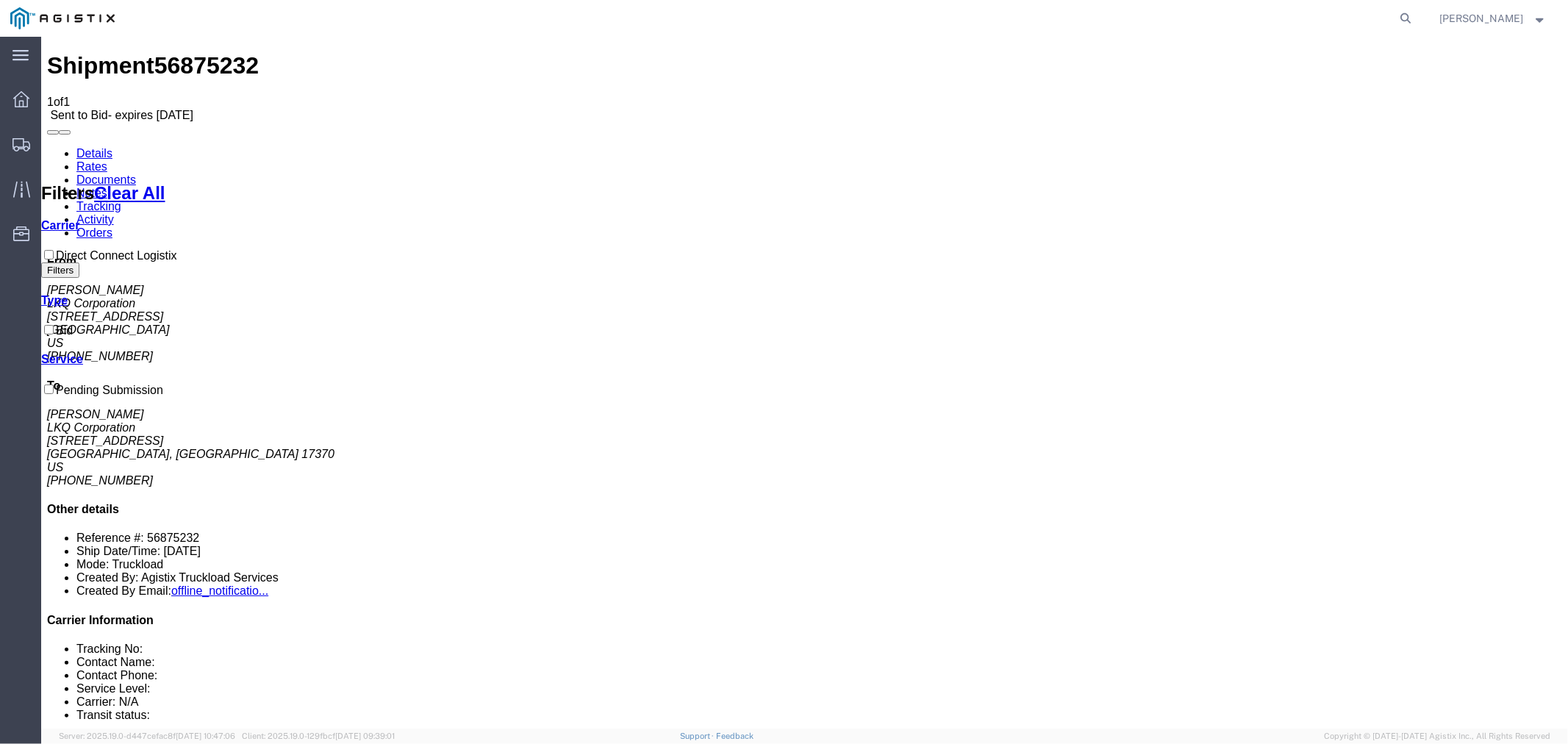
click at [107, 186] on link "Notes" at bounding box center [91, 192] width 30 height 13
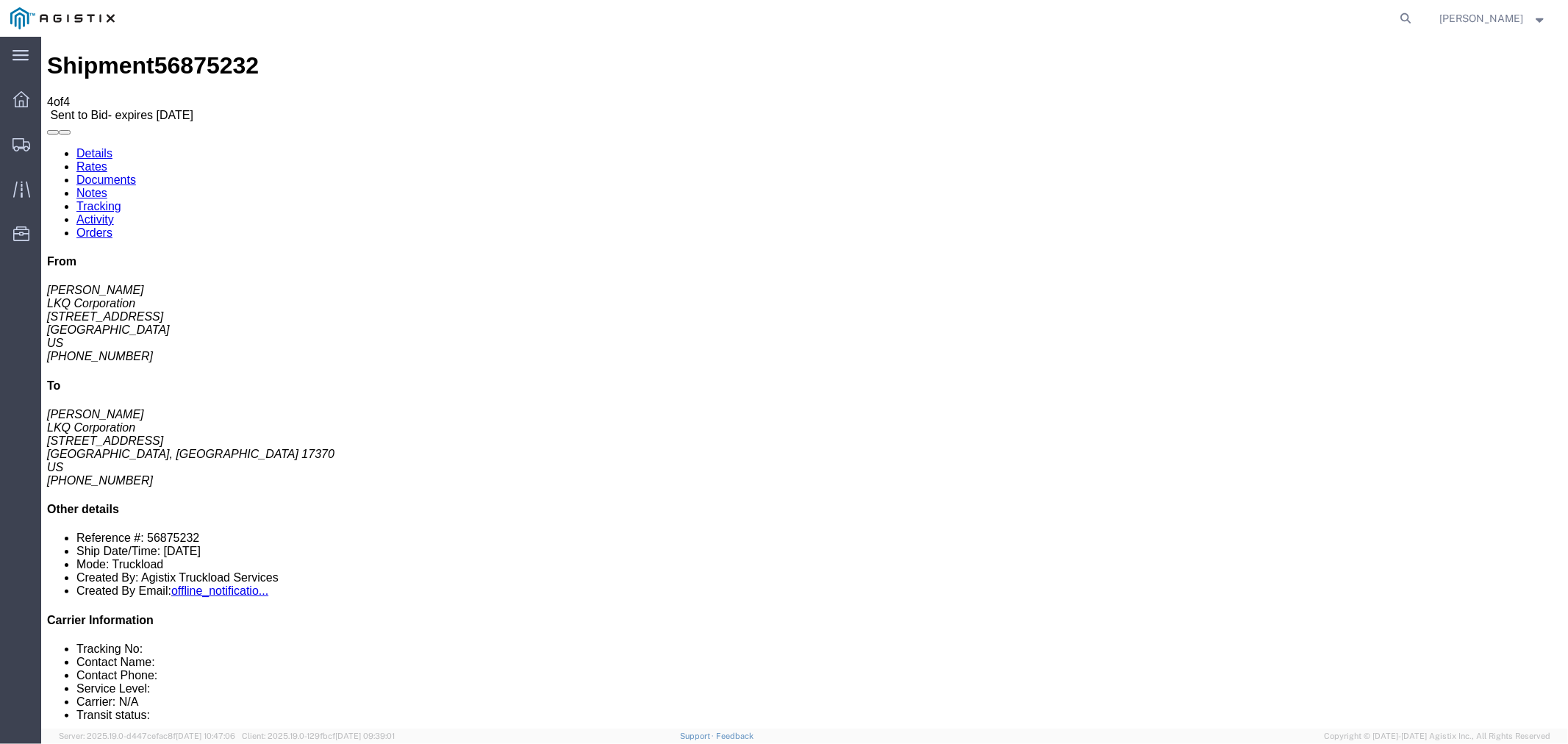
click at [107, 160] on link "Rates" at bounding box center [91, 166] width 30 height 13
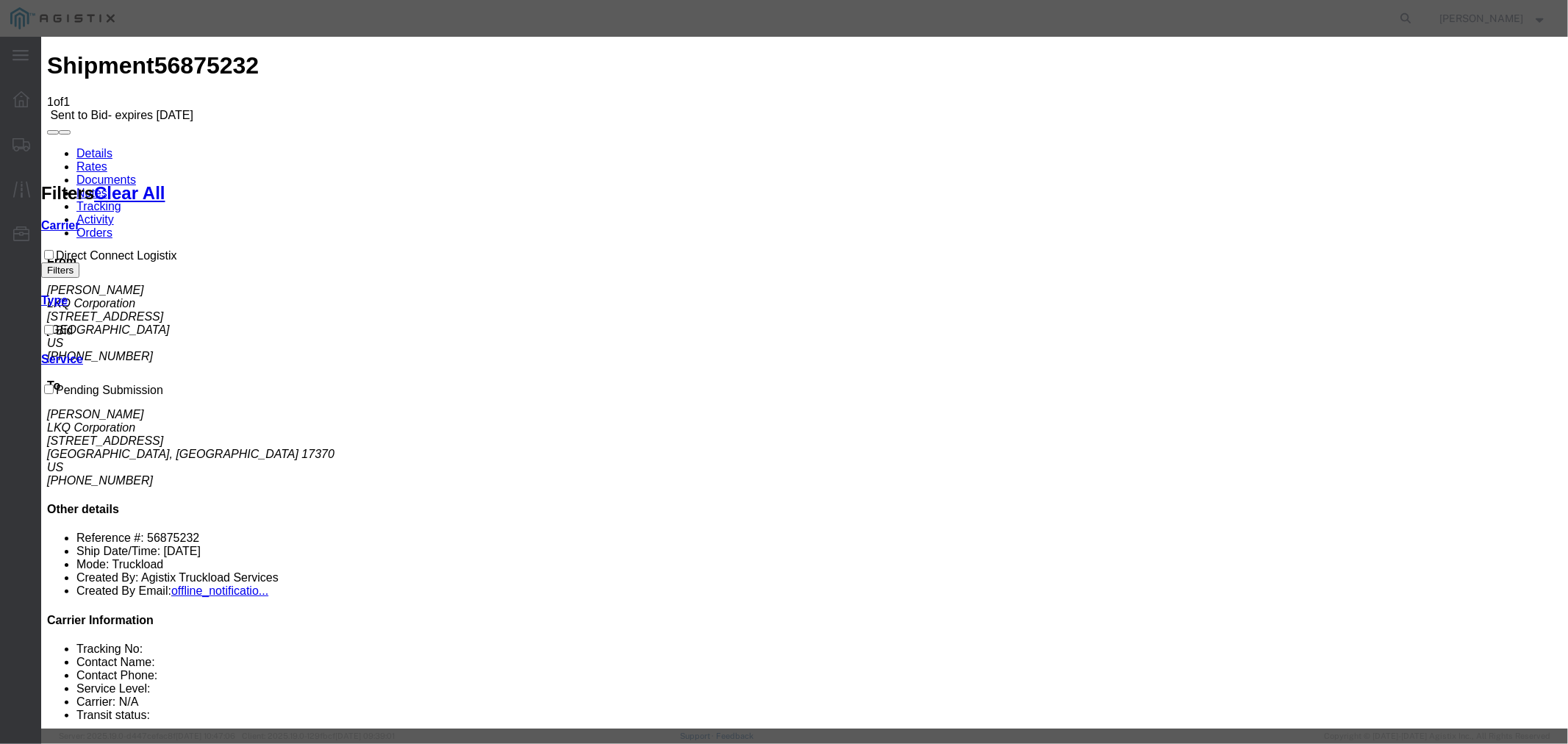
drag, startPoint x: 620, startPoint y: 166, endPoint x: 623, endPoint y: 176, distance: 10.4
select select "4506"
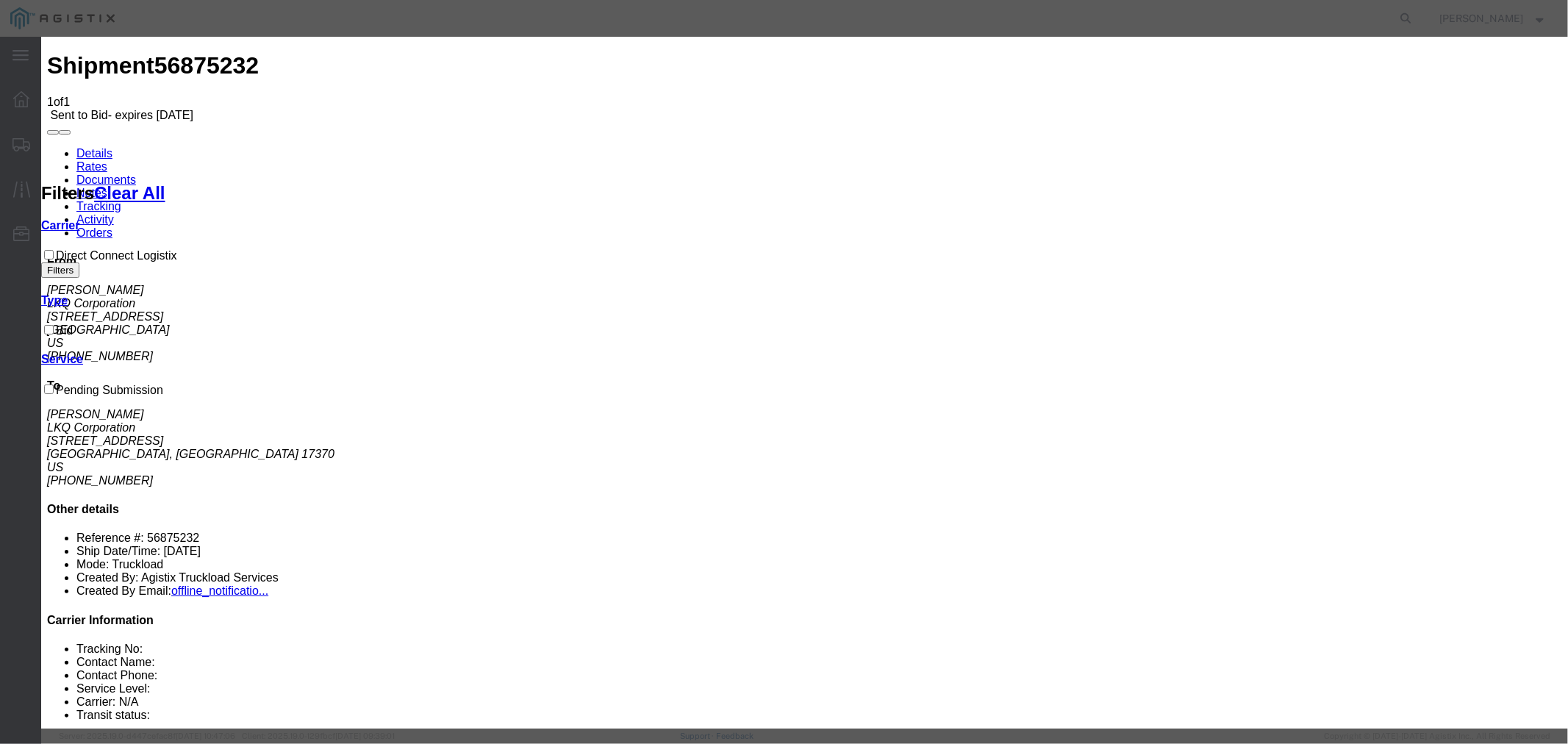
select select "15907"
drag, startPoint x: 1127, startPoint y: 167, endPoint x: 1131, endPoint y: 181, distance: 14.6
type input "DCL"
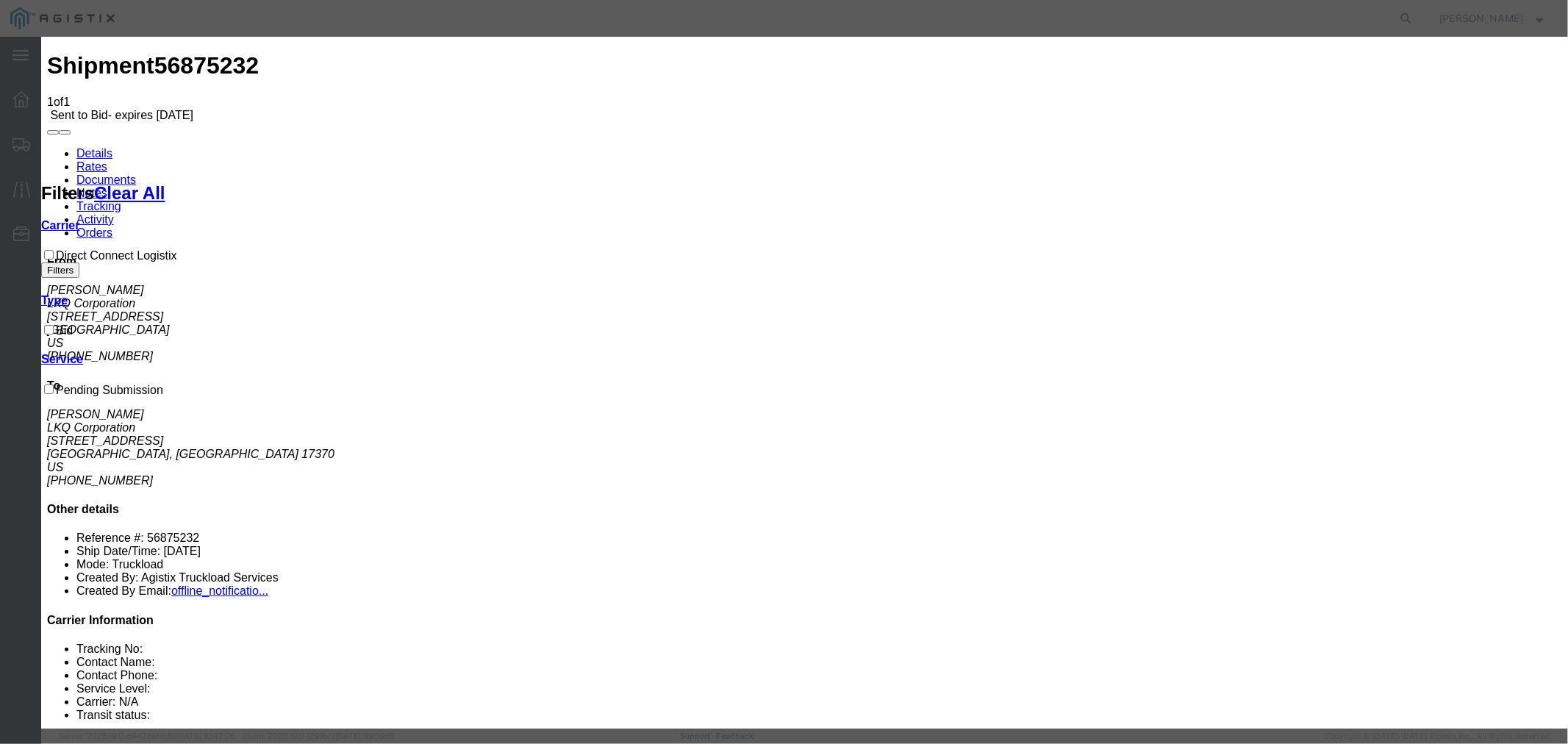
type input "1650"
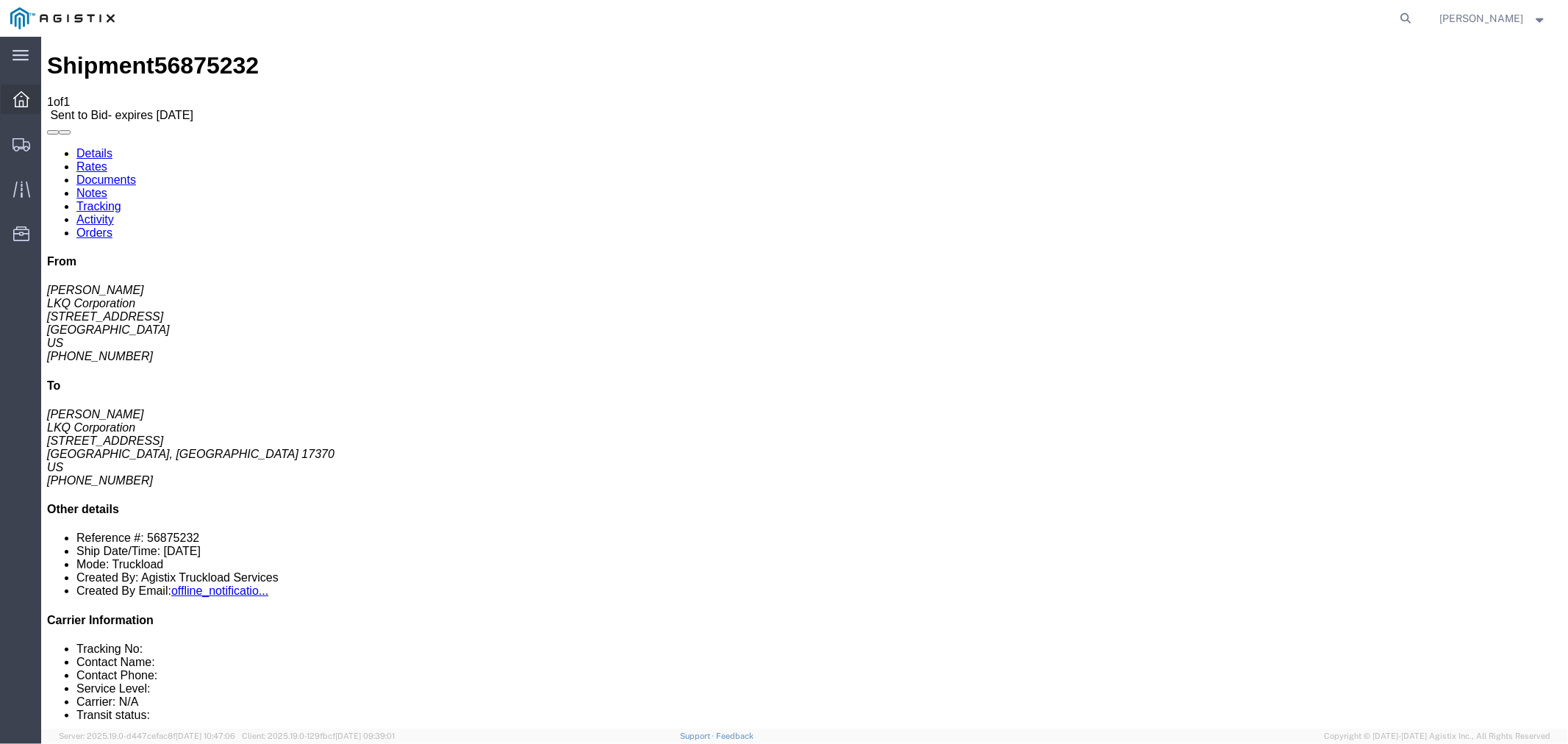
click at [25, 98] on icon at bounding box center [21, 99] width 16 height 16
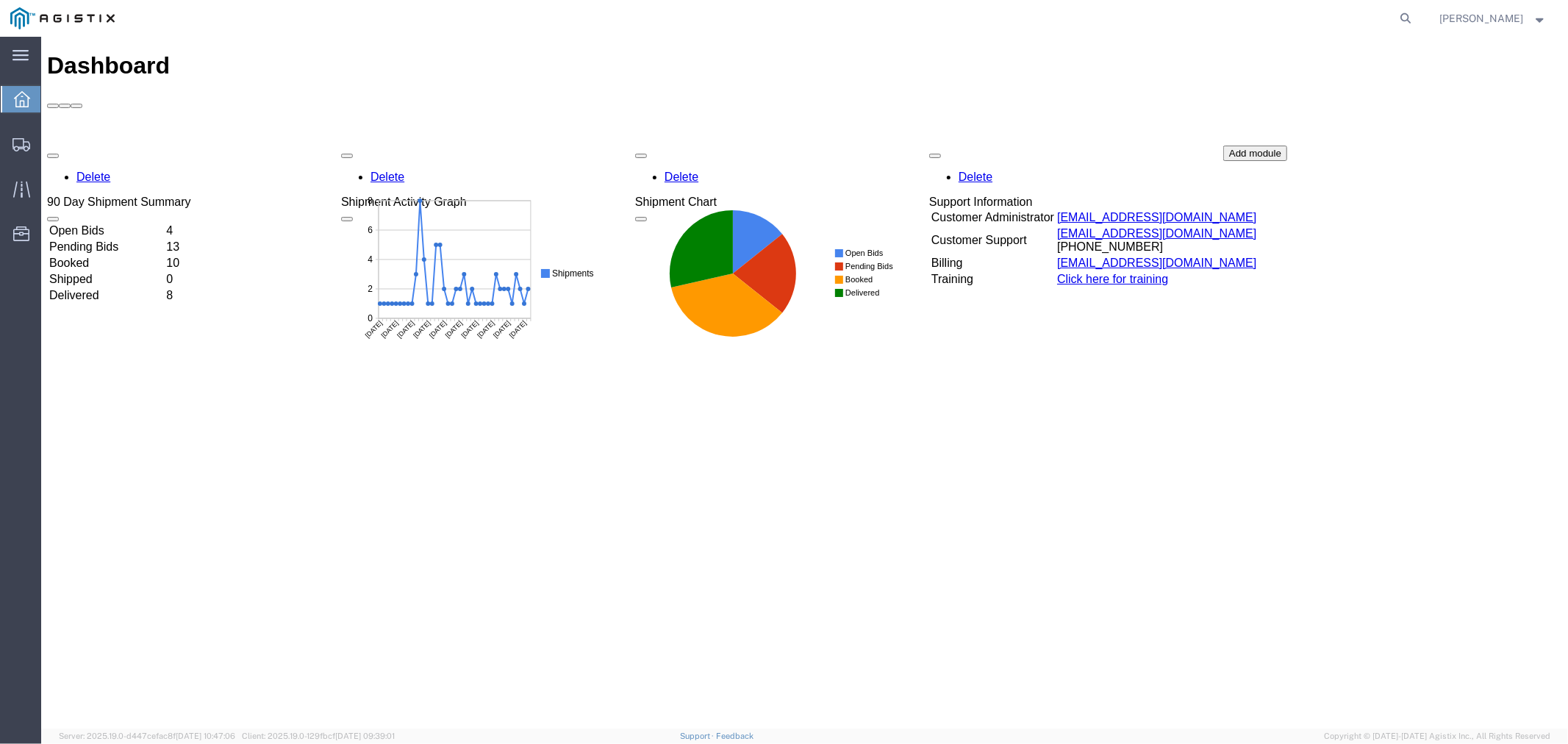
click at [114, 145] on div "Delete 90 Day Shipment Summary Open Bids 4 Pending Bids 13 Booked 10 Shipped 0 …" at bounding box center [804, 255] width 1516 height 221
click at [115, 223] on td "Open Bids" at bounding box center [105, 229] width 115 height 14
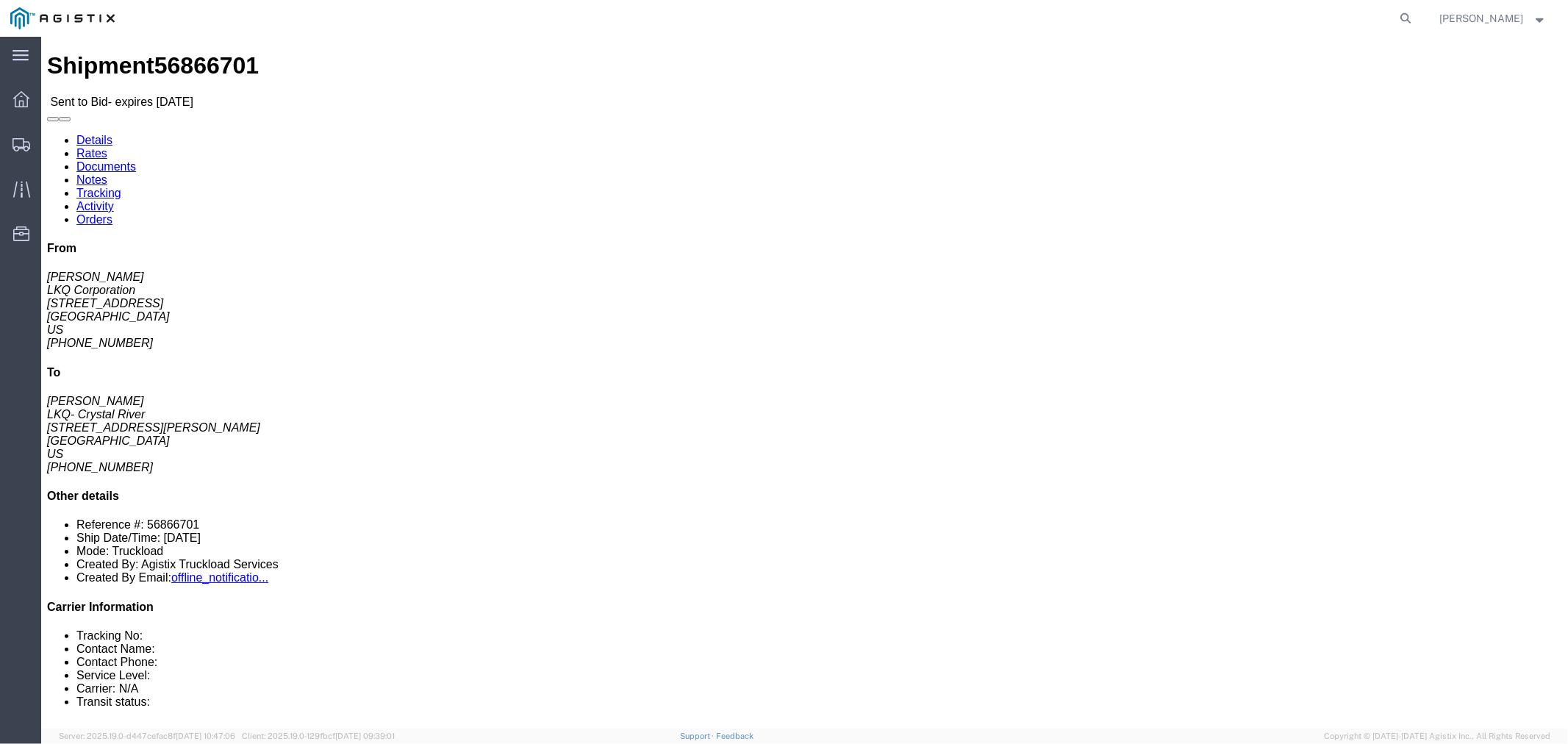
click button "button"
click link "Notes"
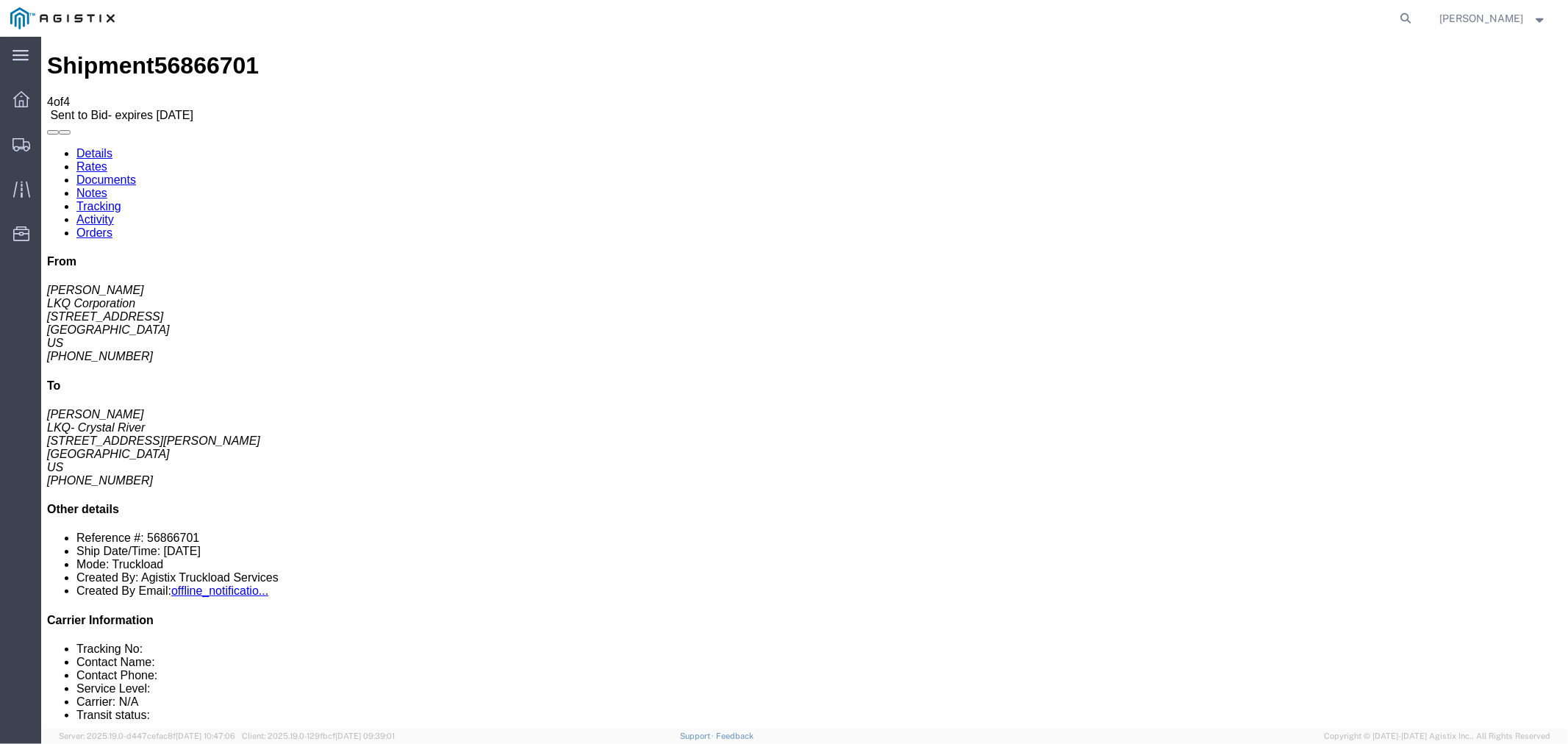
click at [107, 160] on link "Rates" at bounding box center [91, 166] width 30 height 13
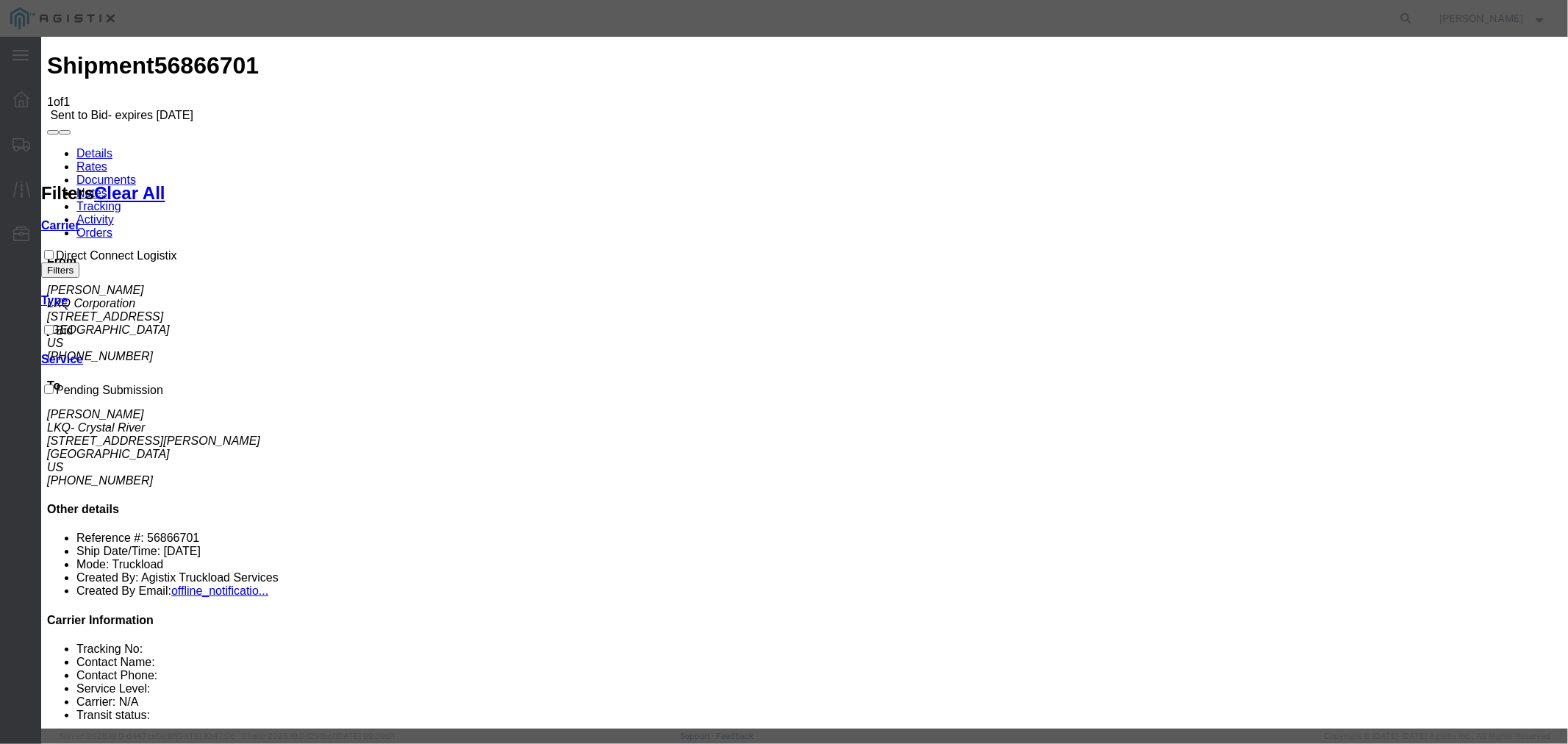
select select "4506"
select select "15907"
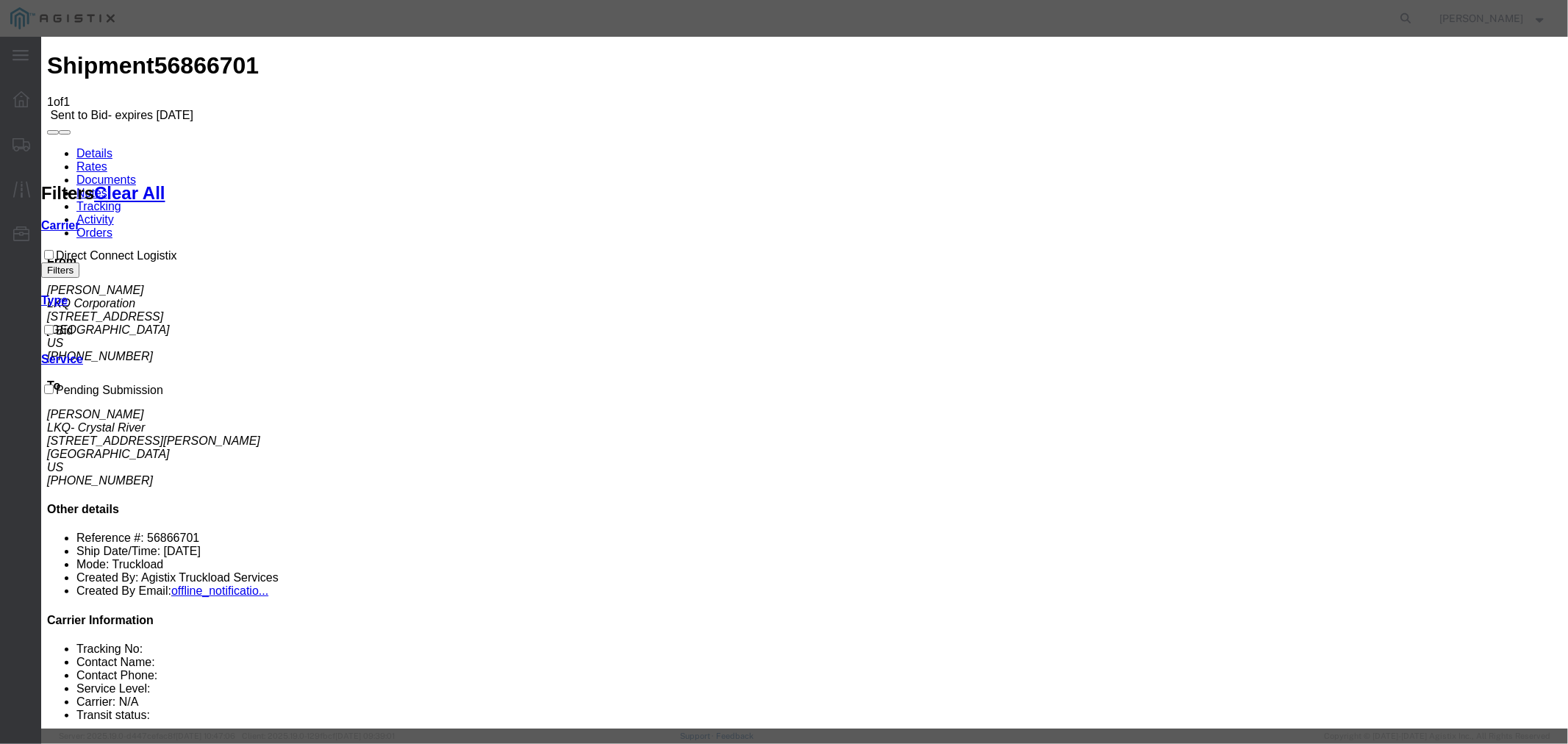
type input "DCL"
drag, startPoint x: 1108, startPoint y: 328, endPoint x: 1113, endPoint y: 319, distance: 10.3
type input "1400"
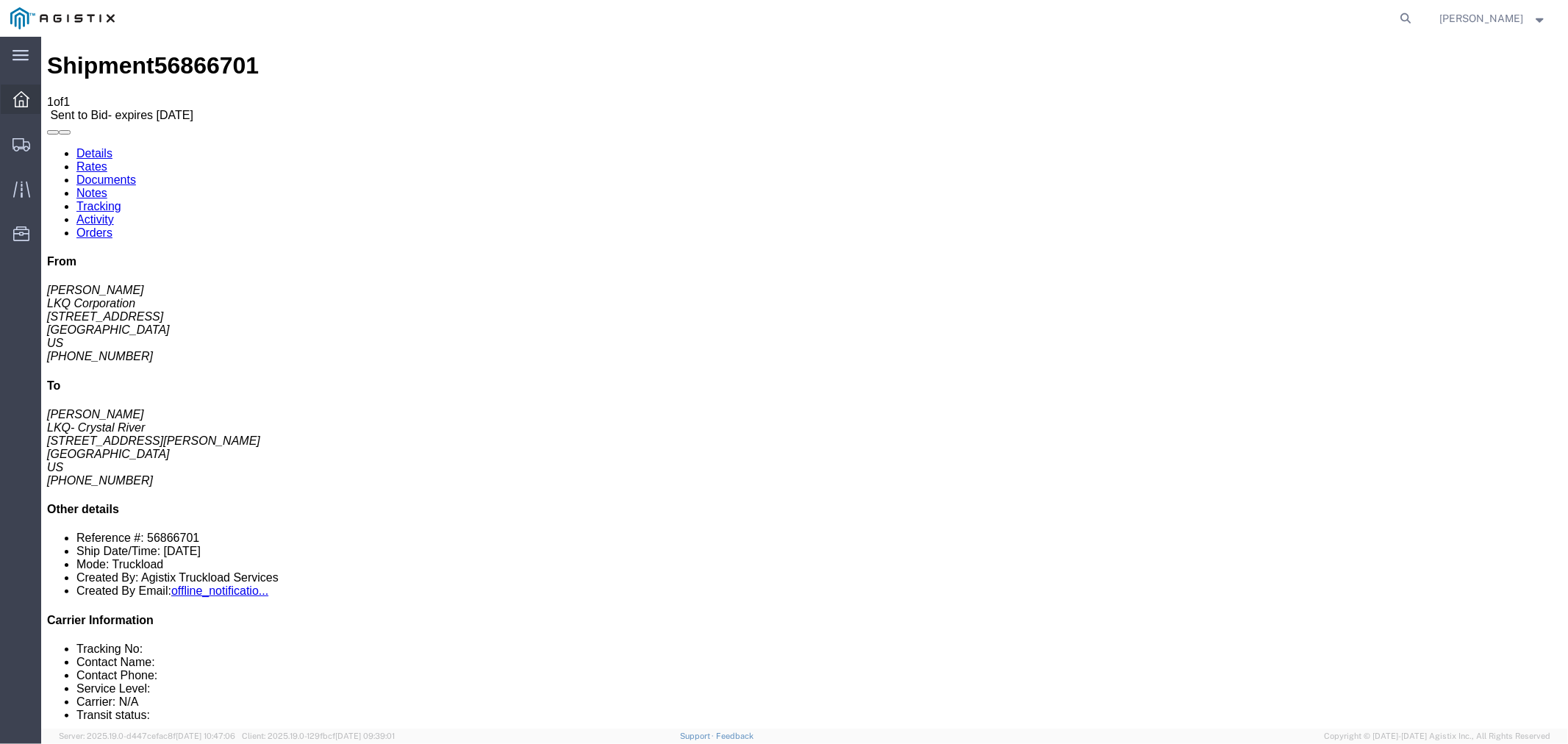
click at [25, 100] on icon at bounding box center [21, 99] width 16 height 16
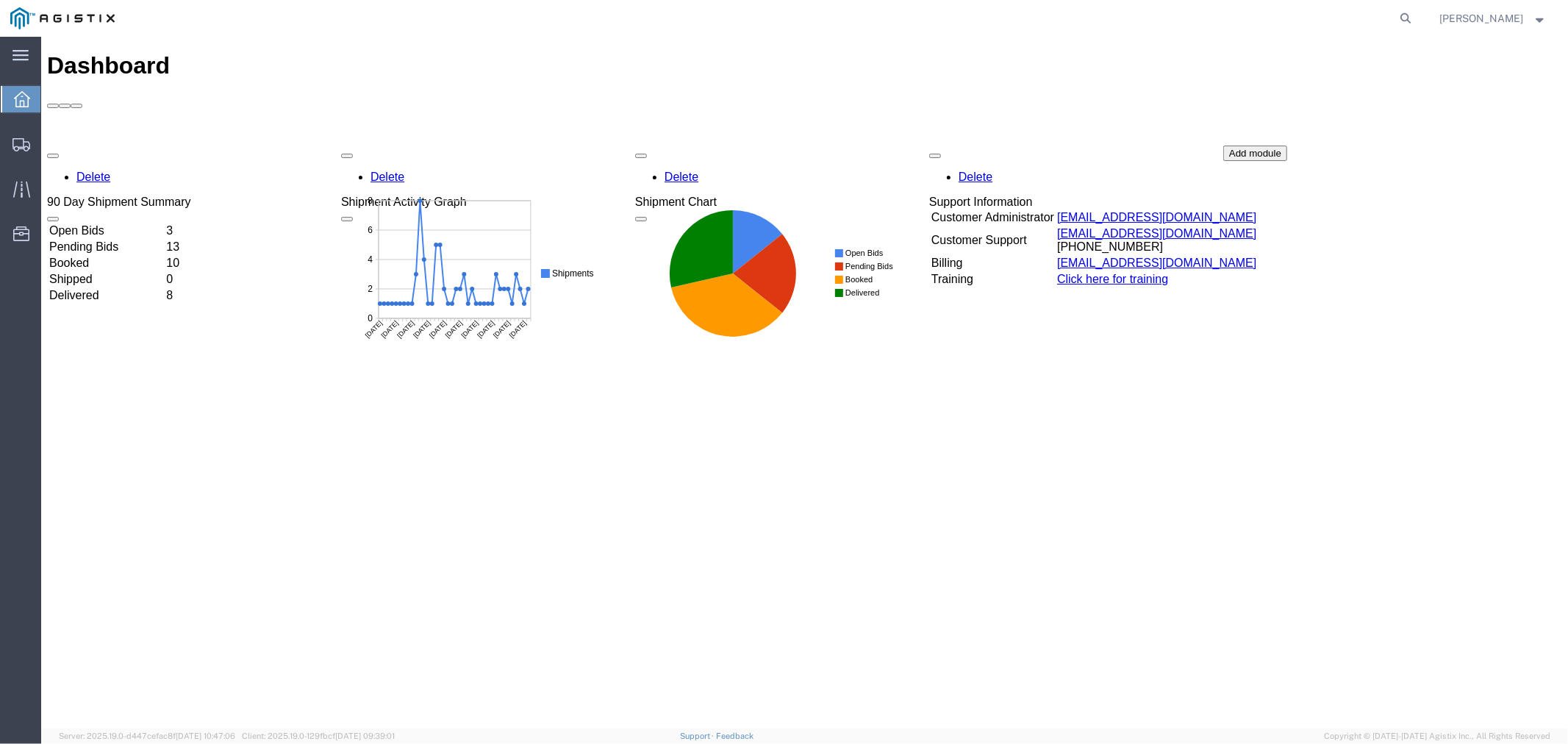
click at [114, 223] on td "Open Bids" at bounding box center [105, 229] width 115 height 14
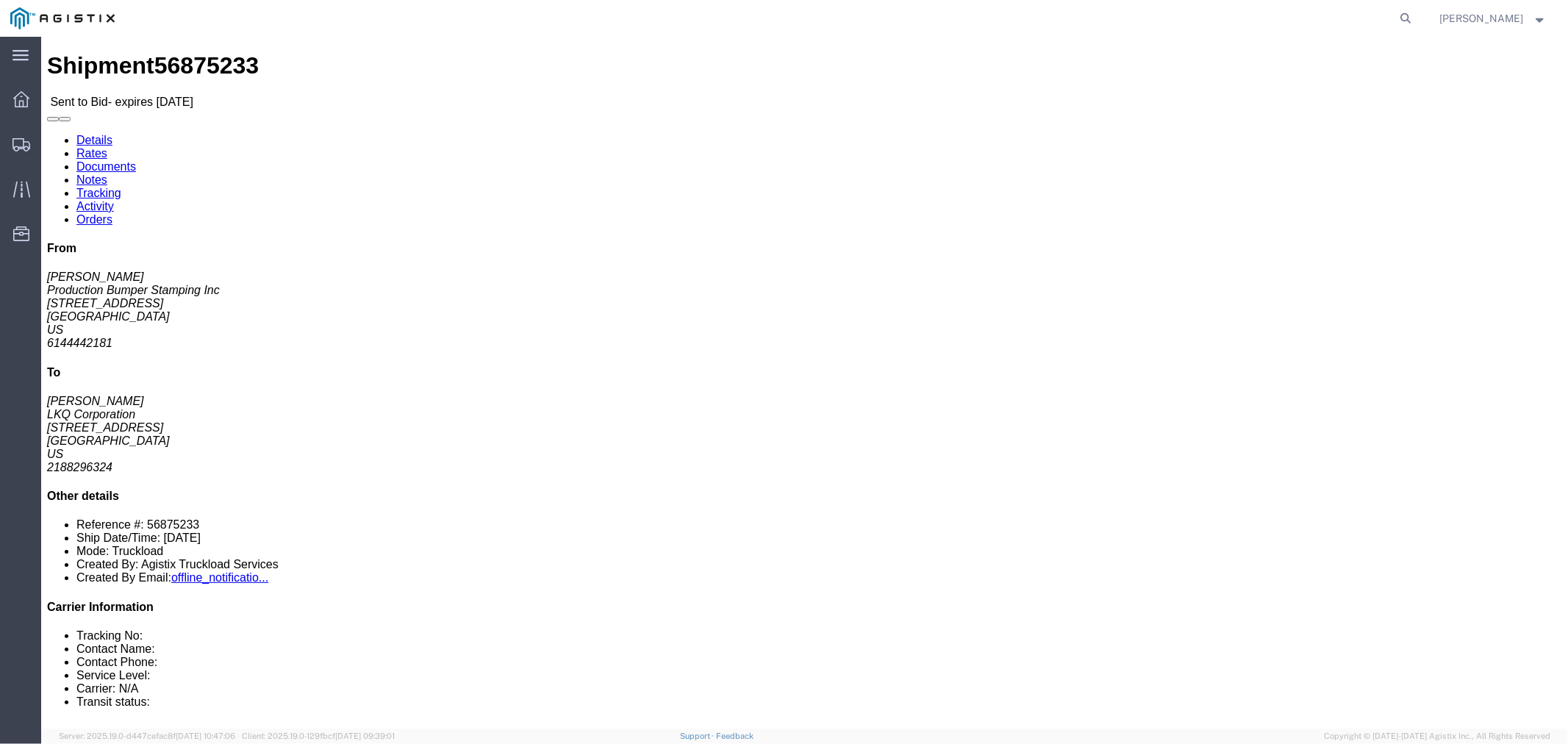
click link "Notes"
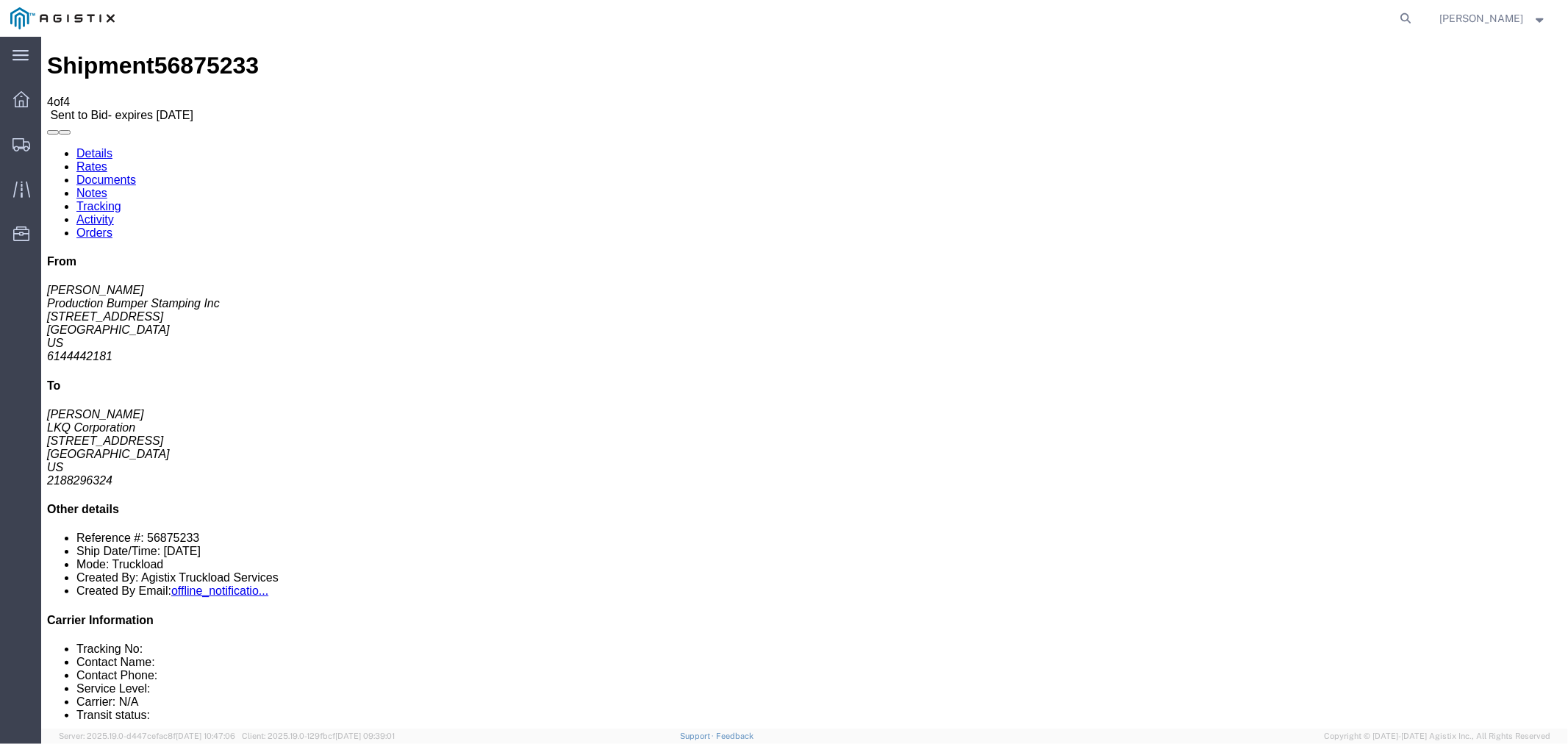
click at [107, 160] on link "Rates" at bounding box center [91, 166] width 30 height 13
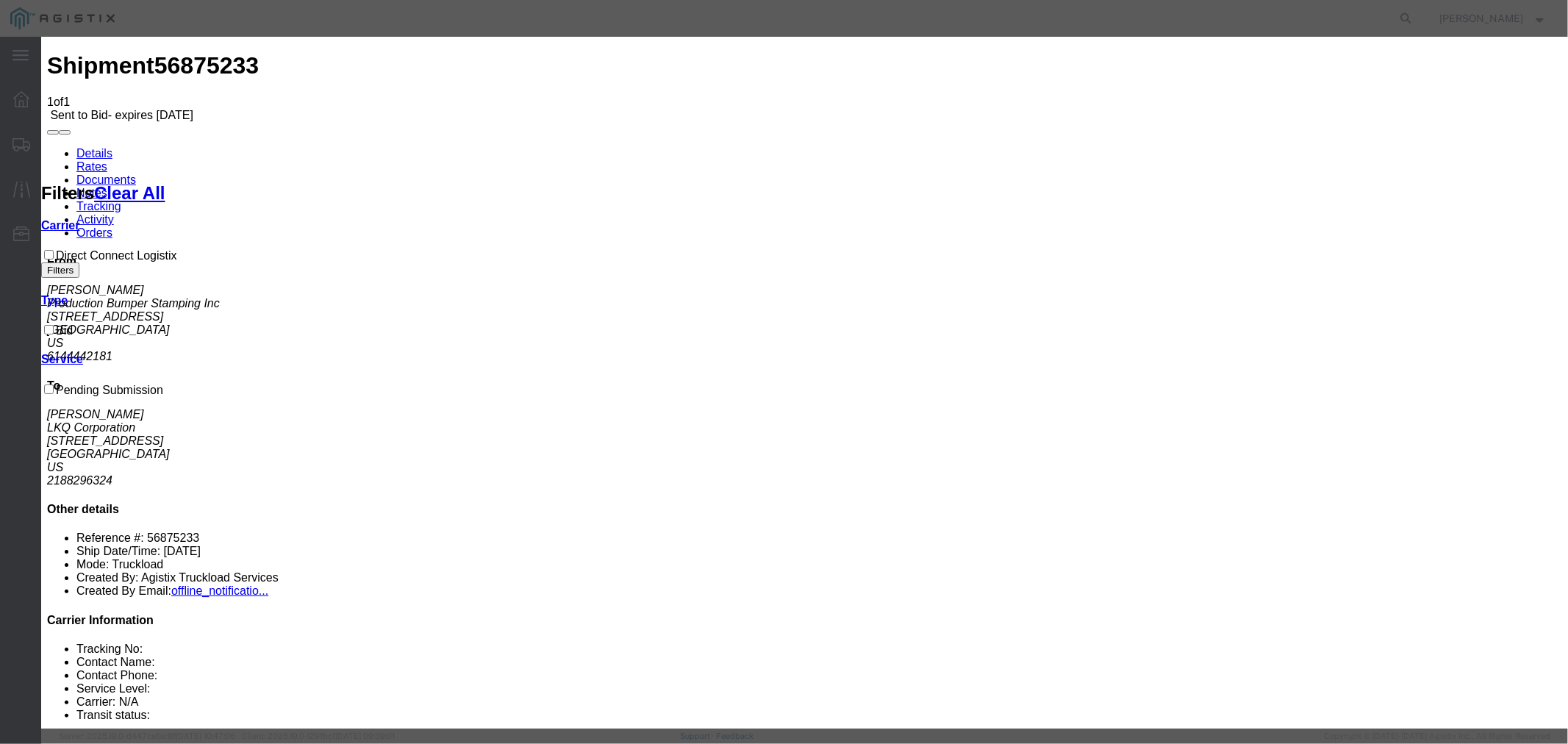
select select "4506"
select select "15907"
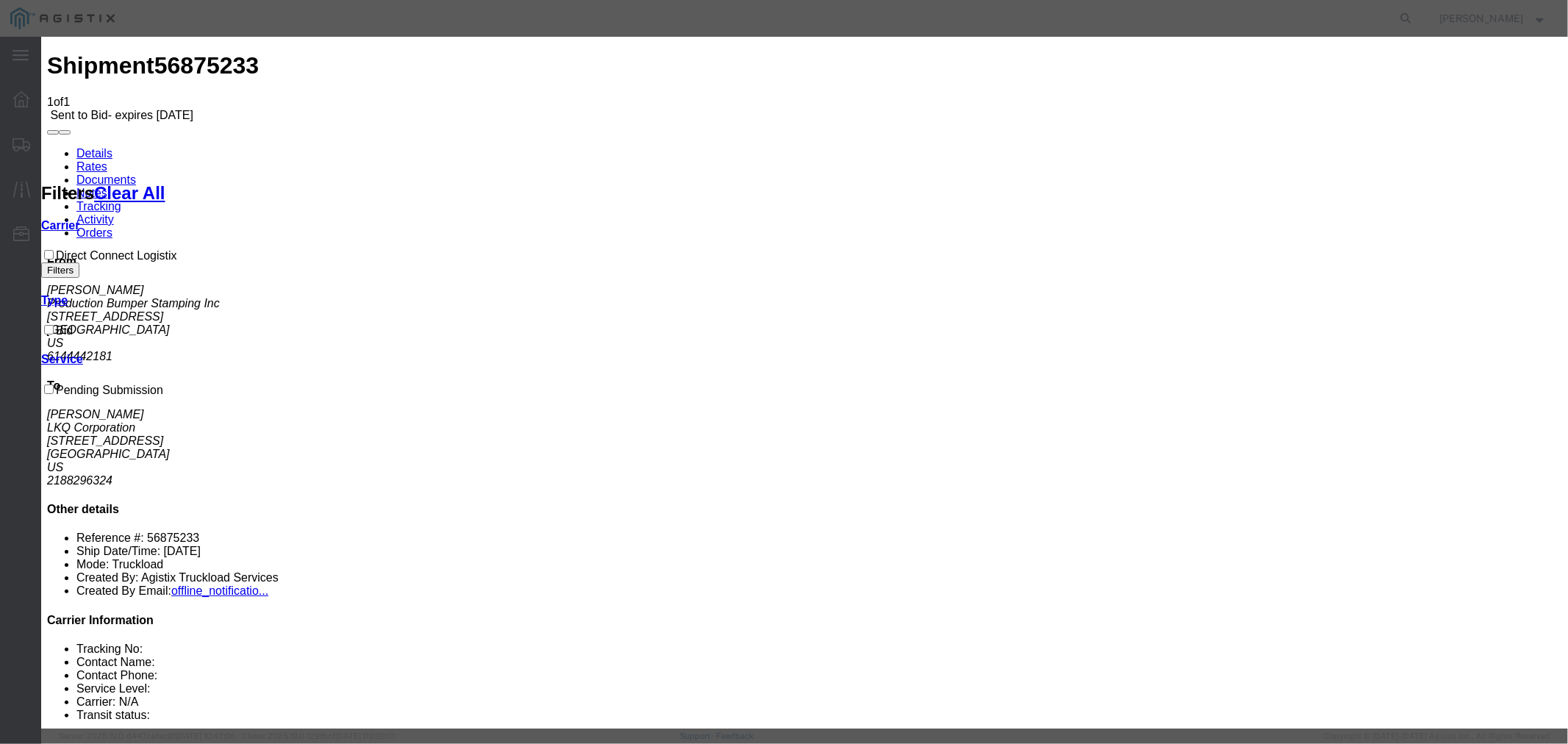
drag, startPoint x: 1089, startPoint y: 174, endPoint x: 1093, endPoint y: 181, distance: 8.1
type input "DCL"
drag, startPoint x: 1108, startPoint y: 332, endPoint x: 1130, endPoint y: 275, distance: 61.1
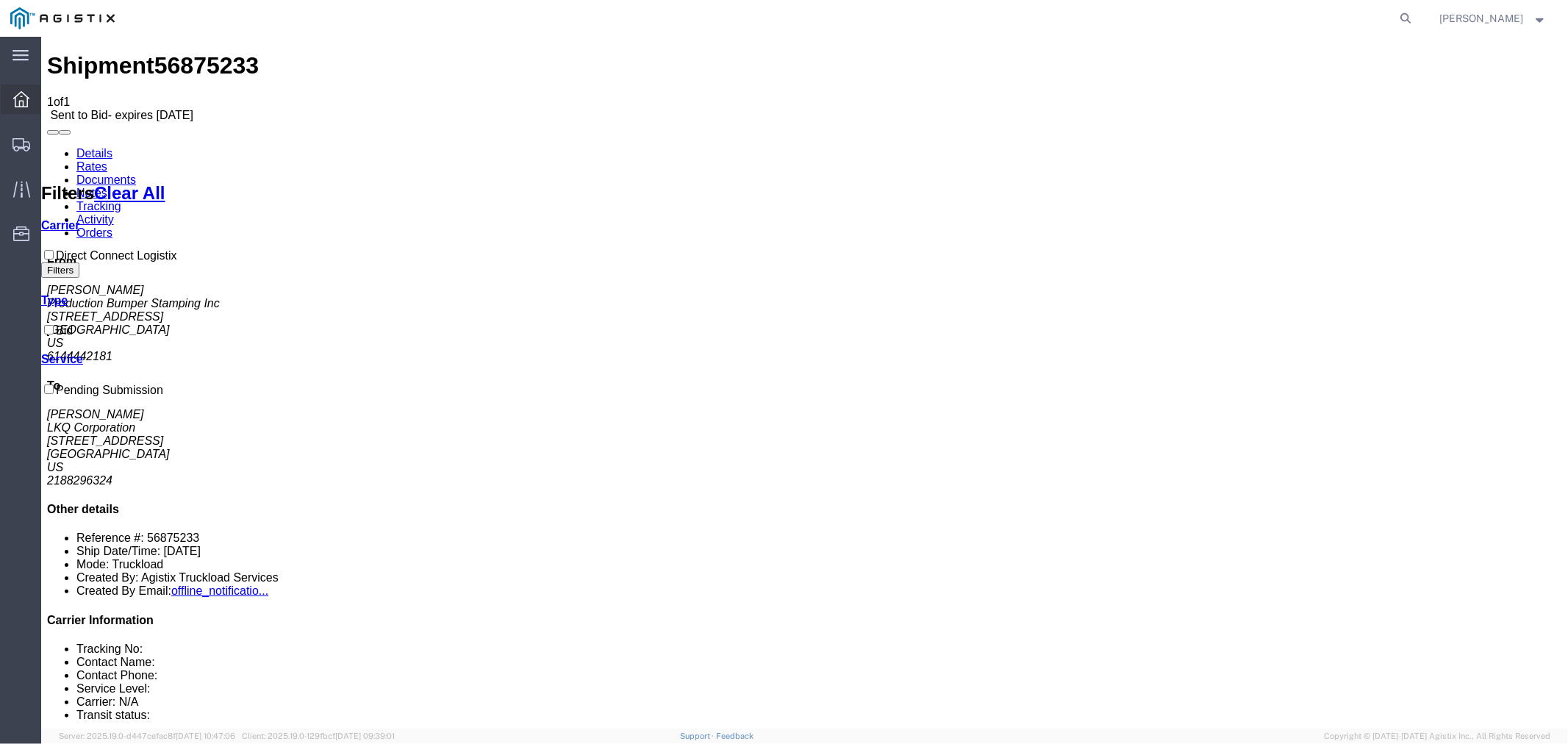
click at [18, 102] on icon at bounding box center [21, 99] width 16 height 16
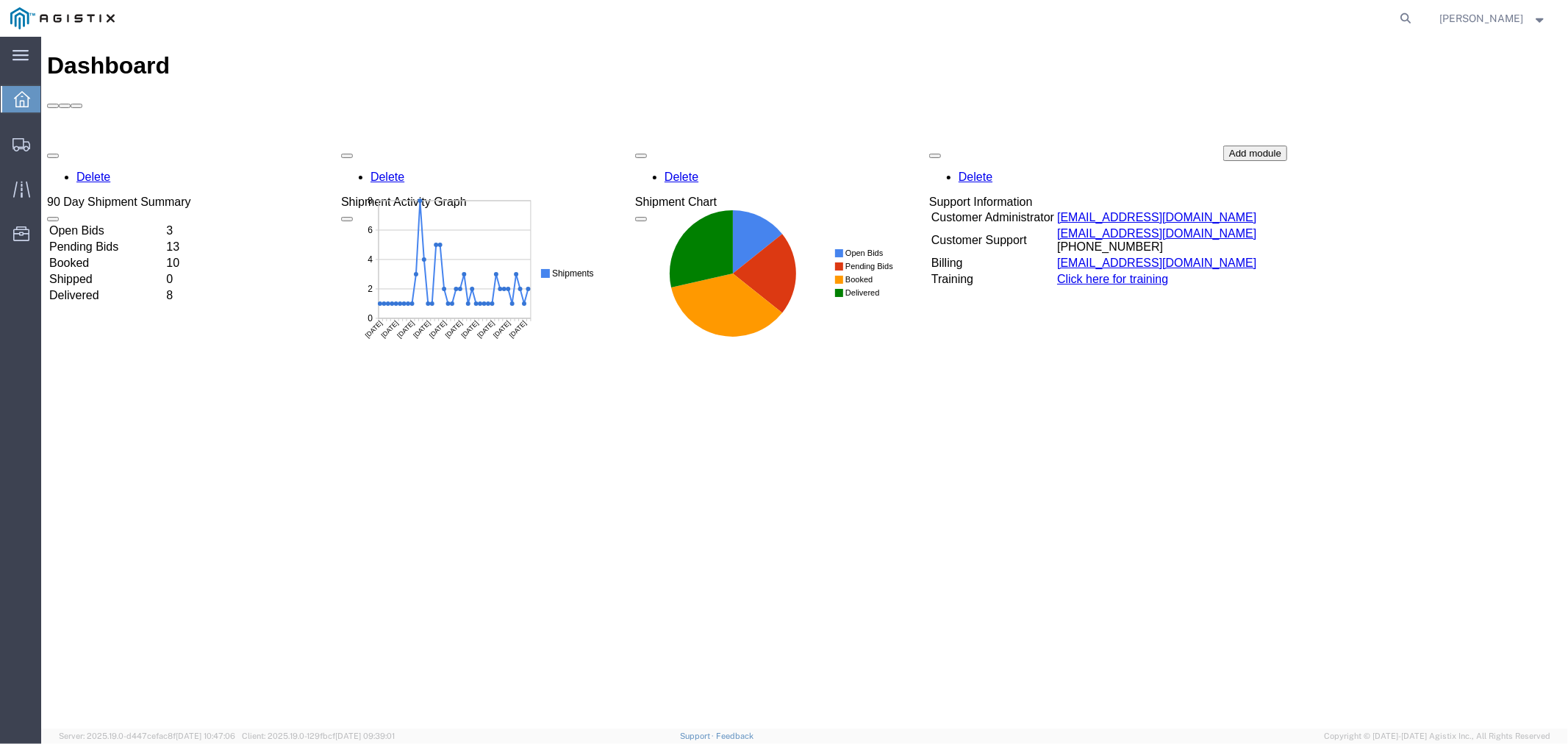
click at [129, 223] on td "Open Bids" at bounding box center [105, 229] width 115 height 14
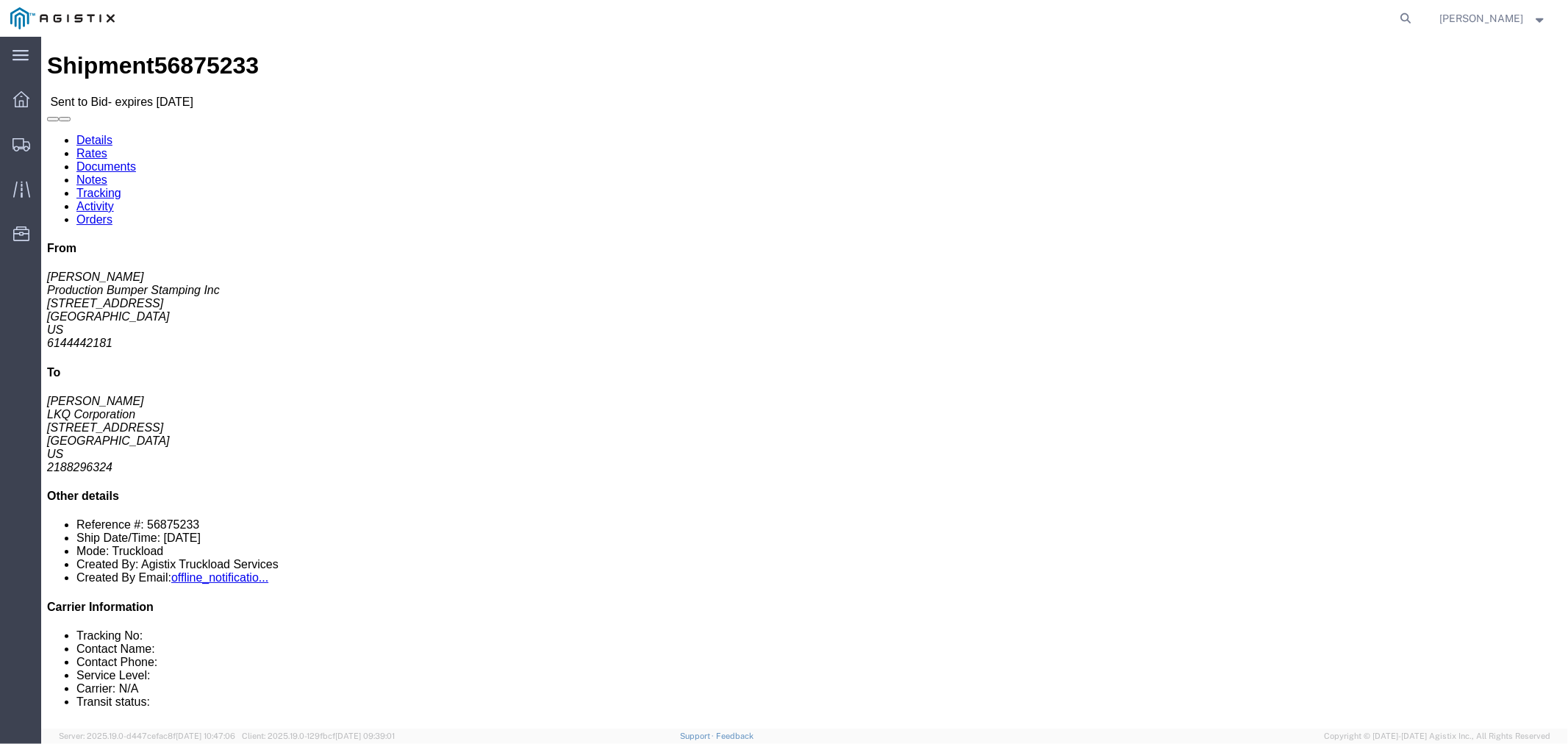
click link "Notes"
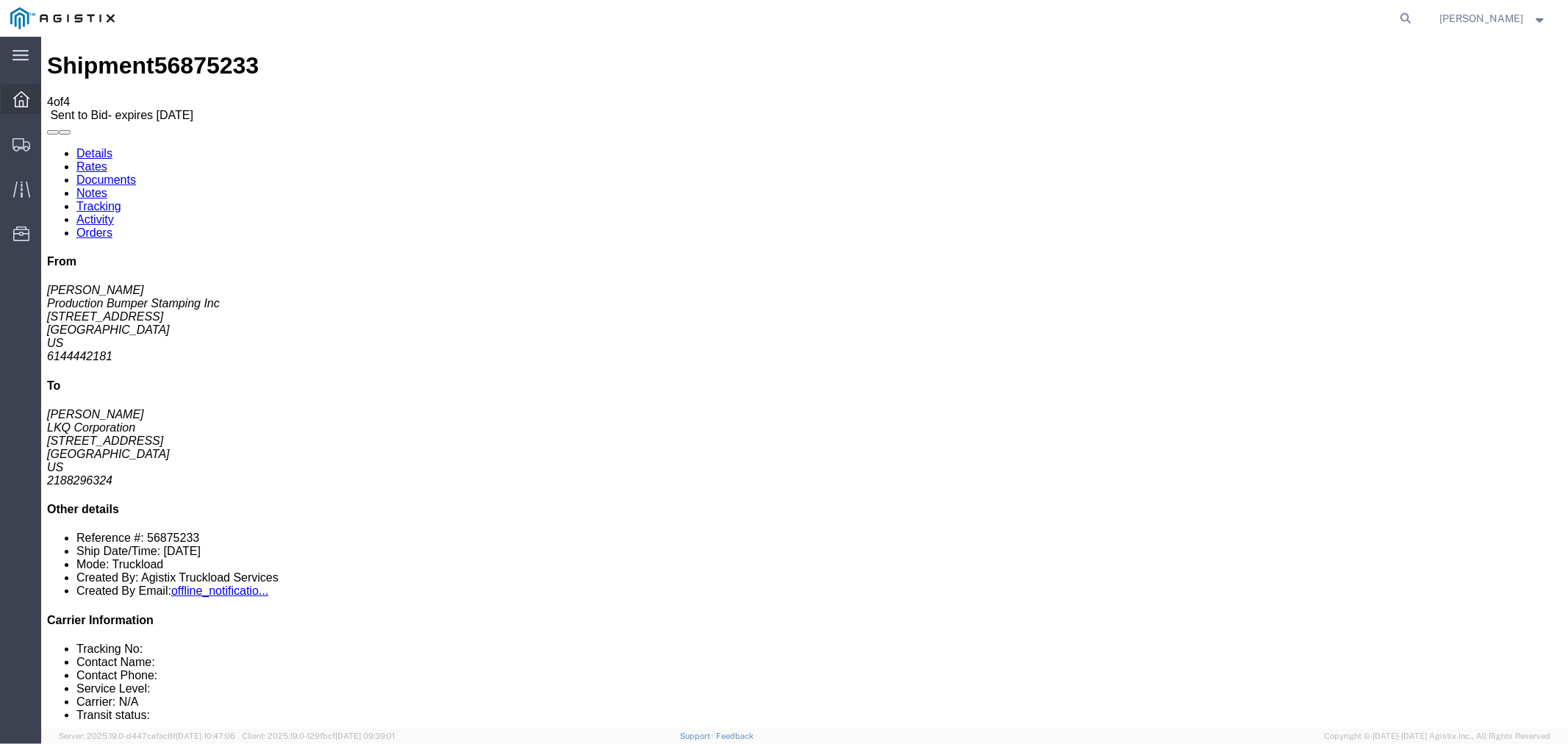
click at [26, 96] on icon at bounding box center [21, 99] width 16 height 16
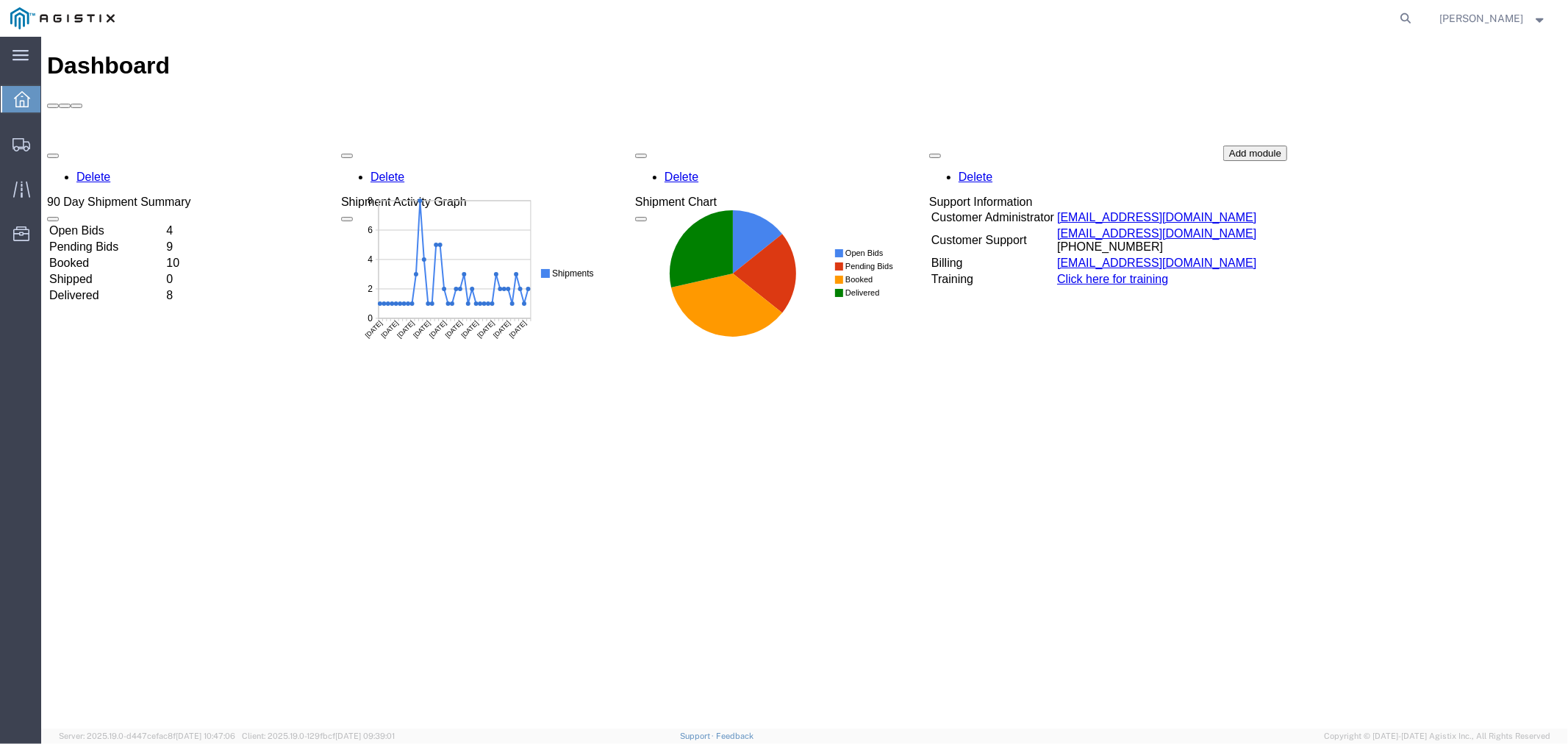
click at [100, 223] on td "Open Bids" at bounding box center [105, 229] width 115 height 14
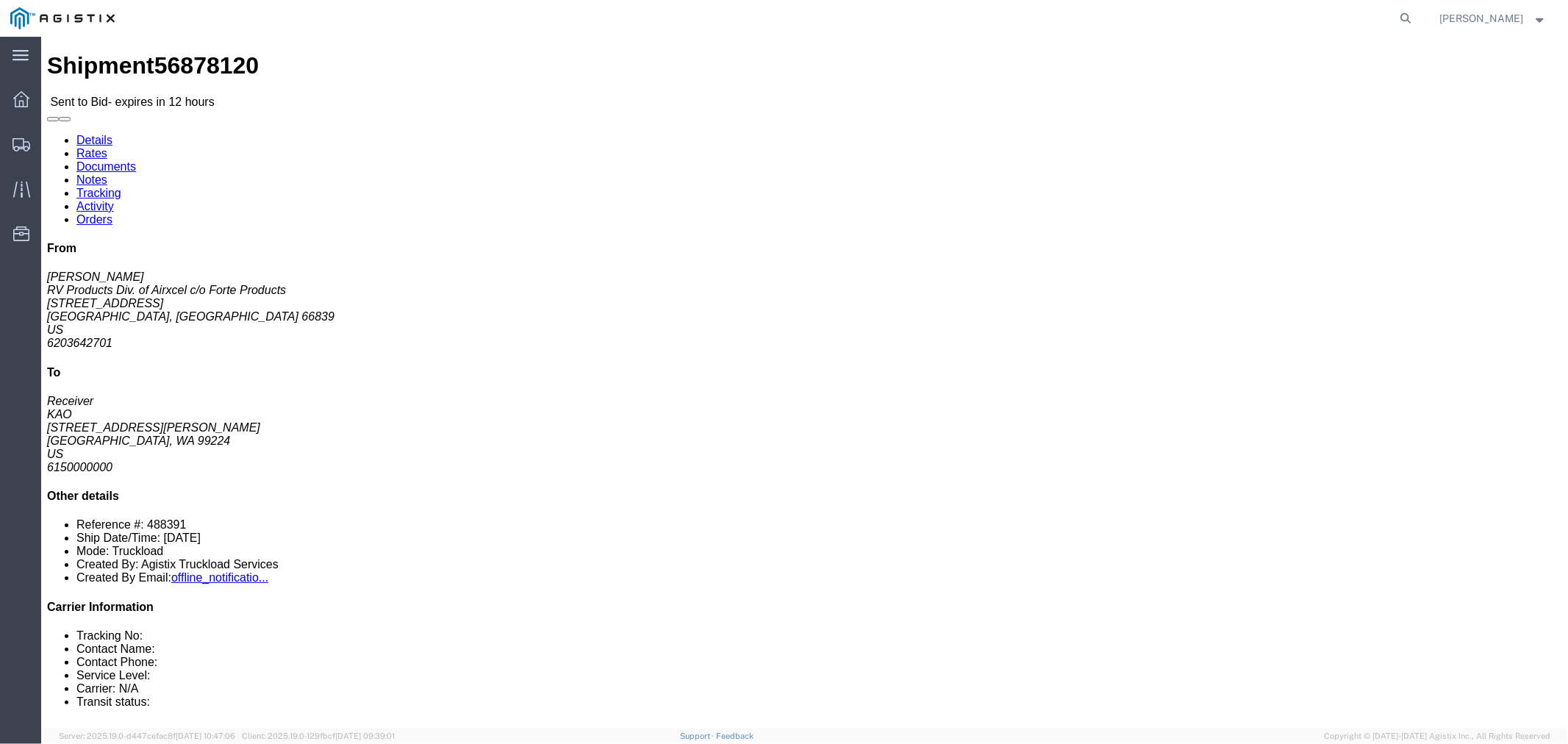
click button "button"
click link "Notes"
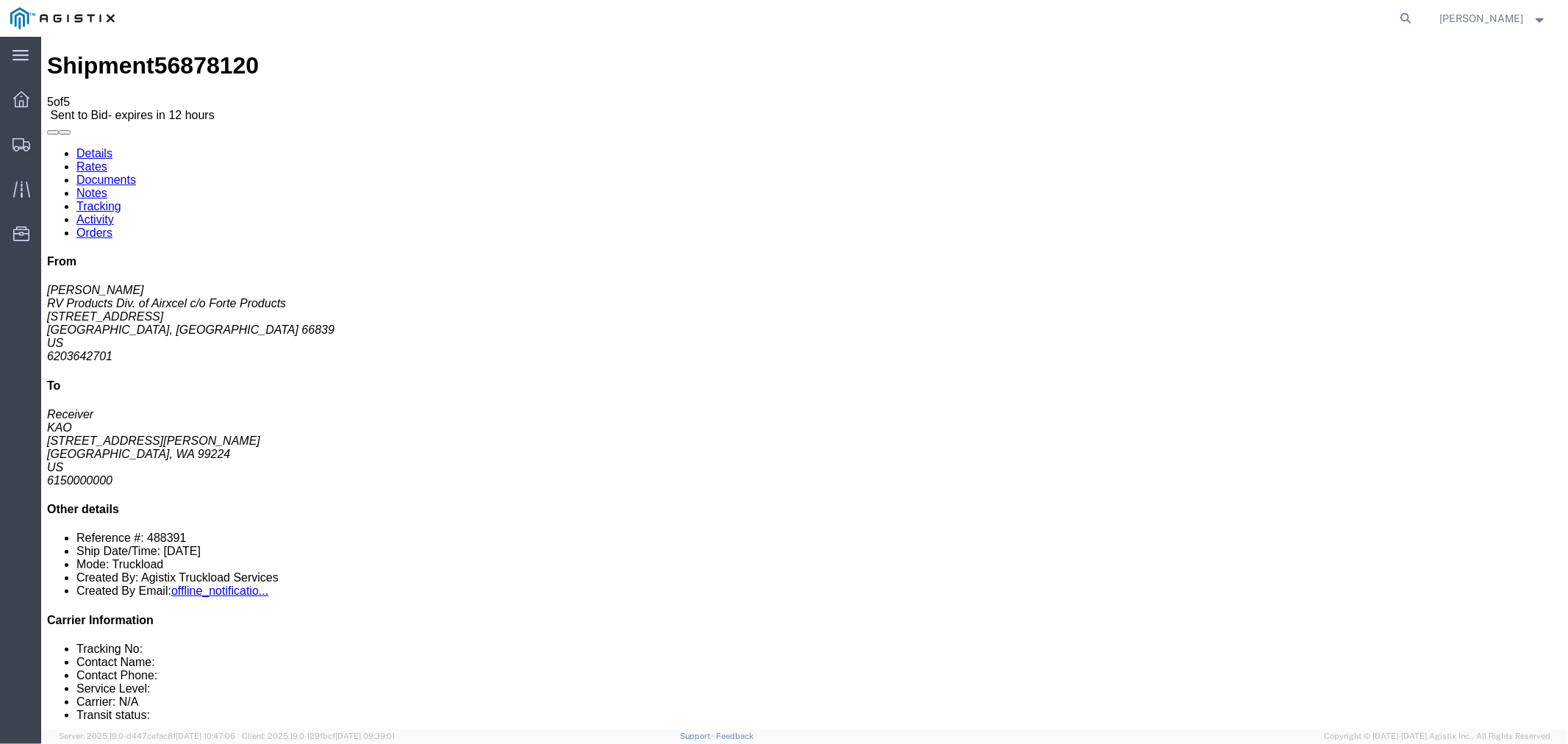
click at [107, 160] on link "Rates" at bounding box center [91, 166] width 30 height 13
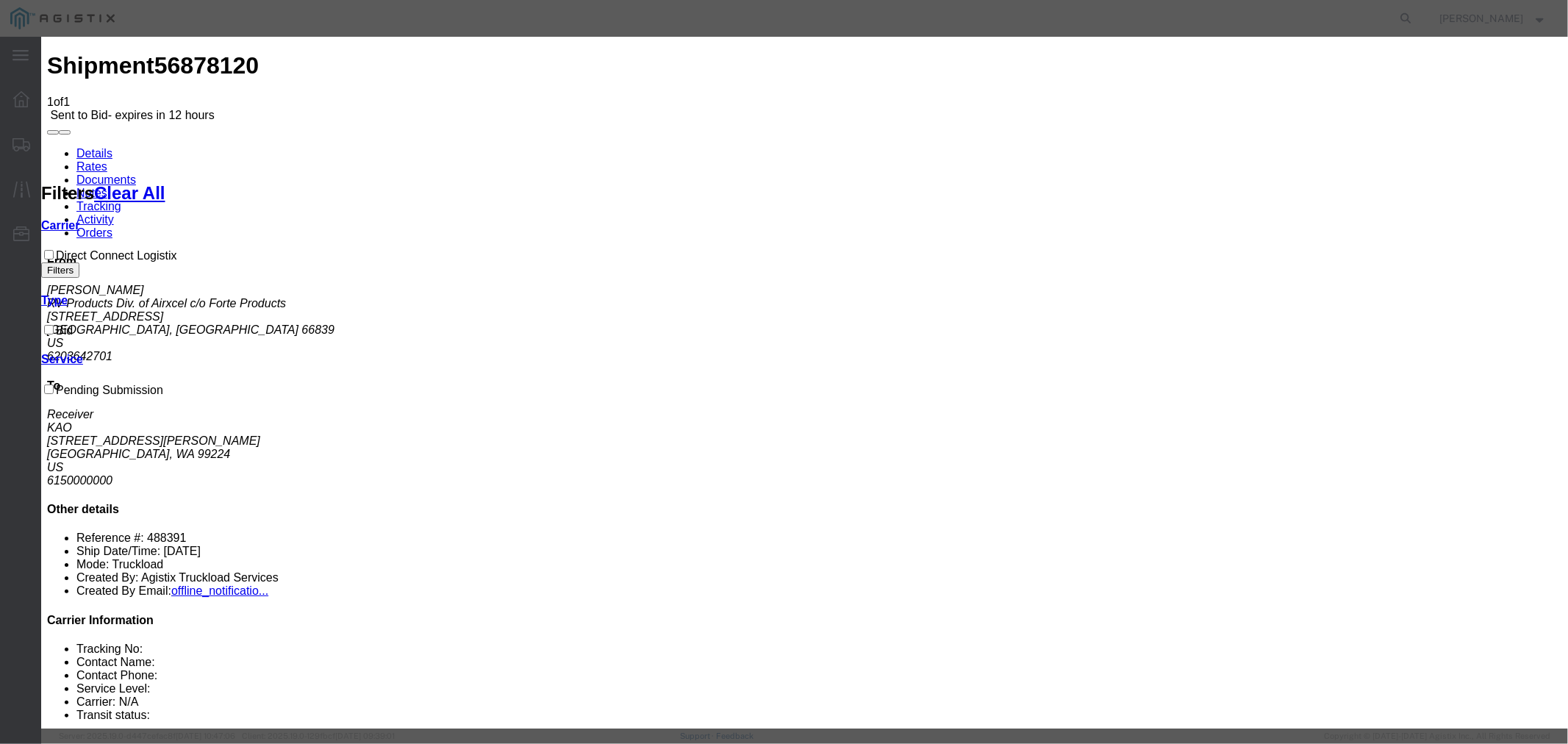
drag, startPoint x: 615, startPoint y: 171, endPoint x: 619, endPoint y: 178, distance: 8.1
select select "4506"
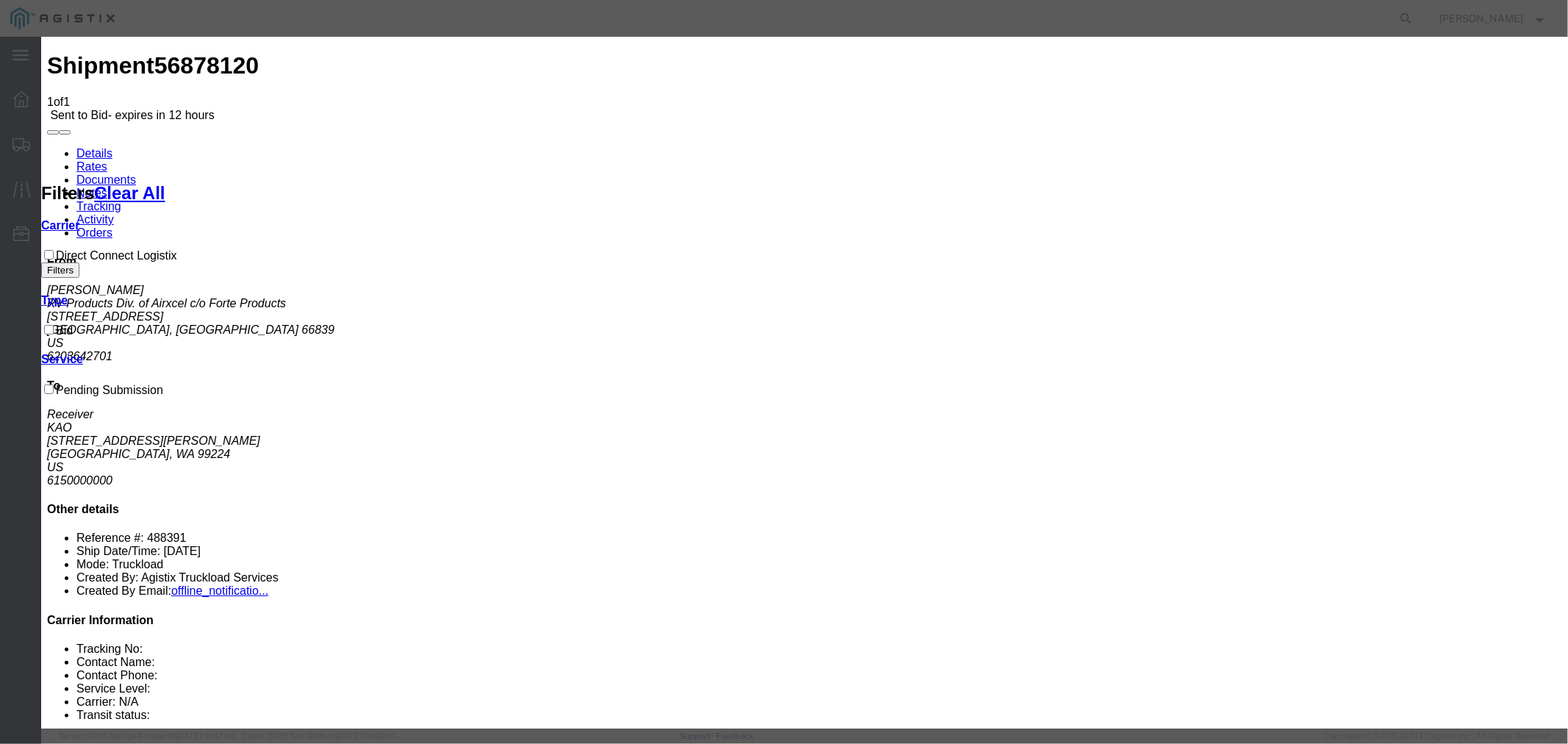
select select "15907"
type input "DCL"
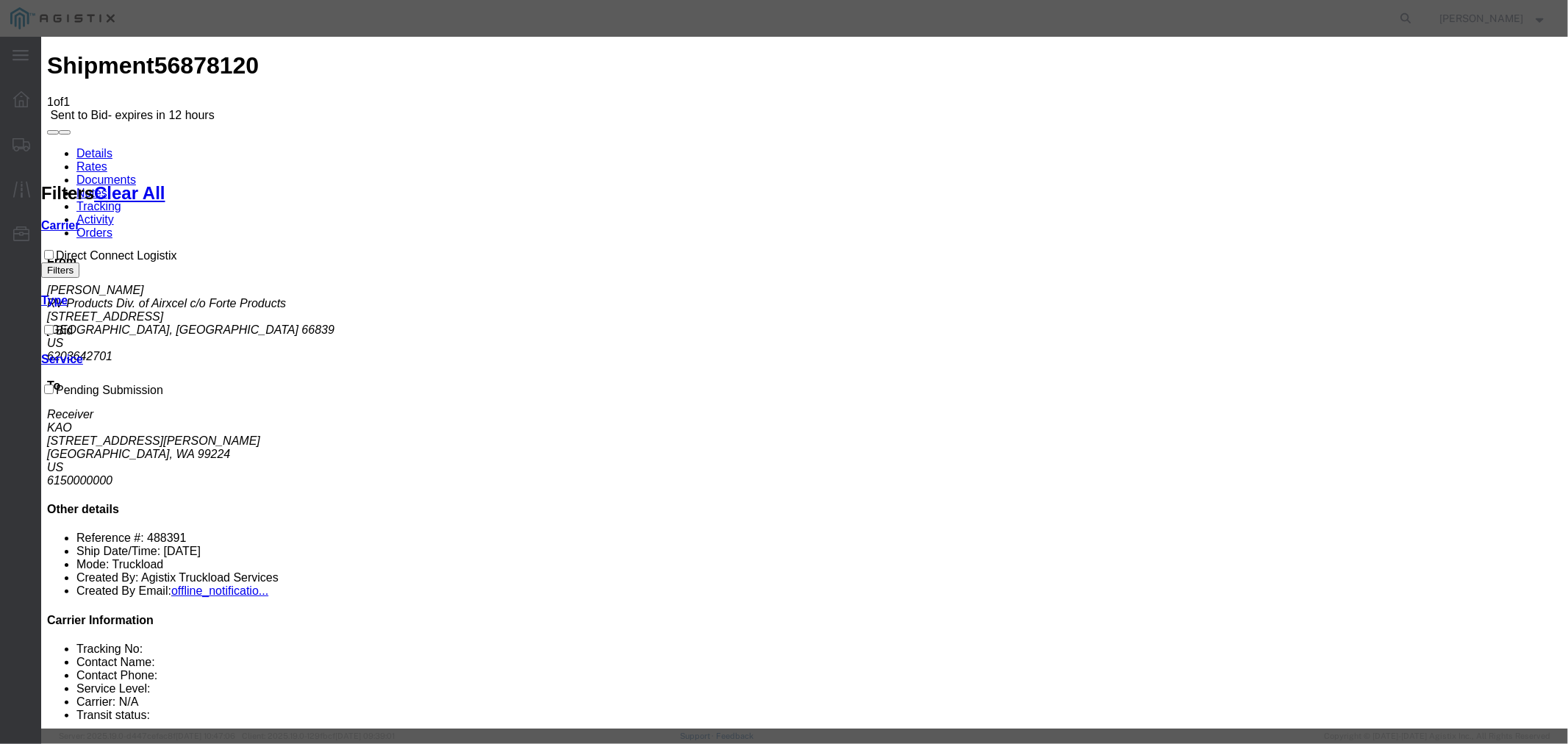
type input "4000"
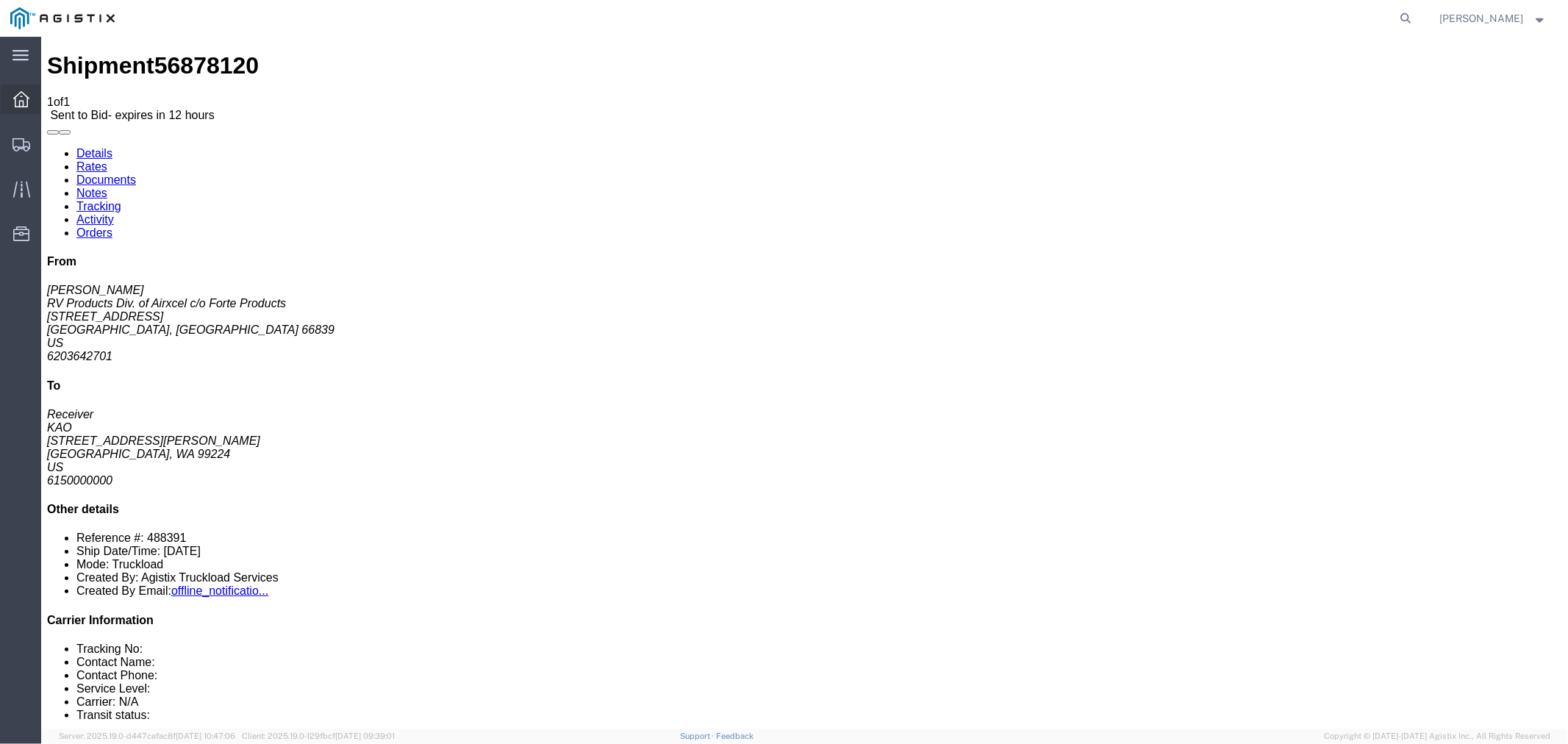
click at [22, 99] on icon at bounding box center [21, 99] width 16 height 16
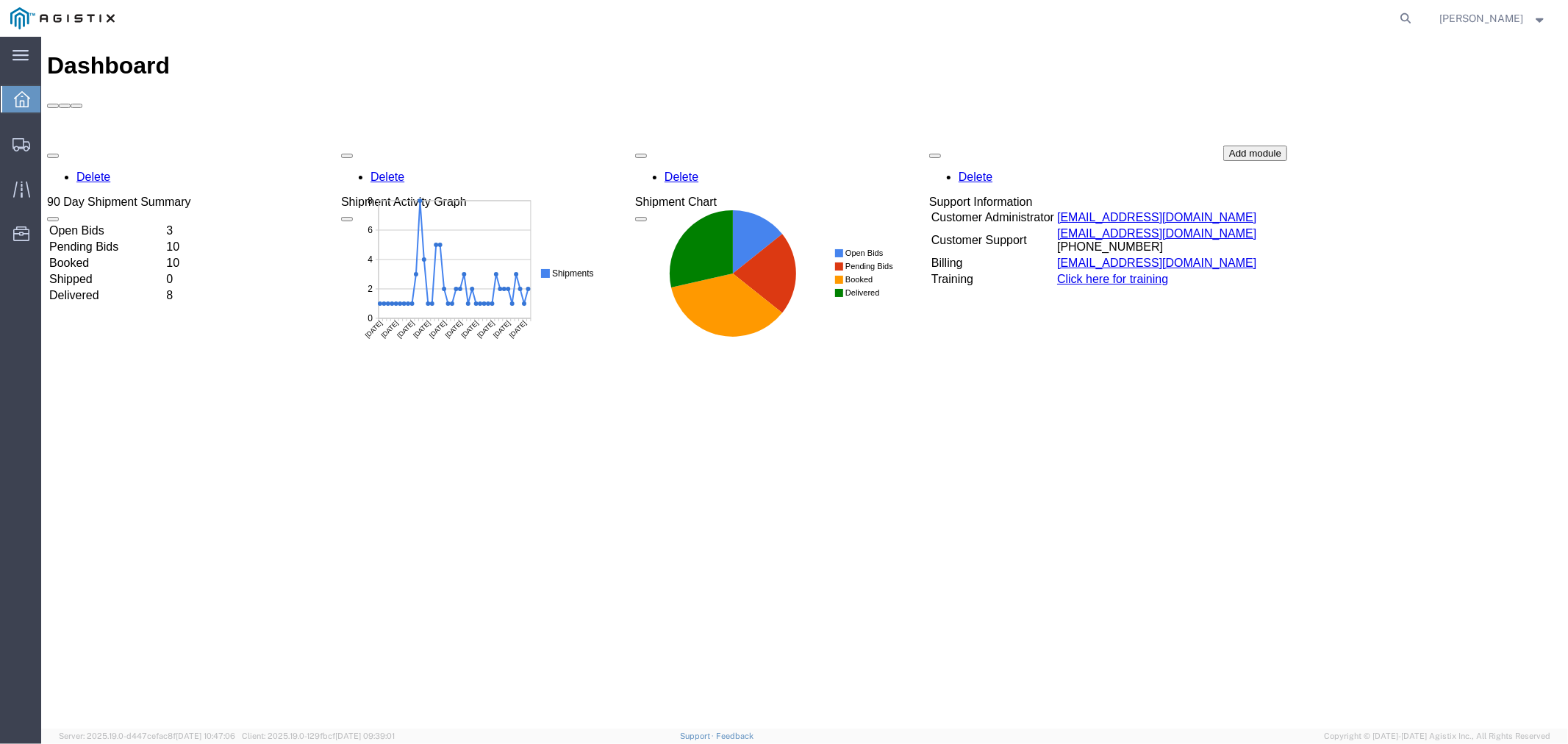
click at [114, 223] on td "Open Bids" at bounding box center [105, 229] width 115 height 14
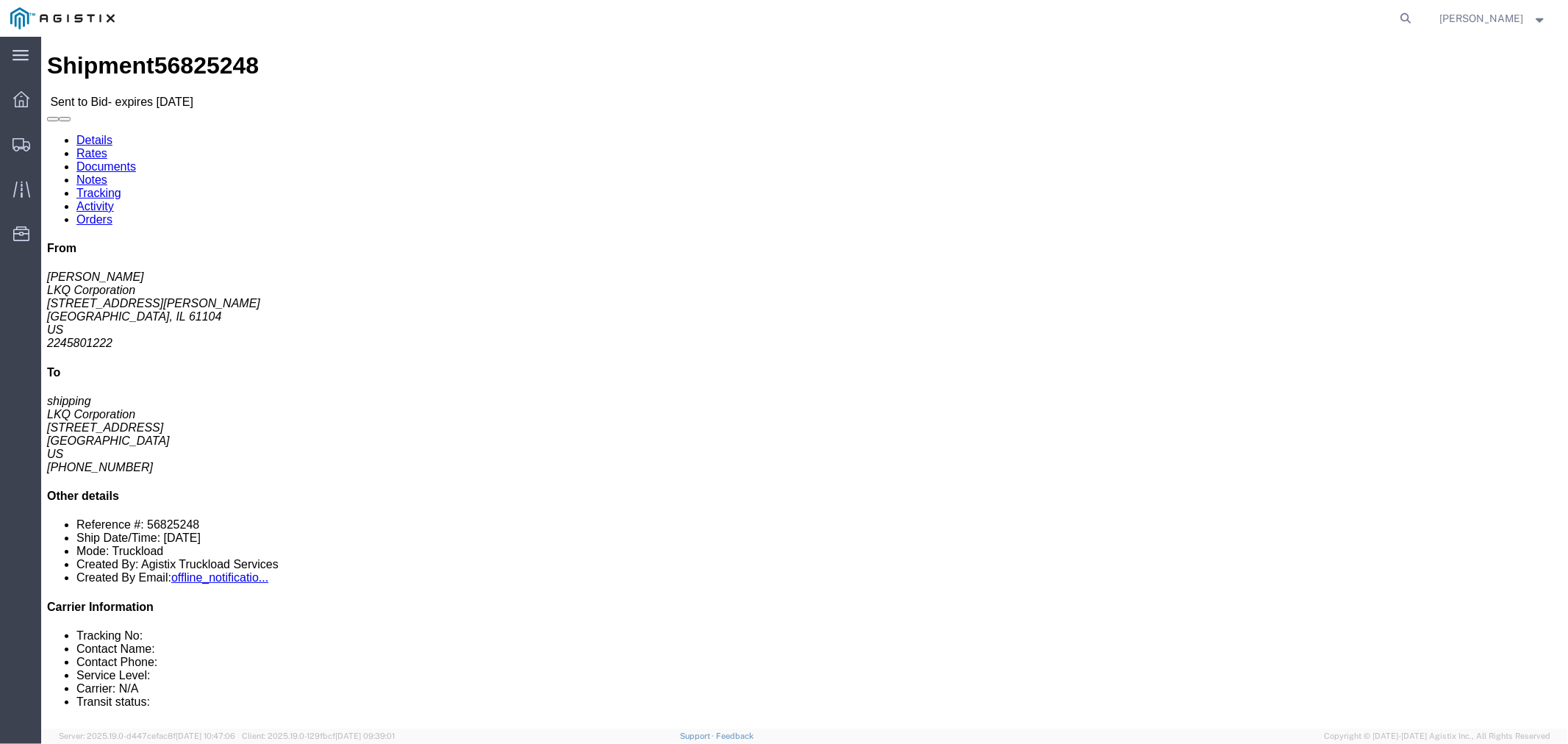
click button "button"
click link "Notes"
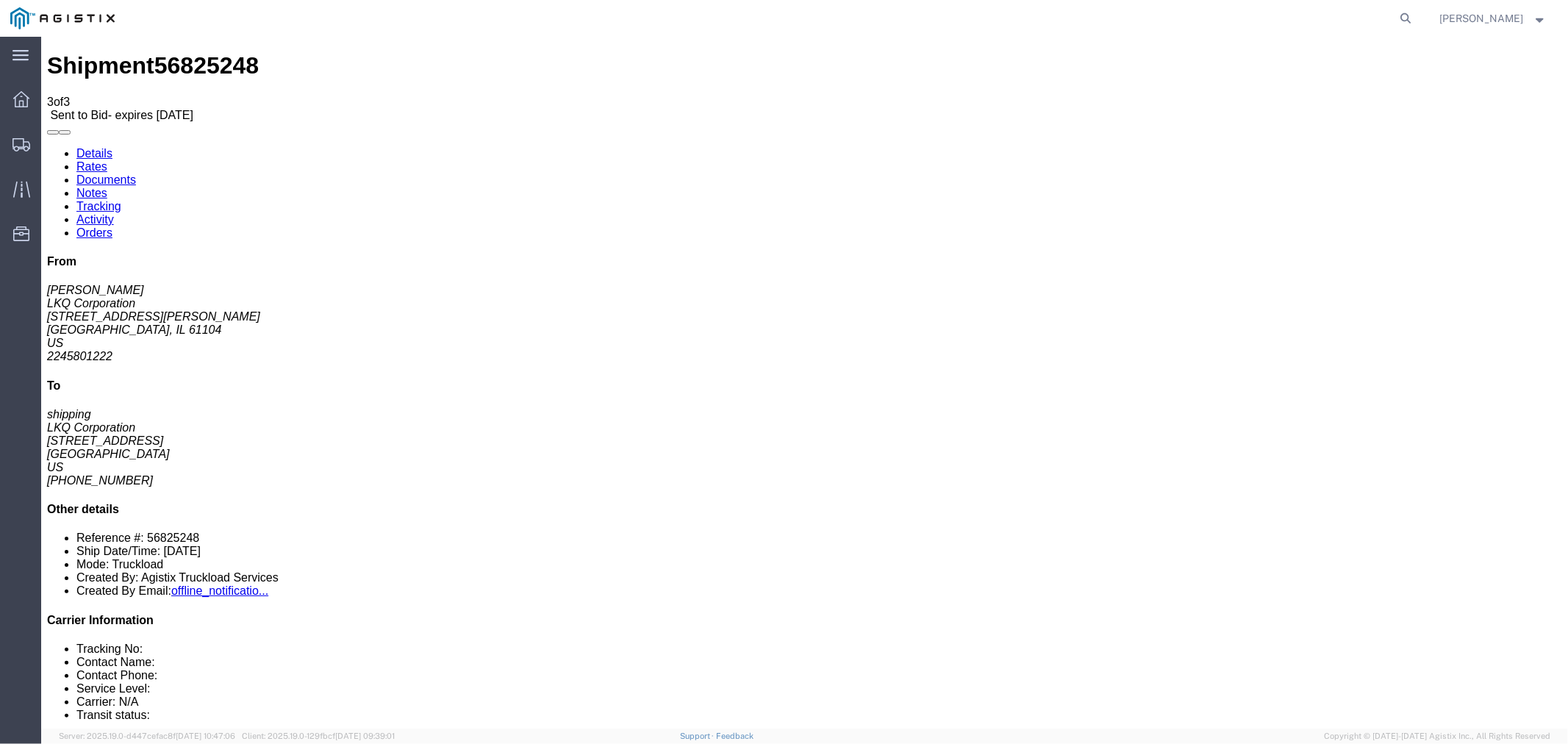
click at [107, 160] on link "Rates" at bounding box center [91, 166] width 30 height 13
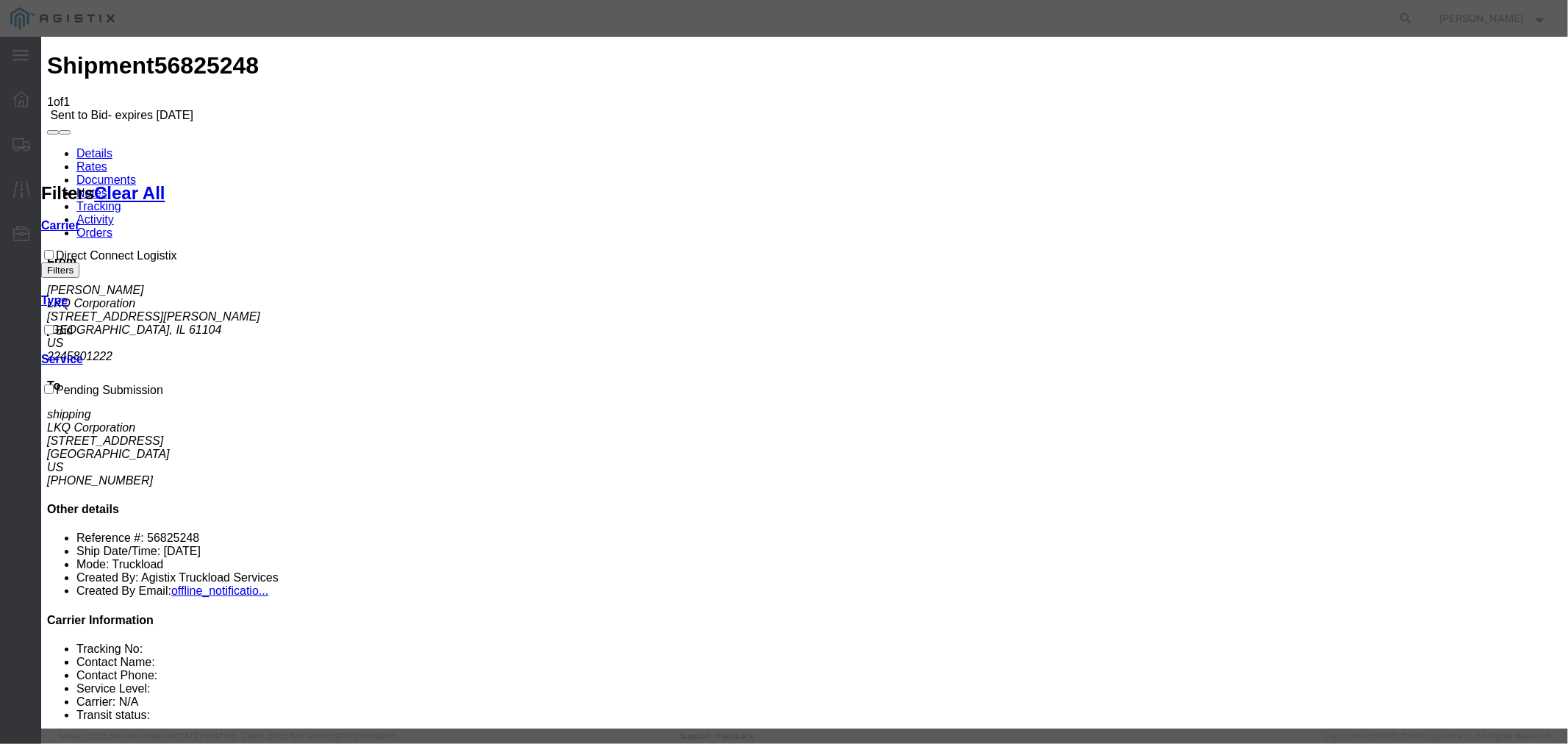
select select "4506"
select select "15907"
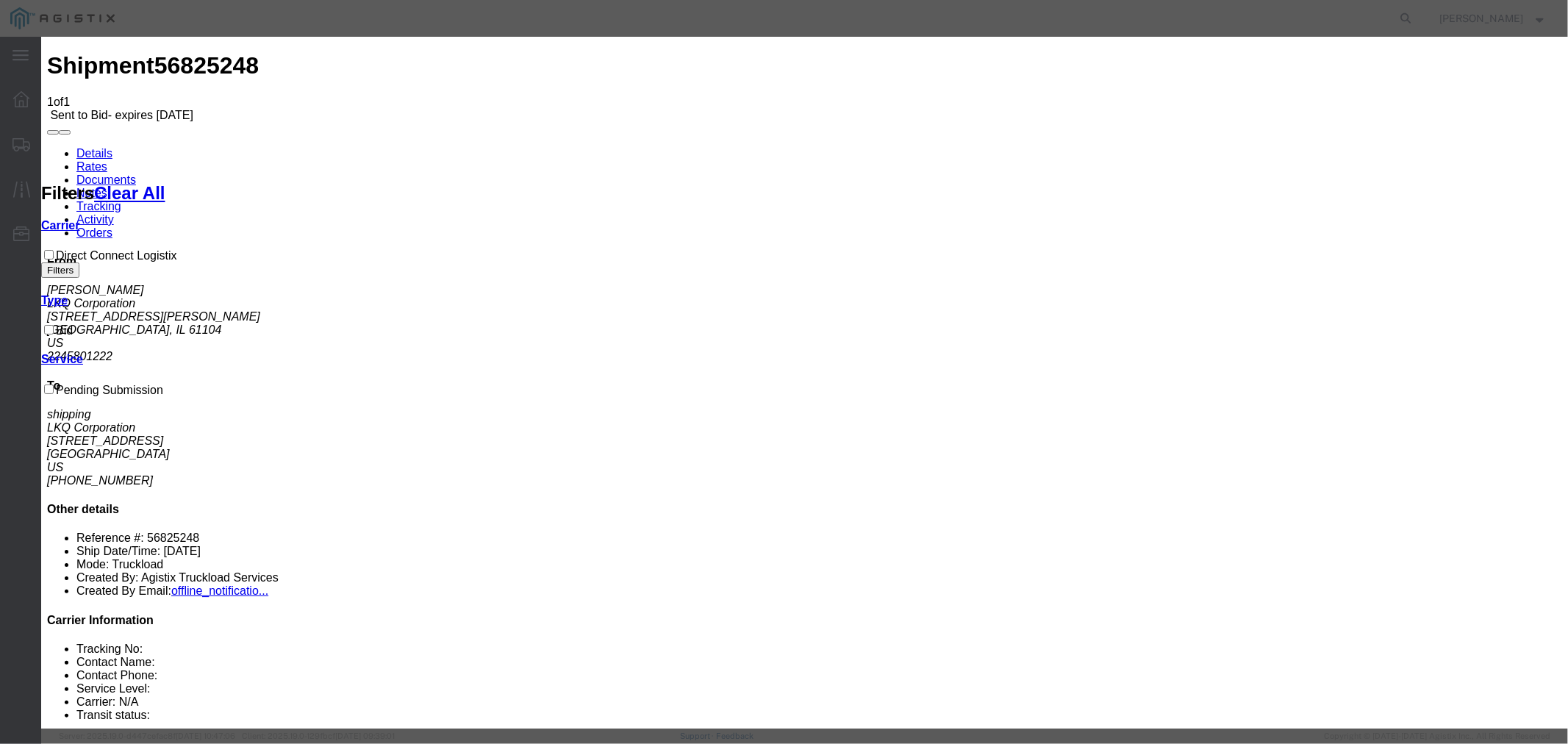
type input "DCL"
type input "2200"
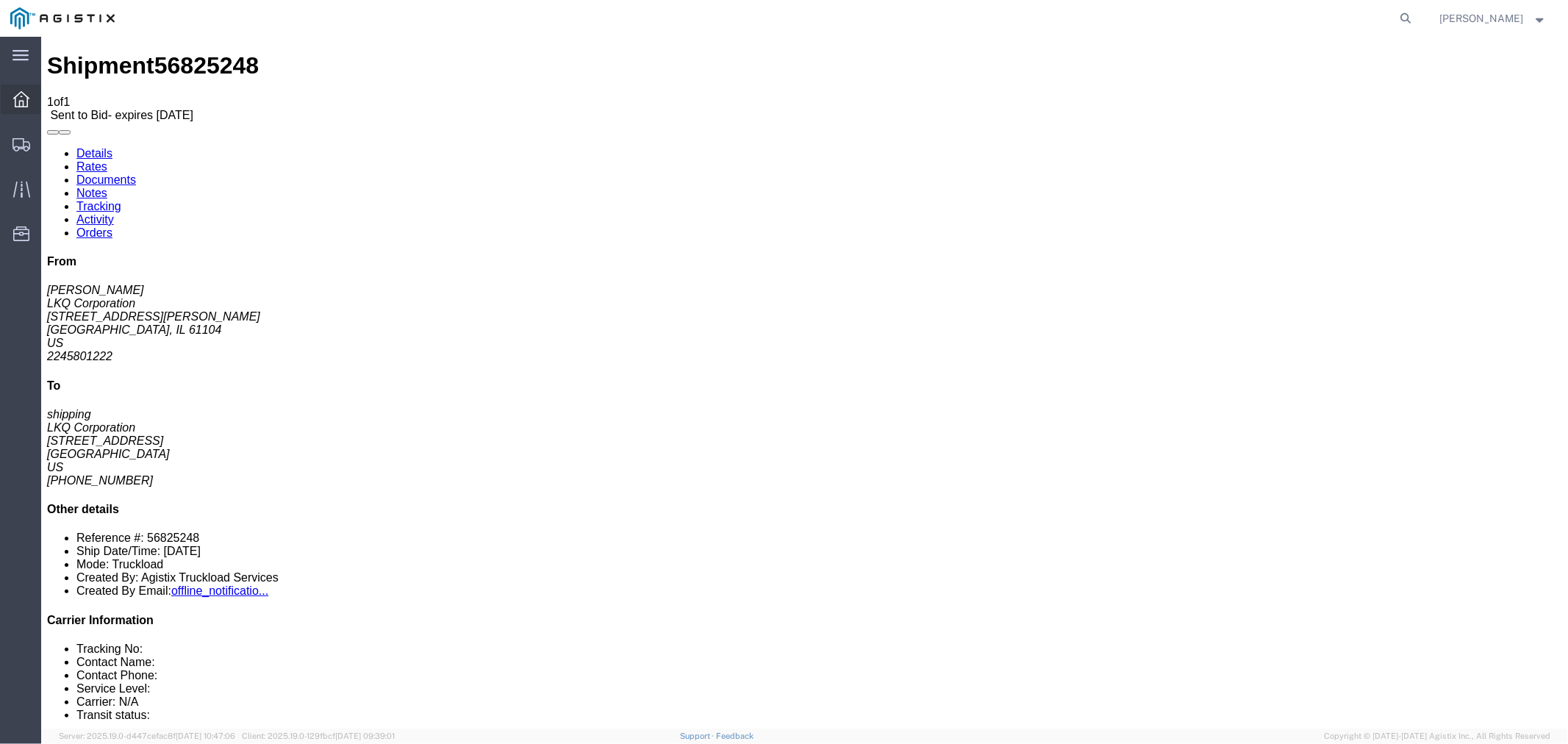
drag, startPoint x: 30, startPoint y: 97, endPoint x: 37, endPoint y: 104, distance: 9.9
click at [30, 96] on div at bounding box center [21, 99] width 41 height 30
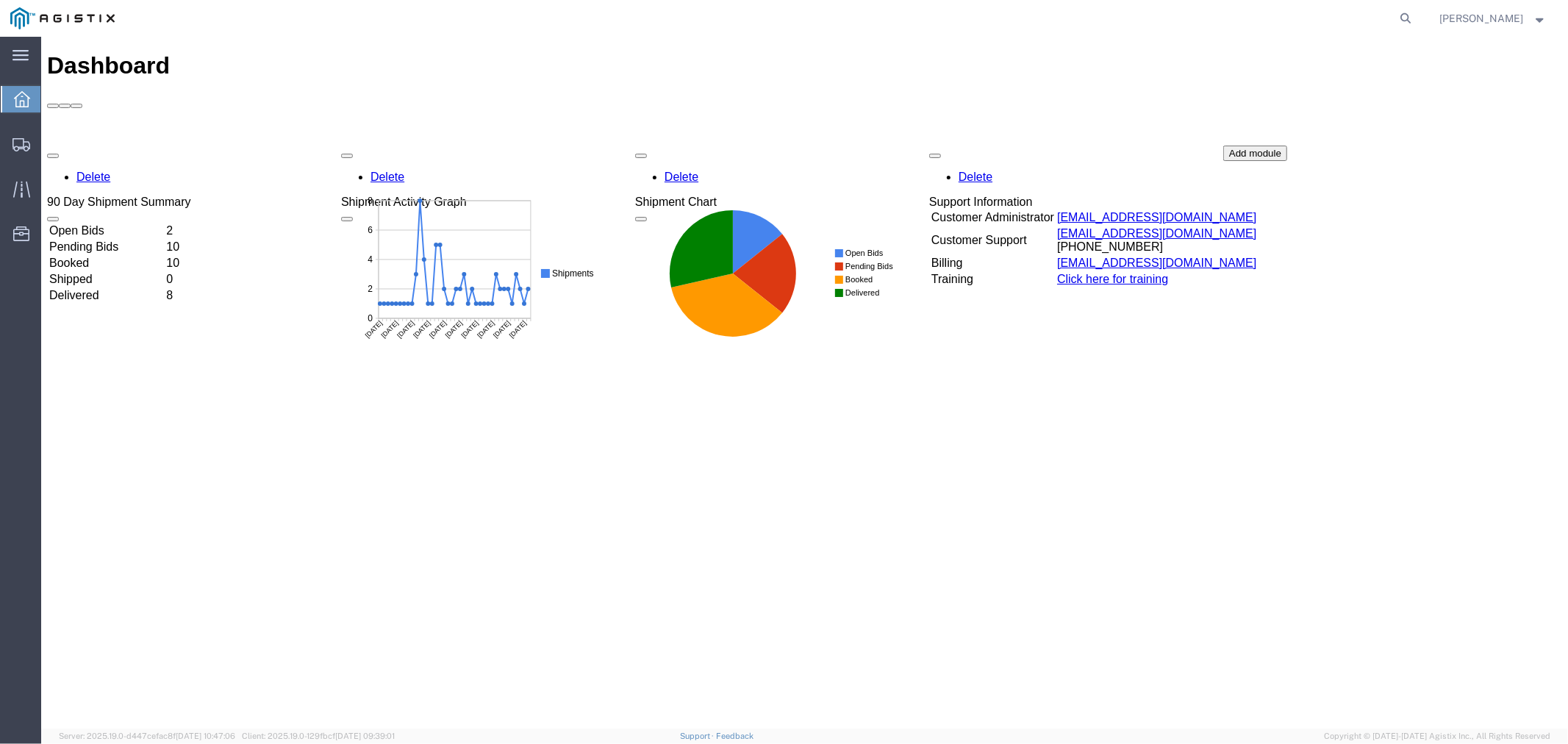
click at [118, 223] on td "Open Bids" at bounding box center [105, 229] width 115 height 14
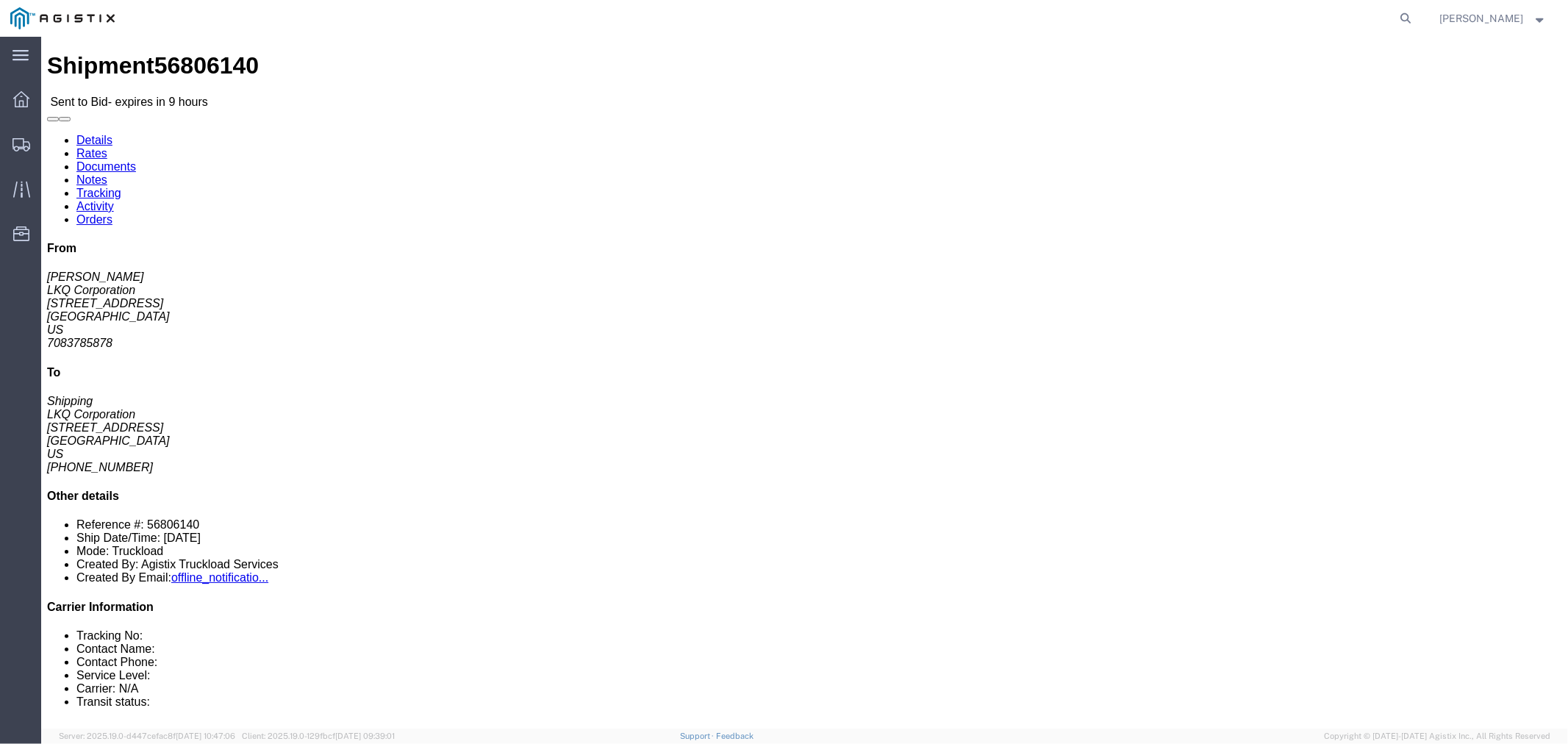
click button "button"
click link "Notes"
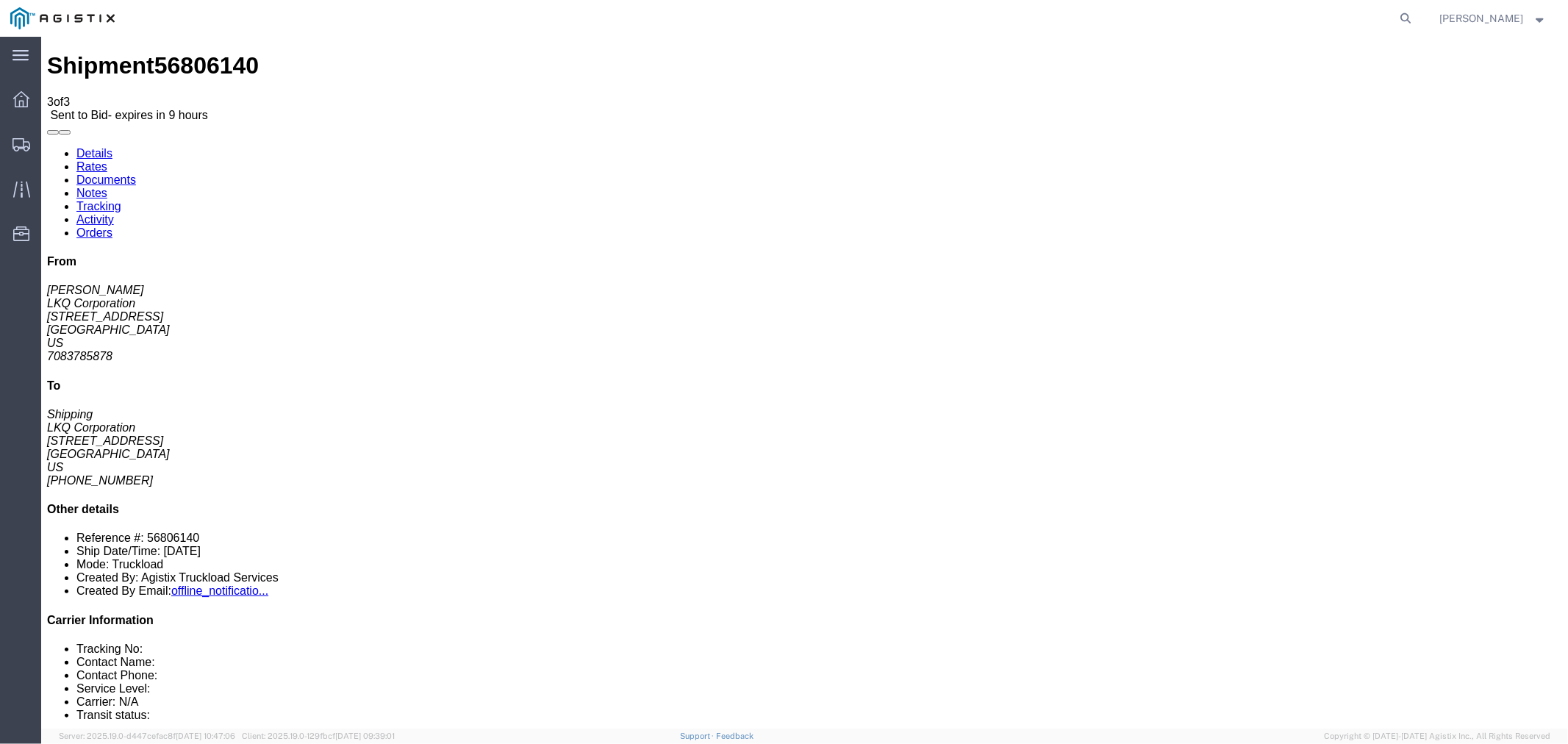
click at [107, 160] on link "Rates" at bounding box center [91, 166] width 30 height 13
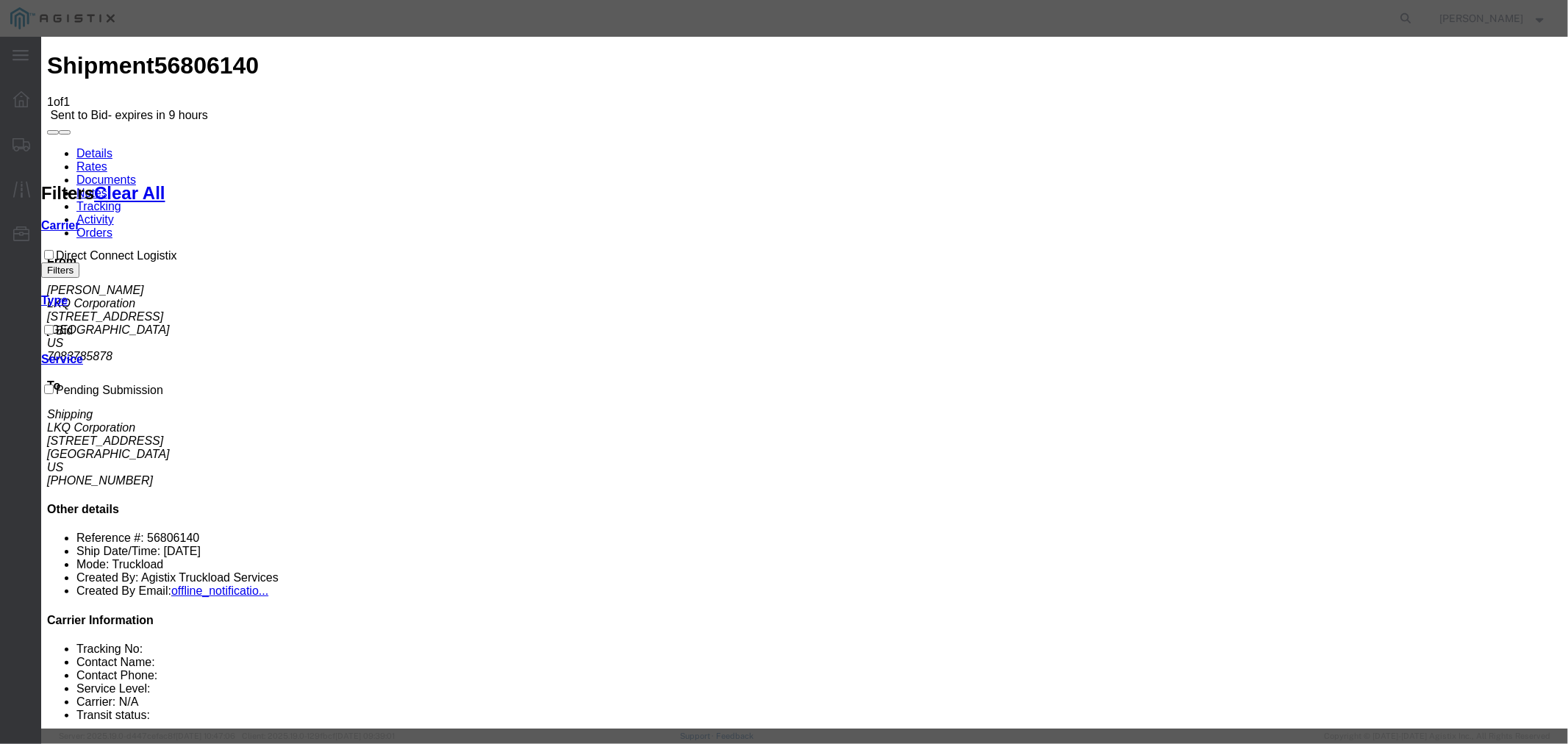
drag, startPoint x: 604, startPoint y: 167, endPoint x: 610, endPoint y: 173, distance: 8.5
select select "4506"
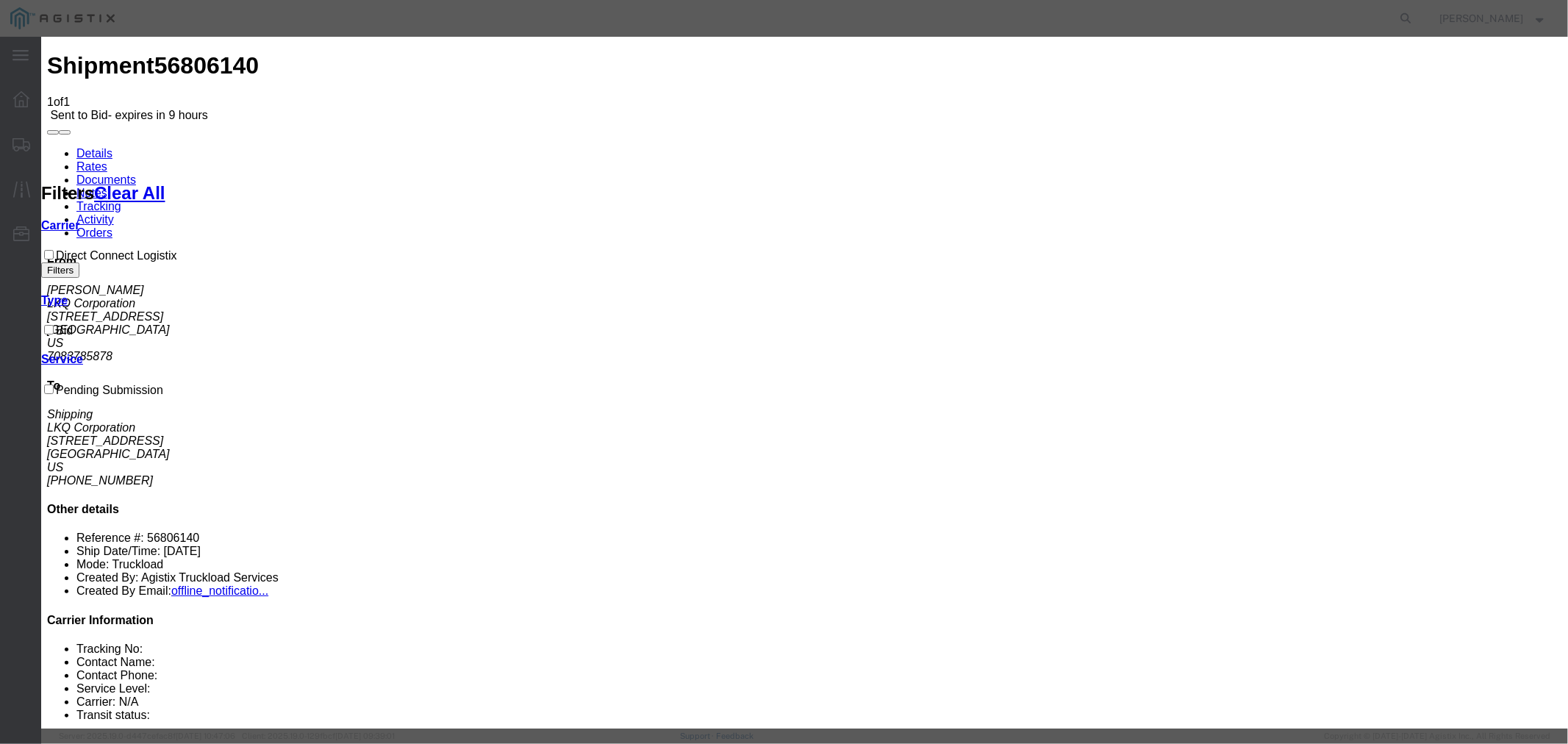
select select "15907"
drag, startPoint x: 1129, startPoint y: 170, endPoint x: 1133, endPoint y: 180, distance: 10.8
type input "DCL"
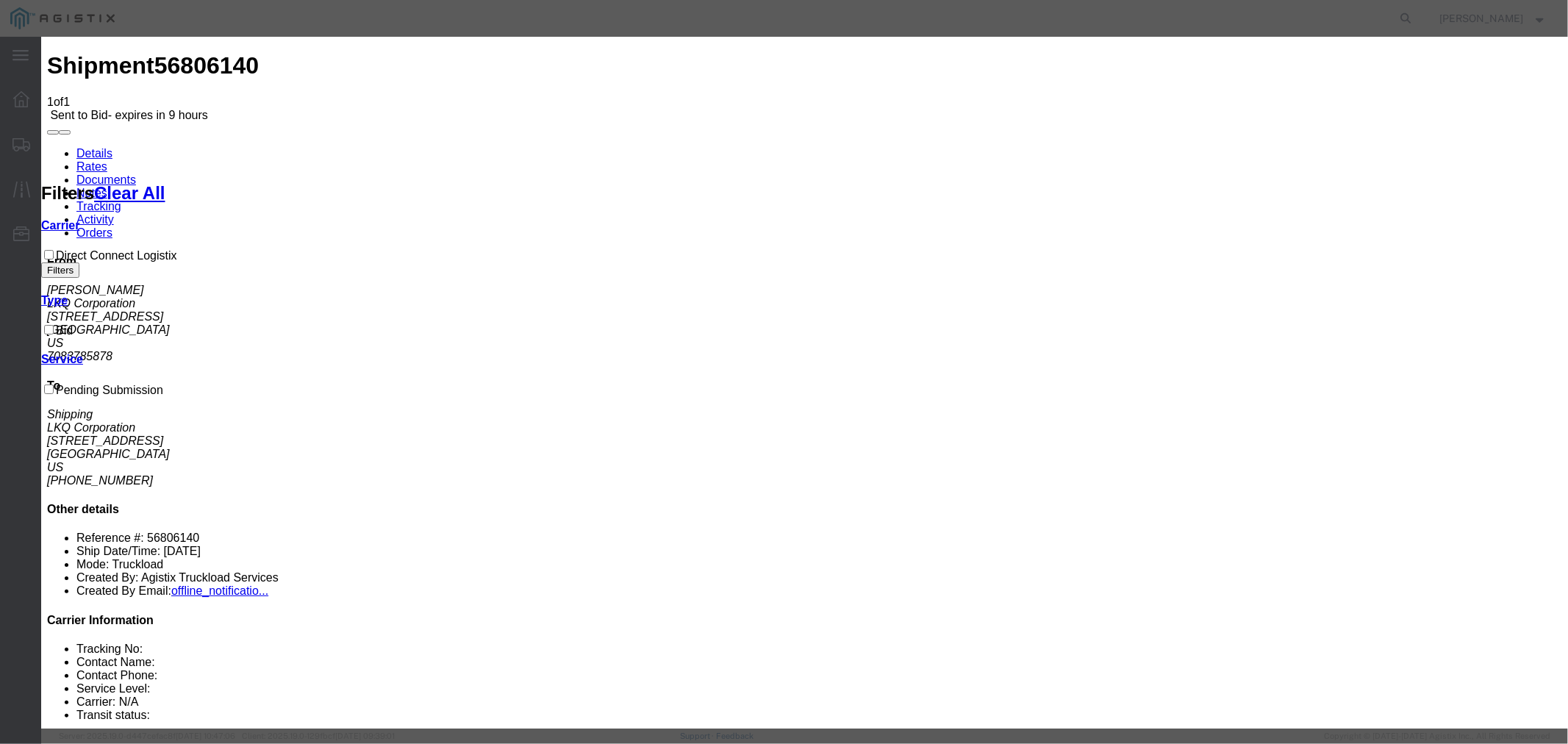
type input "2175"
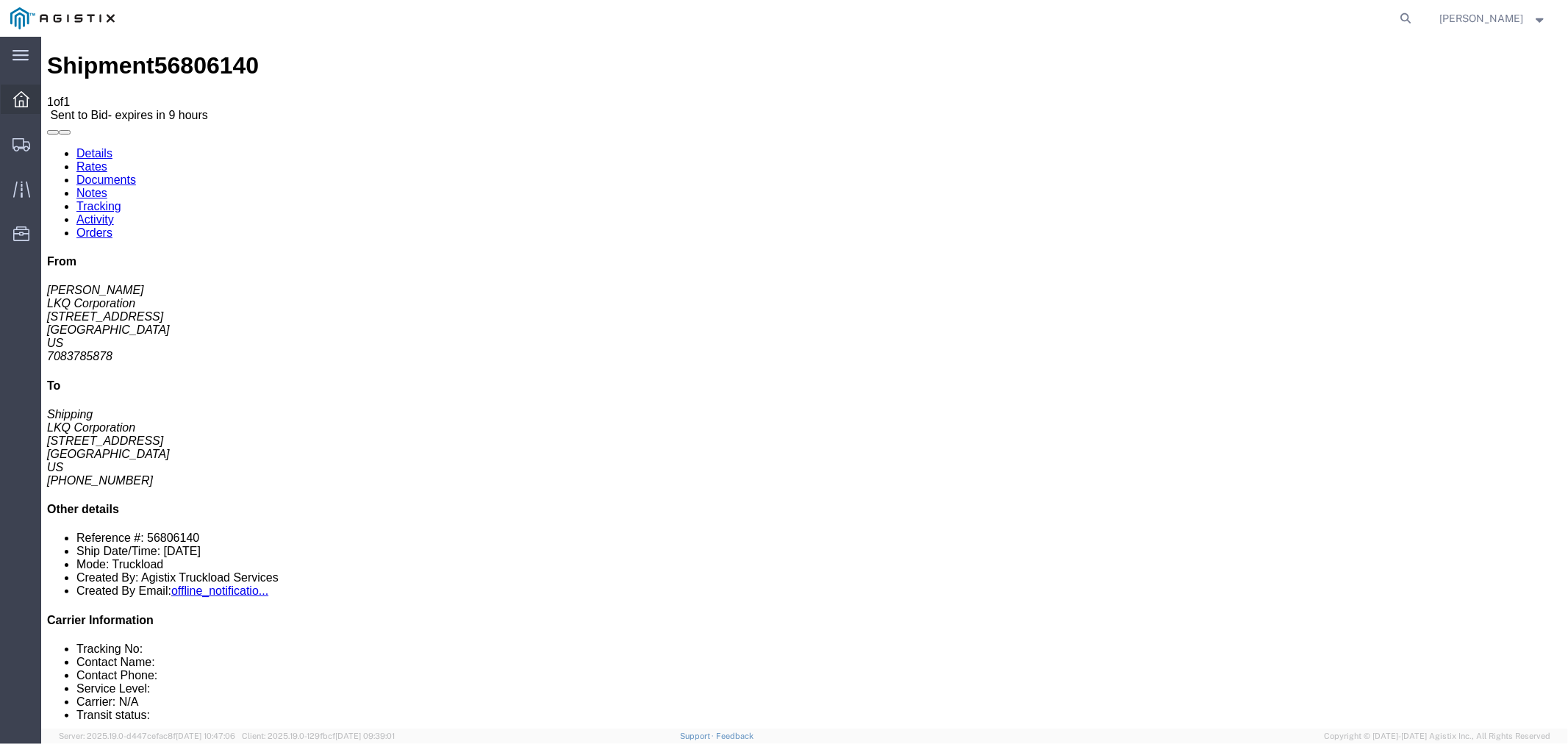
click at [17, 104] on icon at bounding box center [21, 99] width 16 height 16
